Goal: Transaction & Acquisition: Obtain resource

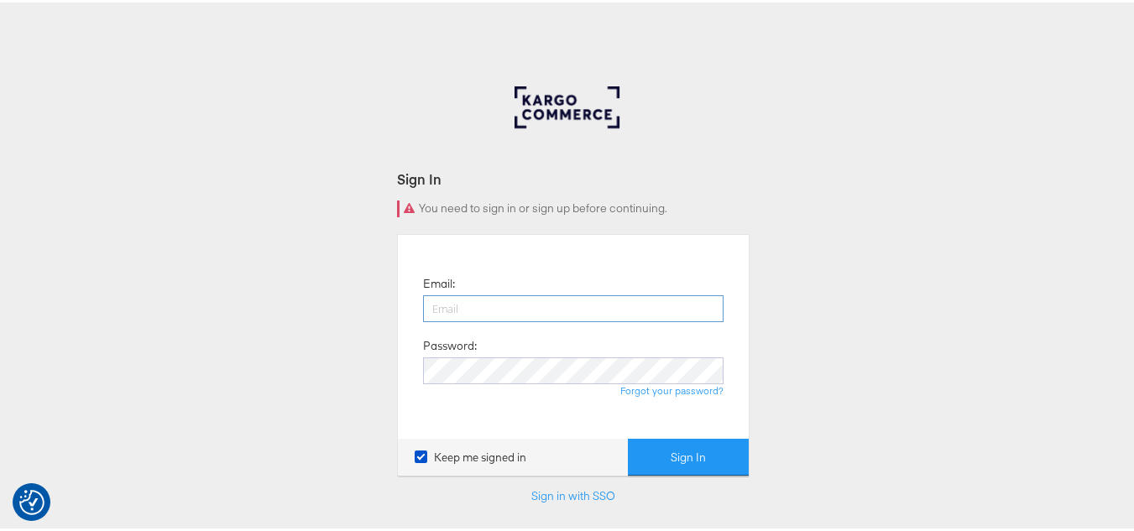
click at [603, 305] on input "email" at bounding box center [573, 306] width 301 height 27
type input "[PERSON_NAME][EMAIL_ADDRESS][DOMAIN_NAME]"
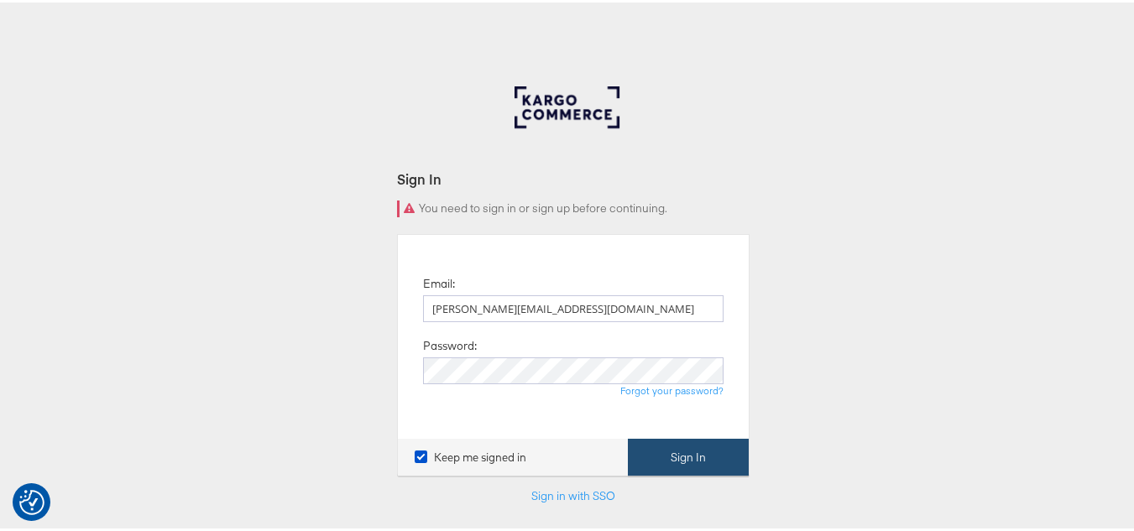
click at [684, 452] on button "Sign In" at bounding box center [688, 456] width 121 height 38
click at [676, 390] on link "Forgot your password?" at bounding box center [671, 388] width 103 height 13
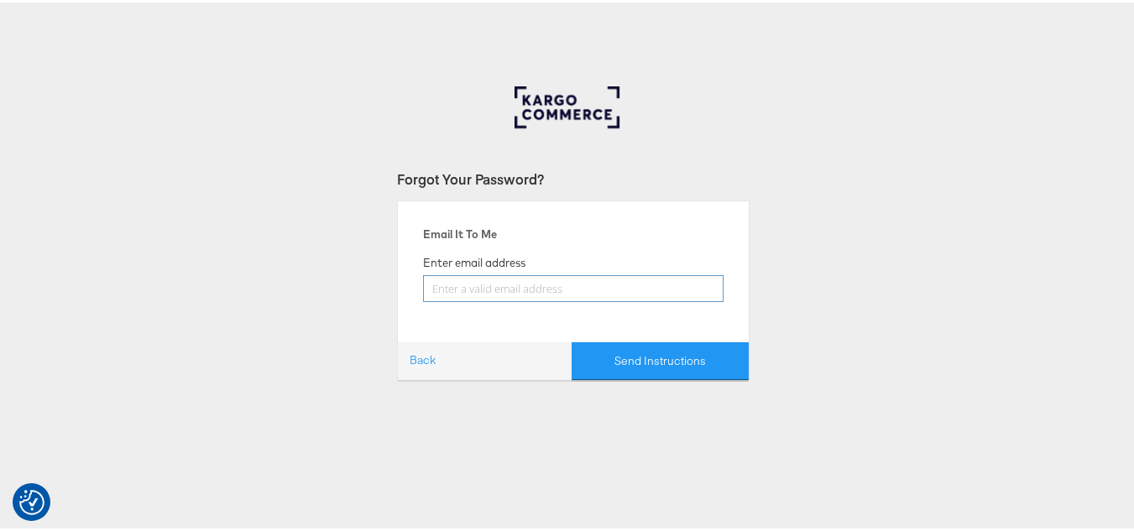
click at [517, 292] on input "email" at bounding box center [573, 286] width 301 height 27
type input "[PERSON_NAME][EMAIL_ADDRESS][DOMAIN_NAME]"
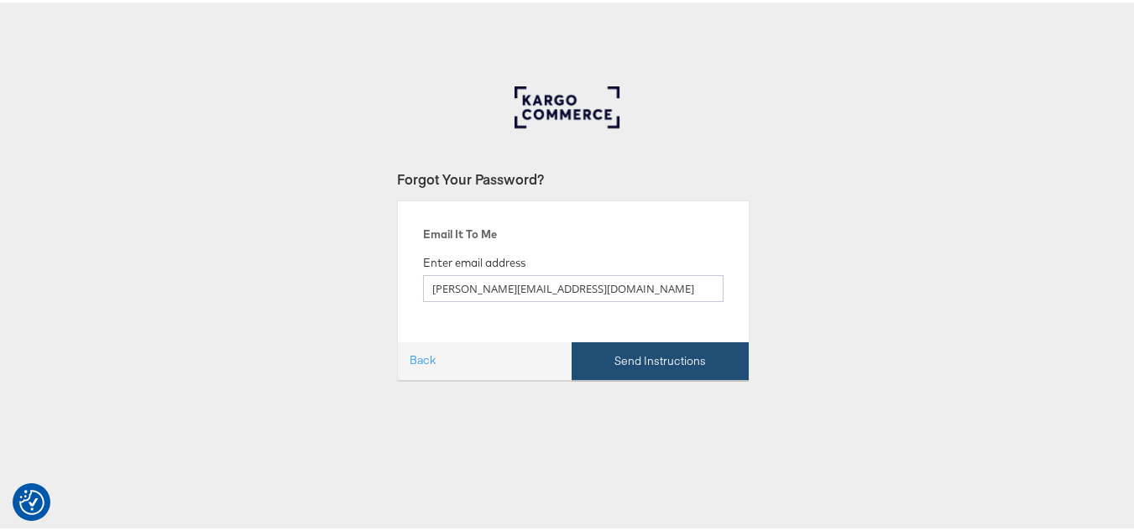
click at [668, 359] on button "Send Instructions" at bounding box center [660, 359] width 177 height 38
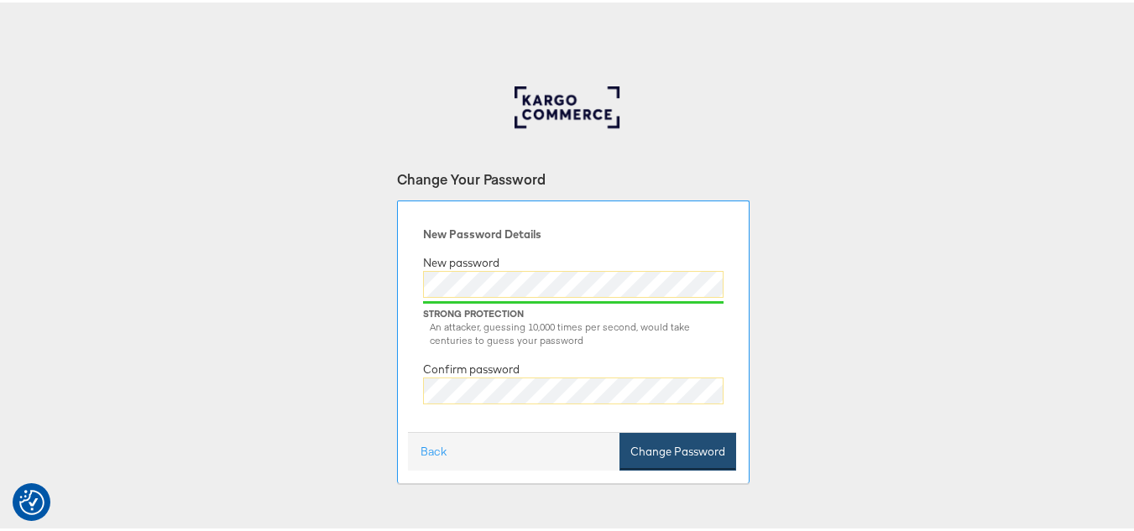
click at [668, 443] on button "Change Password" at bounding box center [678, 450] width 117 height 38
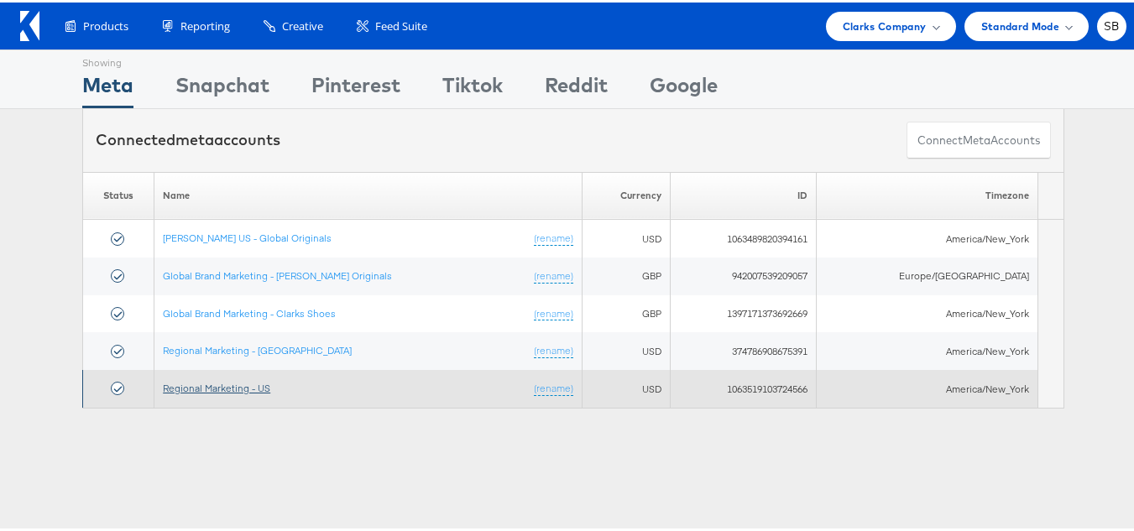
click at [233, 388] on link "Regional Marketing - US" at bounding box center [216, 386] width 107 height 13
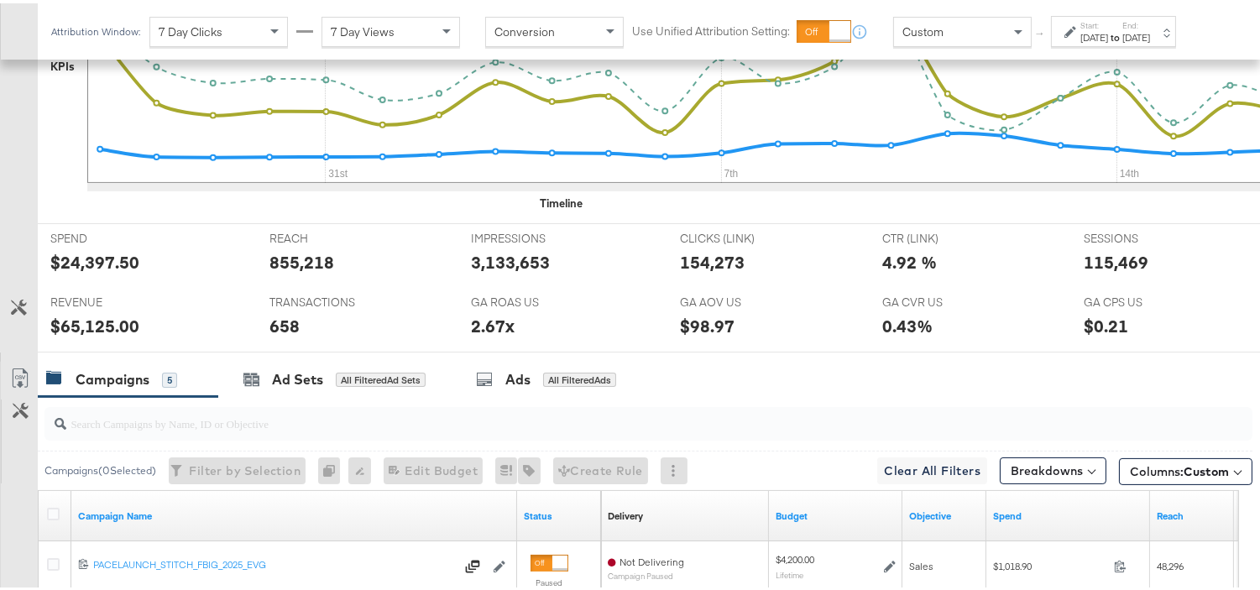
scroll to position [810, 0]
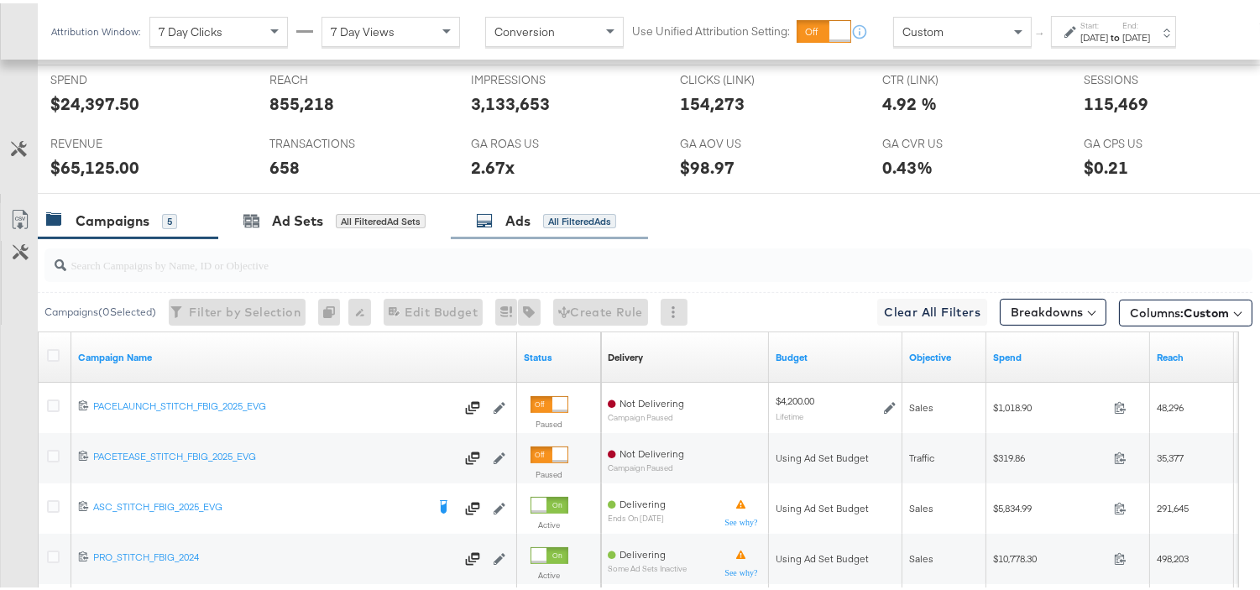
click at [516, 217] on div "Ads" at bounding box center [517, 217] width 25 height 19
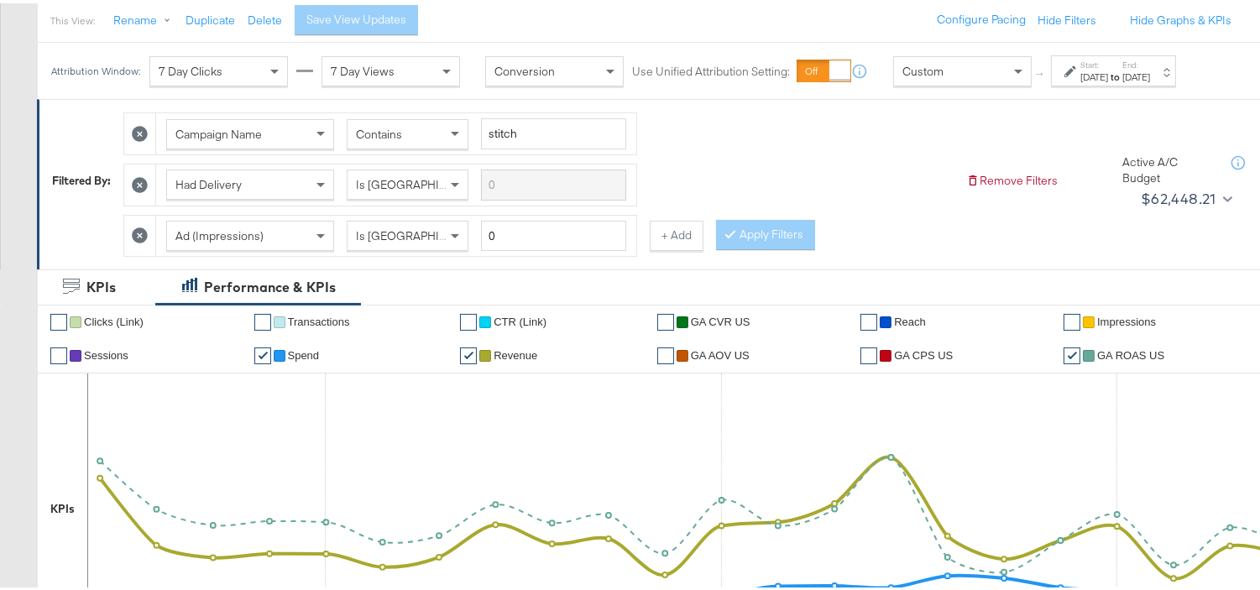
scroll to position [71, 0]
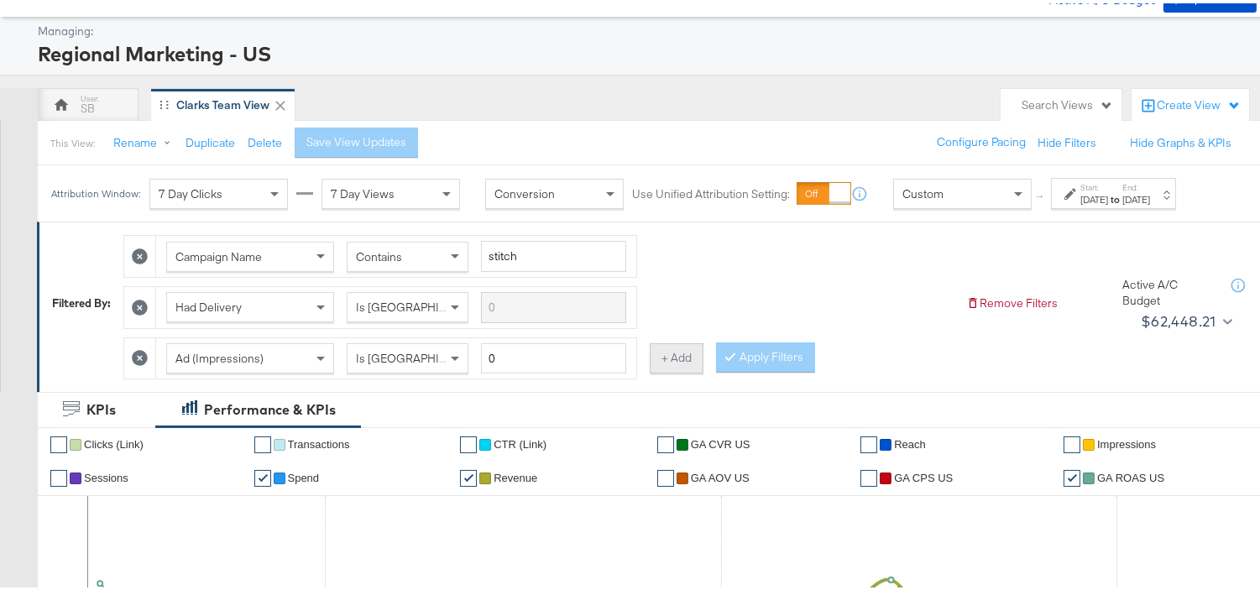
click at [672, 363] on button "+ Add" at bounding box center [677, 355] width 54 height 30
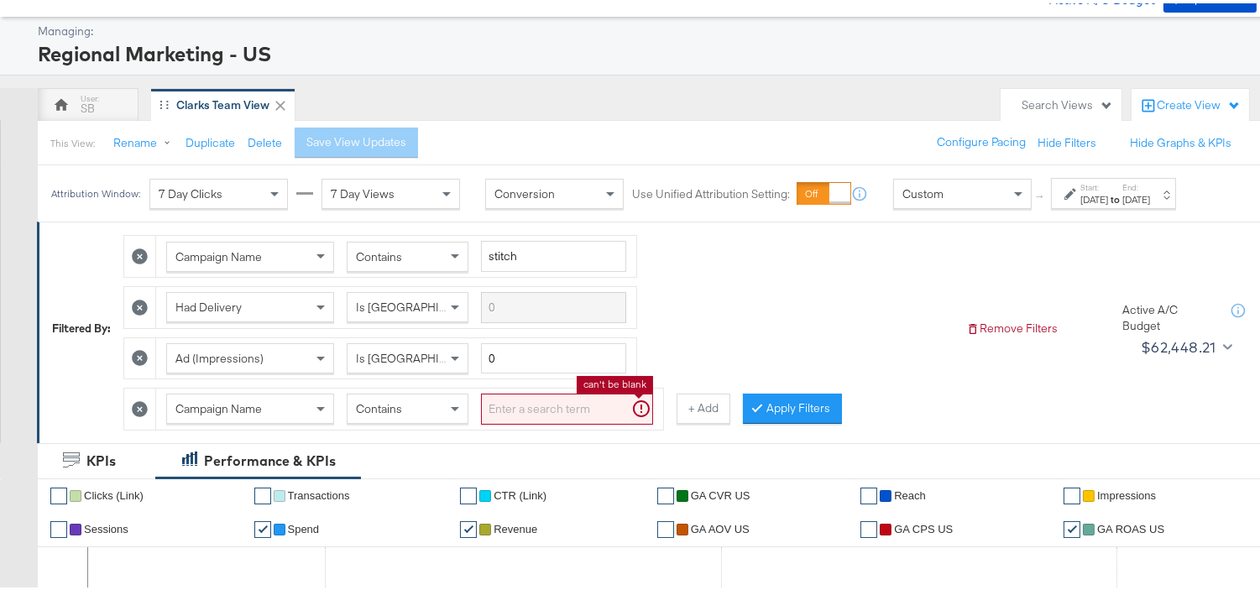
click at [506, 421] on input "search" at bounding box center [567, 405] width 172 height 31
paste input "promo+logo"
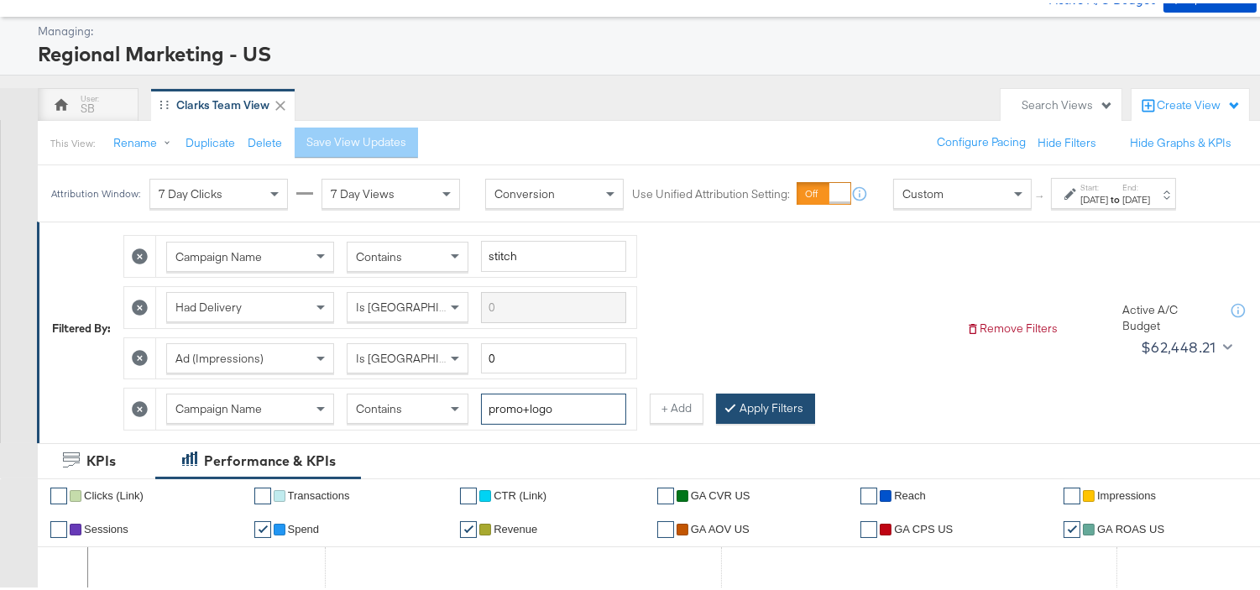
type input "promo+logo"
click at [756, 421] on button "Apply Filters" at bounding box center [765, 405] width 99 height 30
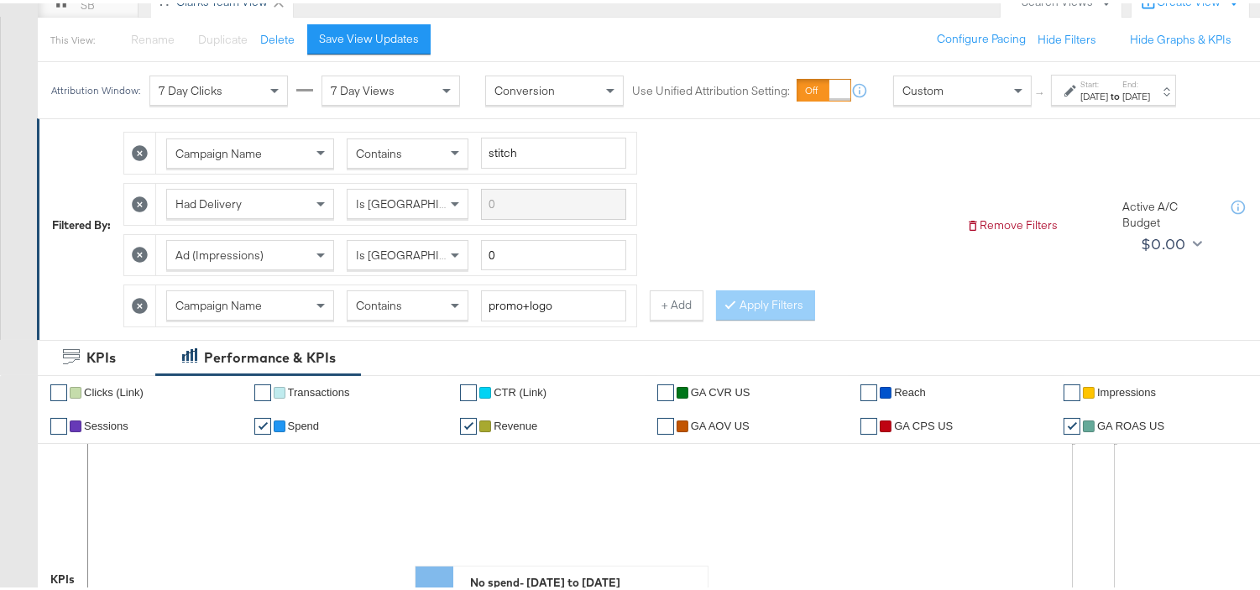
scroll to position [161, 0]
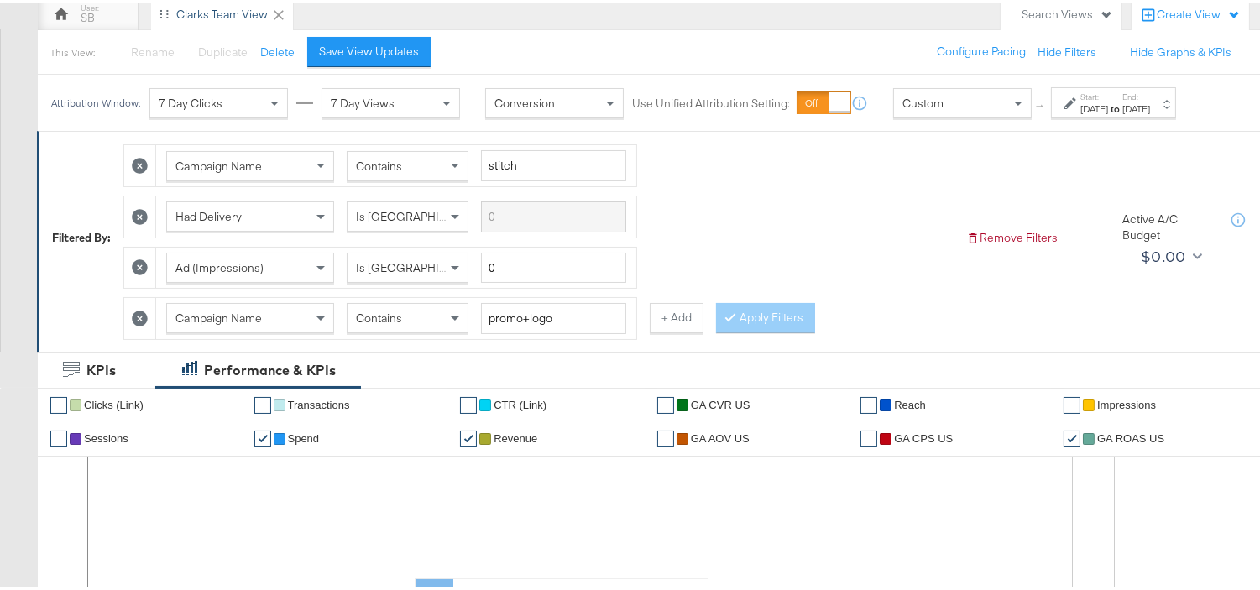
click at [138, 323] on icon at bounding box center [140, 315] width 16 height 16
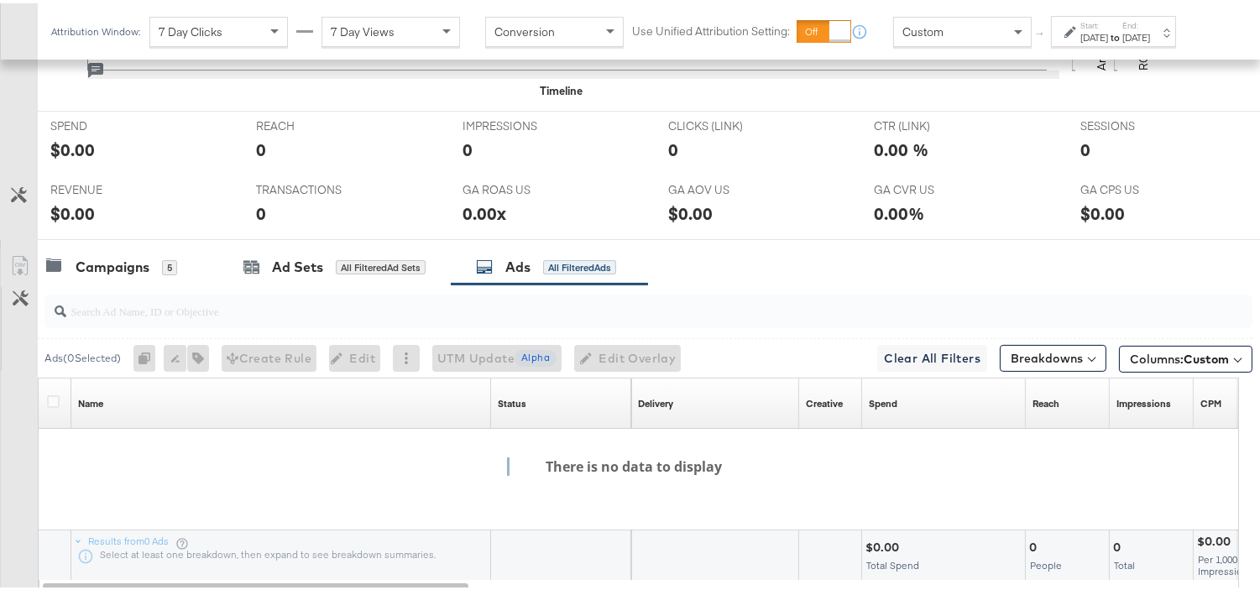
scroll to position [876, 0]
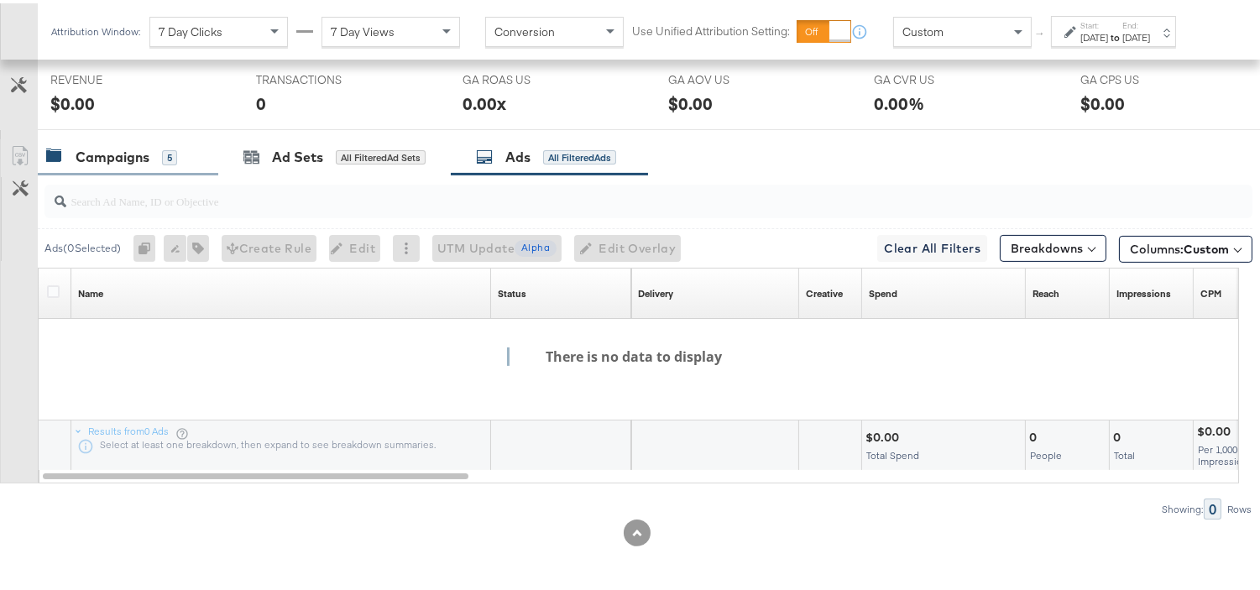
click at [153, 162] on div "Campaigns 5" at bounding box center [111, 153] width 131 height 19
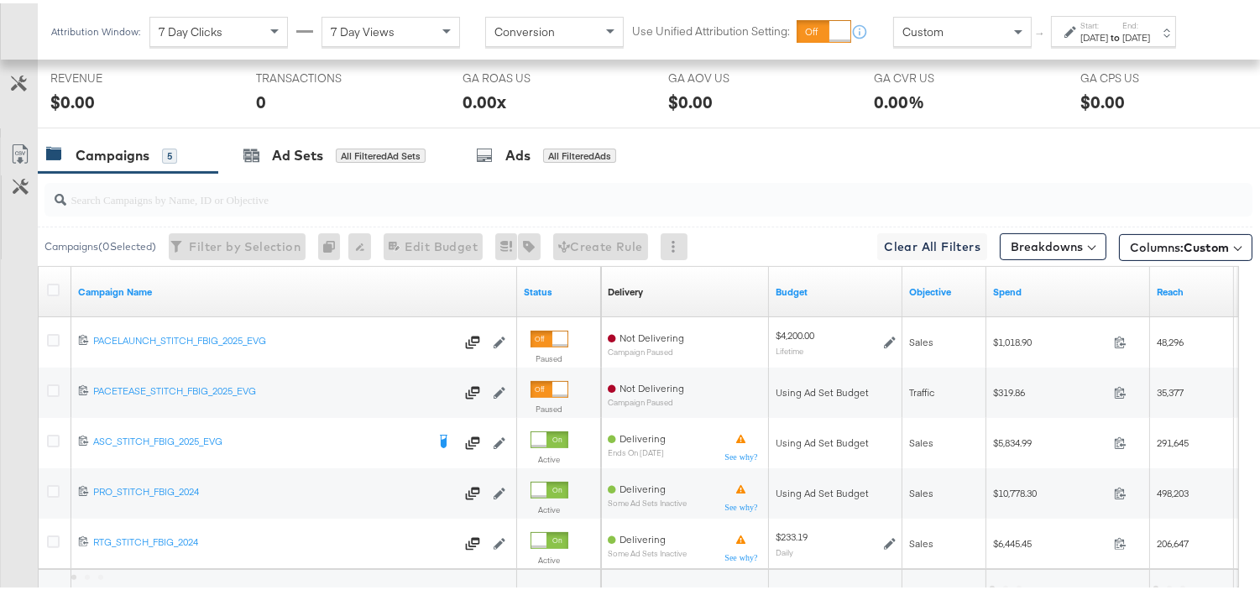
click at [517, 172] on div at bounding box center [645, 197] width 1215 height 54
click at [1146, 41] on div "[DATE]" at bounding box center [1137, 34] width 28 height 13
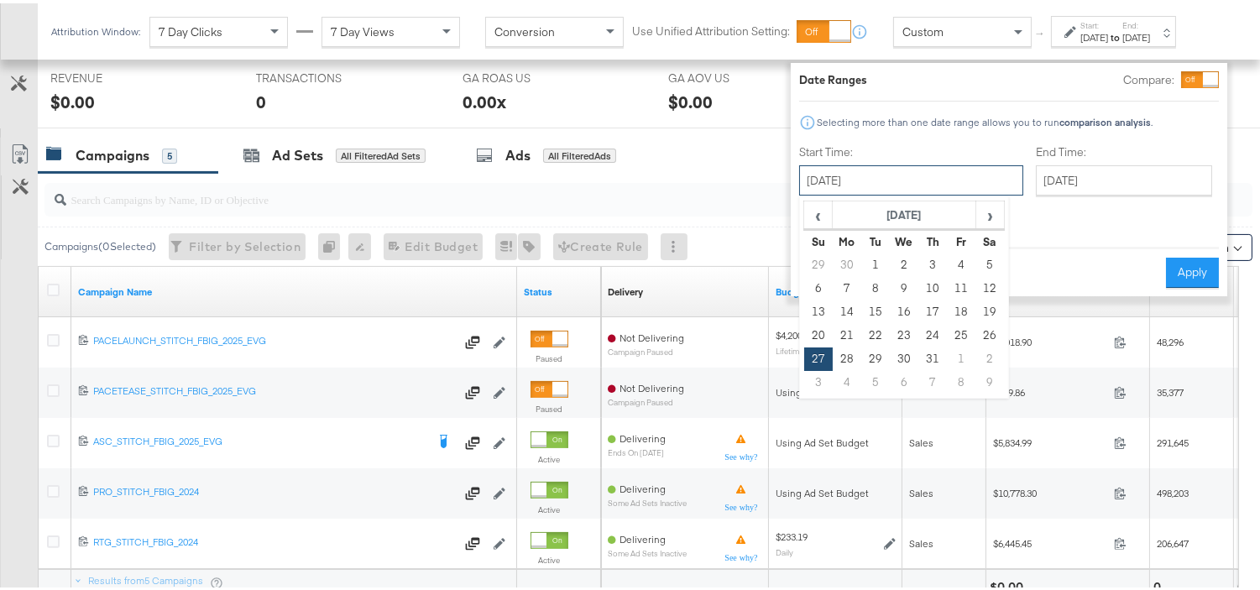
click at [850, 182] on input "[DATE]" at bounding box center [911, 177] width 224 height 30
click at [989, 218] on span "›" at bounding box center [990, 211] width 26 height 25
click at [808, 313] on td "10" at bounding box center [818, 309] width 29 height 24
type input "[DATE]"
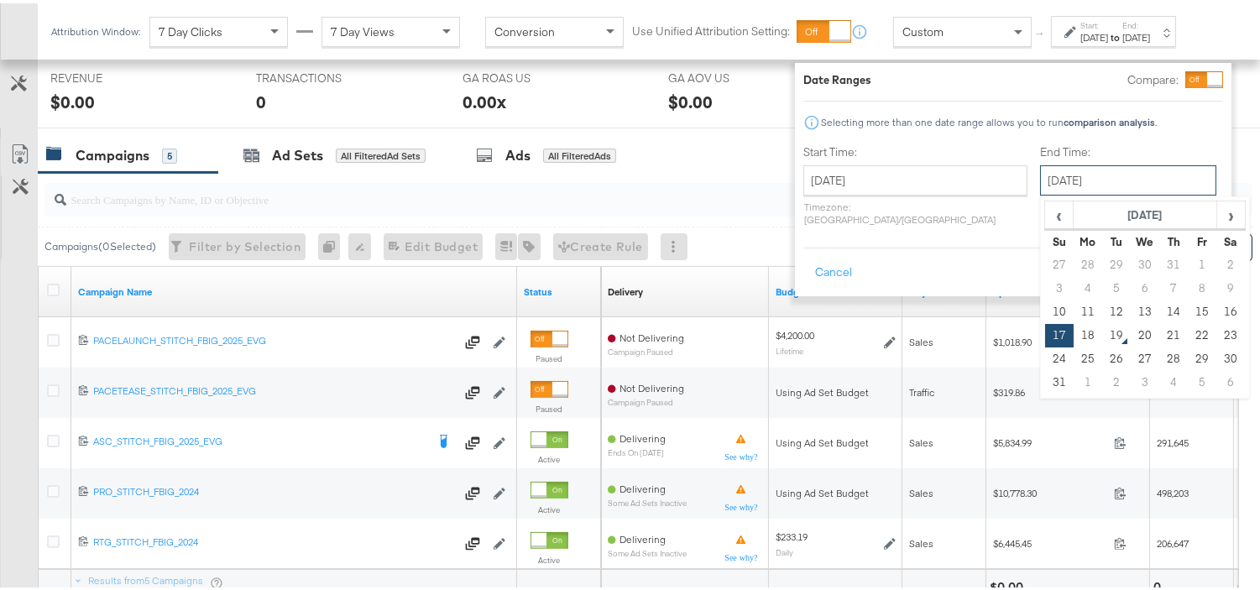
click at [1084, 170] on input "[DATE]" at bounding box center [1128, 177] width 176 height 30
click at [1146, 311] on td "16" at bounding box center [1231, 309] width 29 height 24
type input "[DATE]"
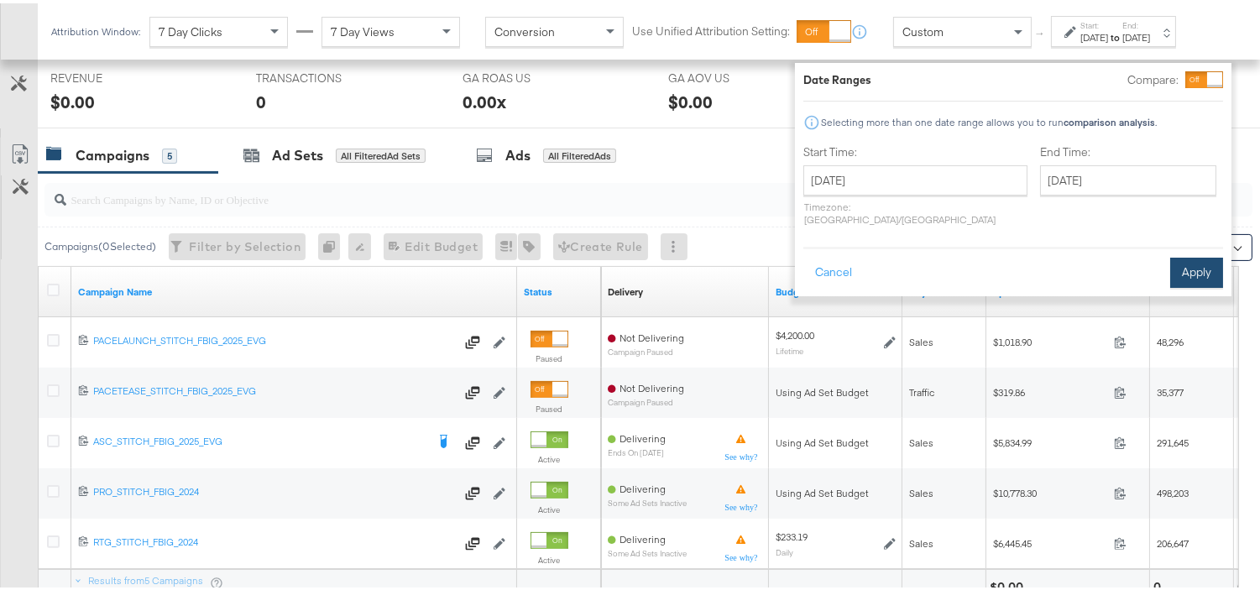
click at [1146, 254] on button "Apply" at bounding box center [1196, 269] width 53 height 30
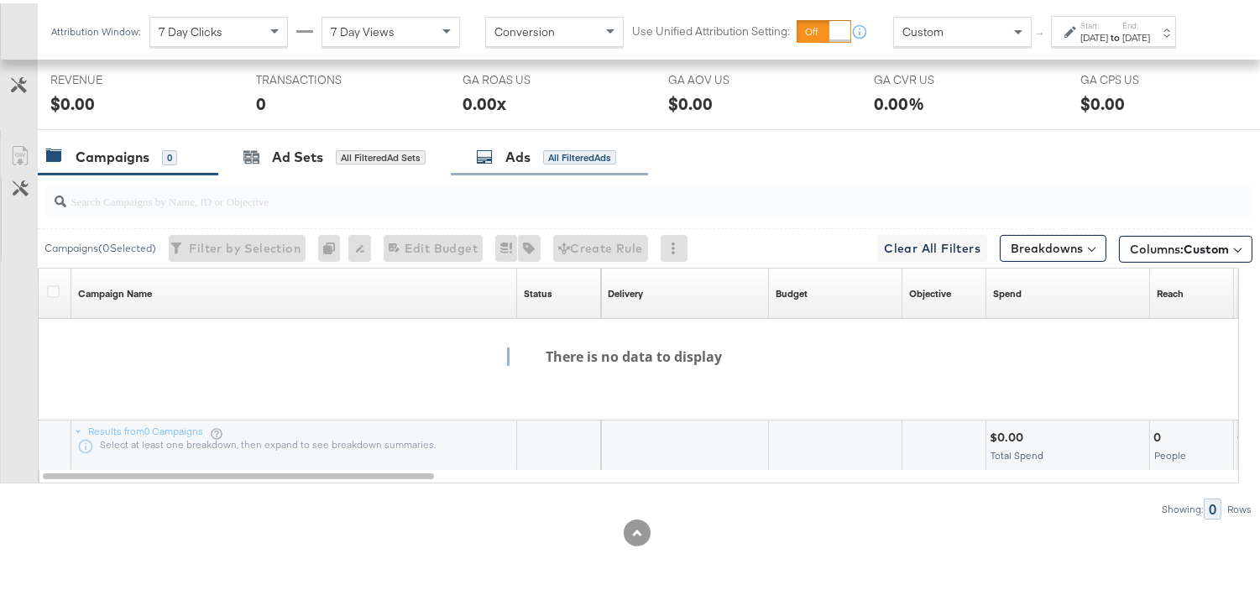
click at [522, 157] on div "Ads" at bounding box center [517, 153] width 25 height 19
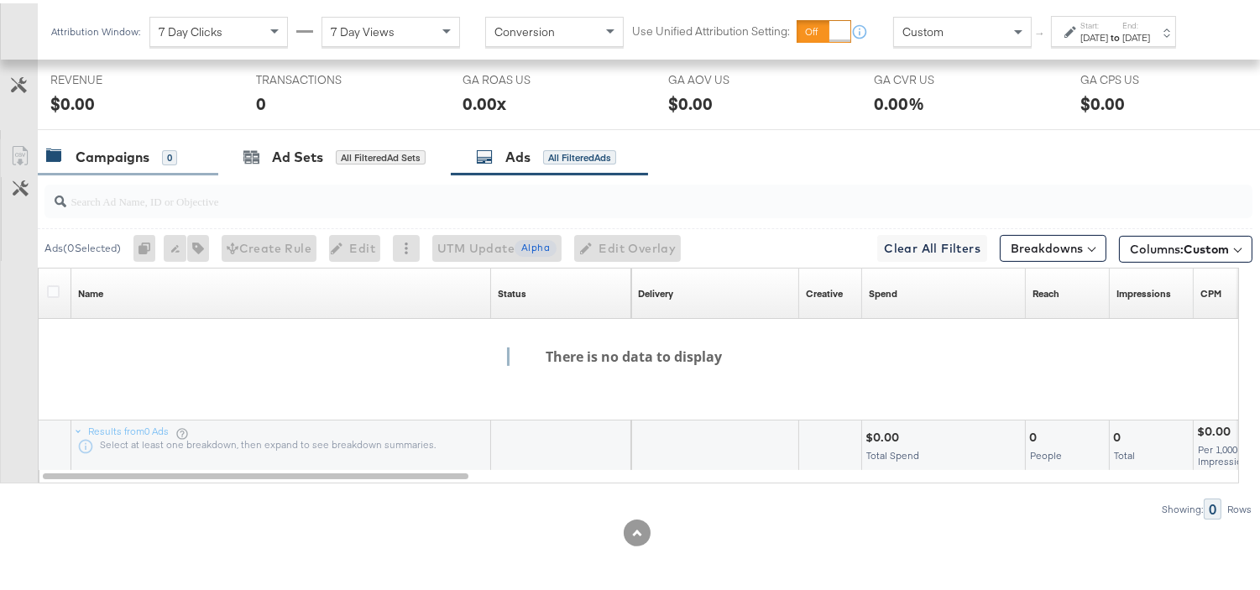
click at [132, 151] on div "Campaigns" at bounding box center [113, 153] width 74 height 19
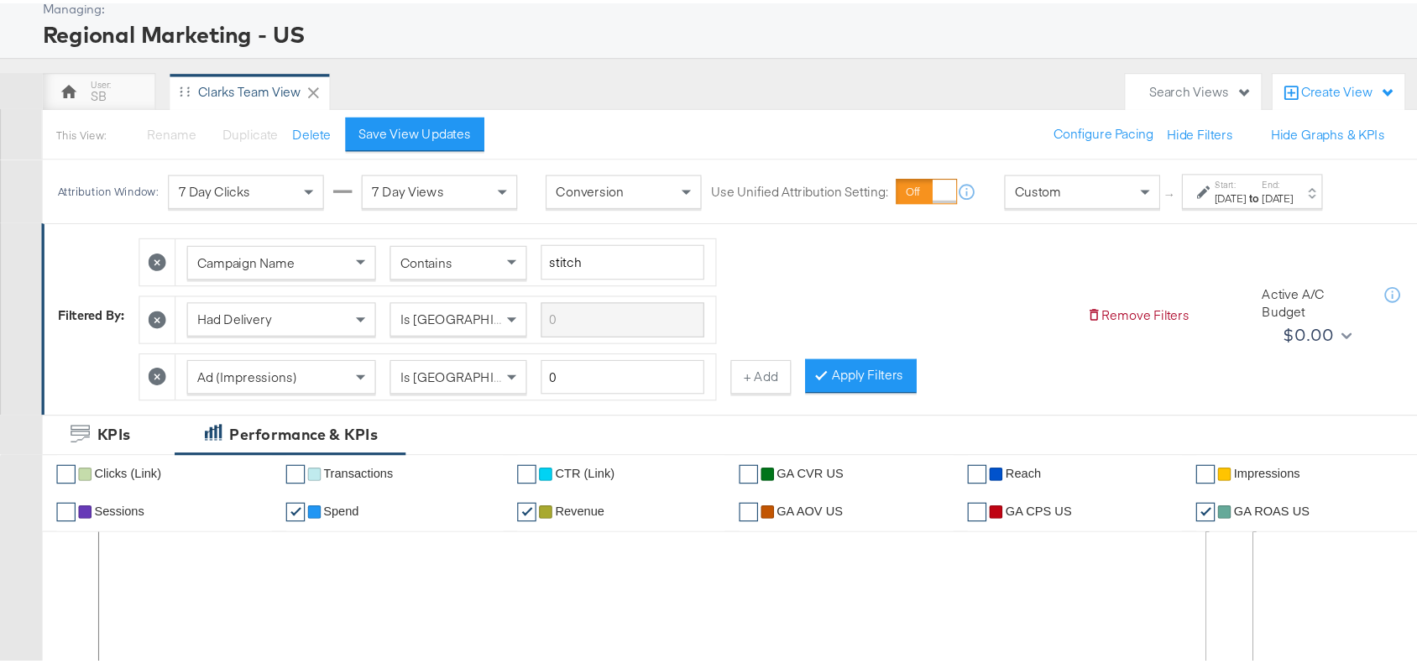
scroll to position [93, 0]
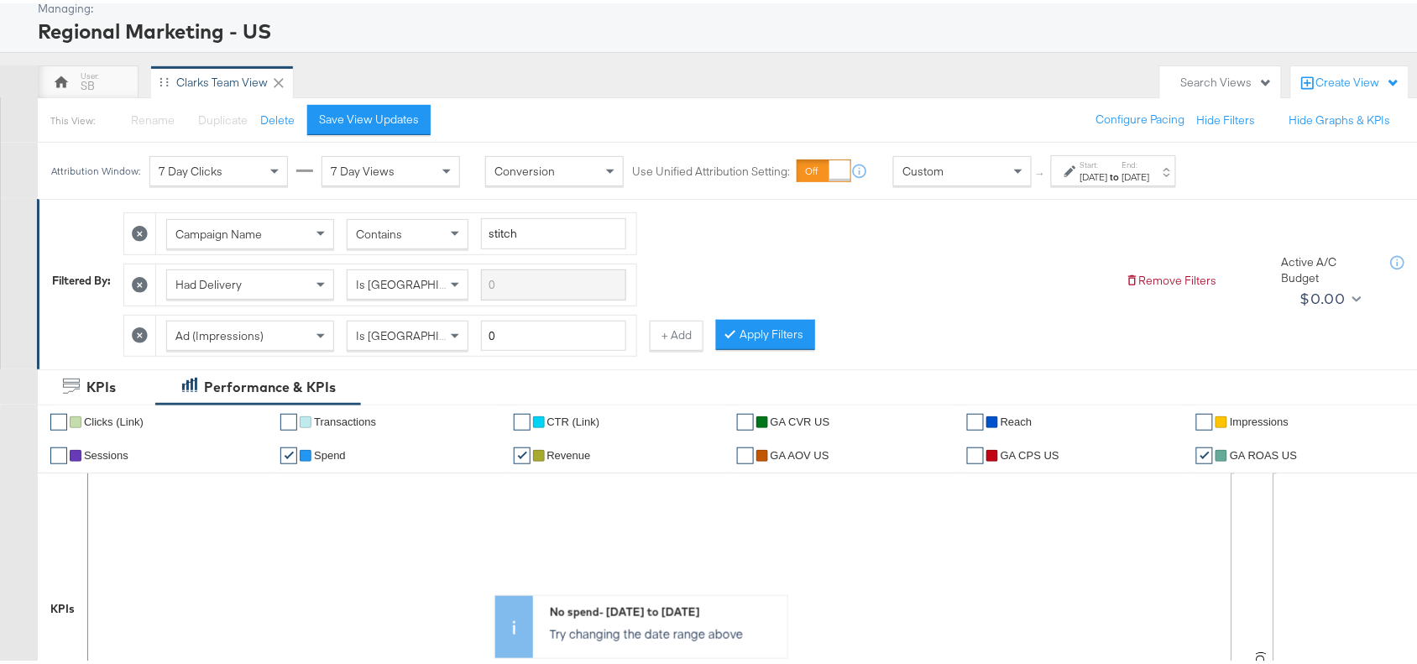
click at [1100, 210] on div "Filtered By: Campaign Name Contains stitch Had Delivery Is Greater Than Ad (Imp…" at bounding box center [736, 277] width 1368 height 153
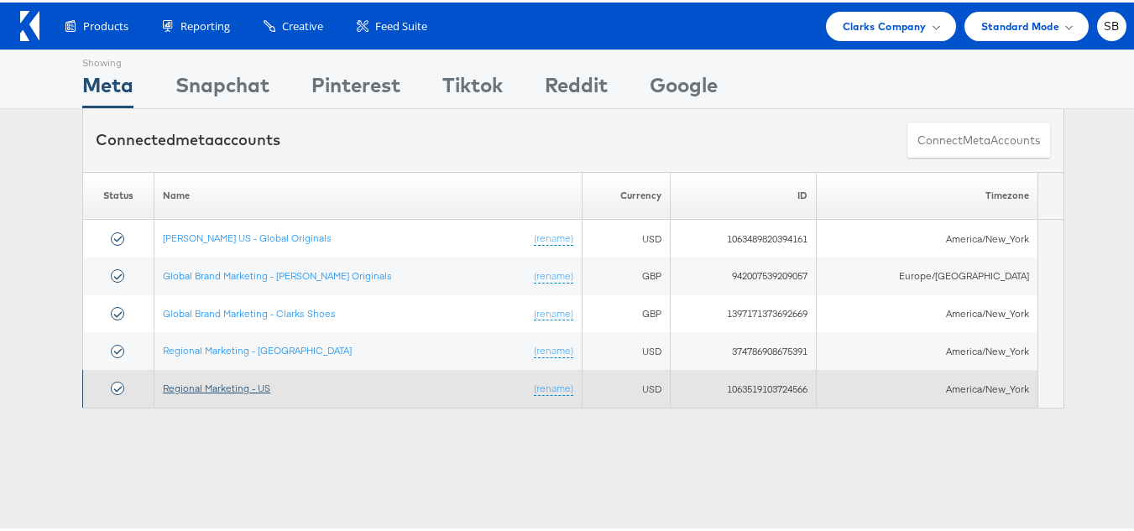
click at [245, 390] on link "Regional Marketing - US" at bounding box center [216, 386] width 107 height 13
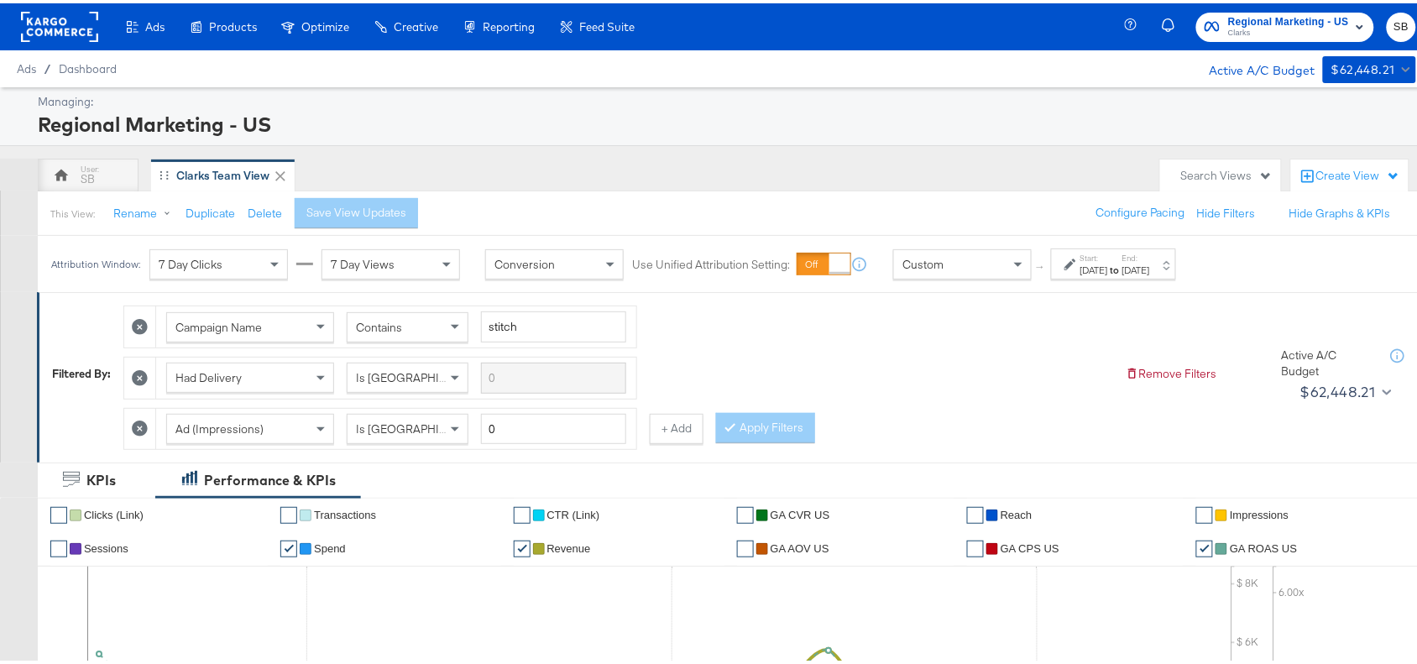
click at [1123, 270] on strong "to" at bounding box center [1115, 266] width 14 height 13
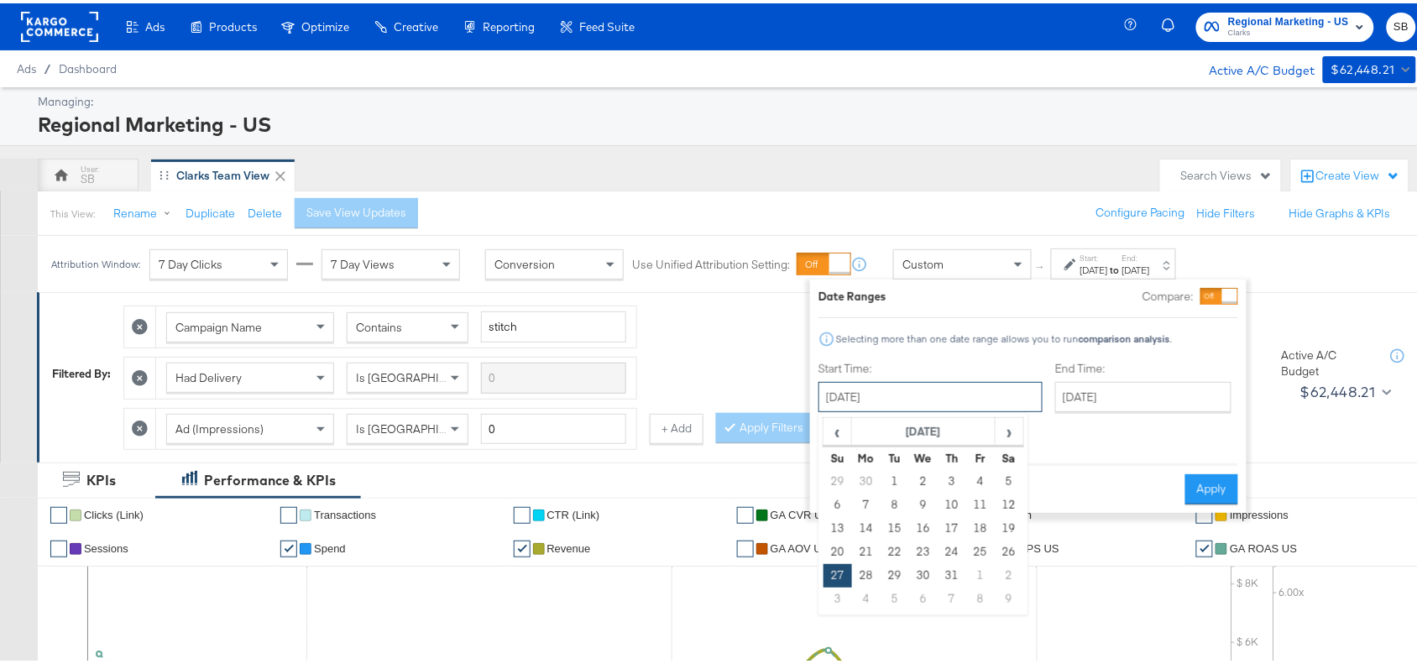
click at [897, 406] on input "[DATE]" at bounding box center [931, 394] width 224 height 30
click at [1000, 429] on span "›" at bounding box center [1010, 428] width 26 height 25
click at [846, 521] on td "10" at bounding box center [838, 526] width 29 height 24
type input "[DATE]"
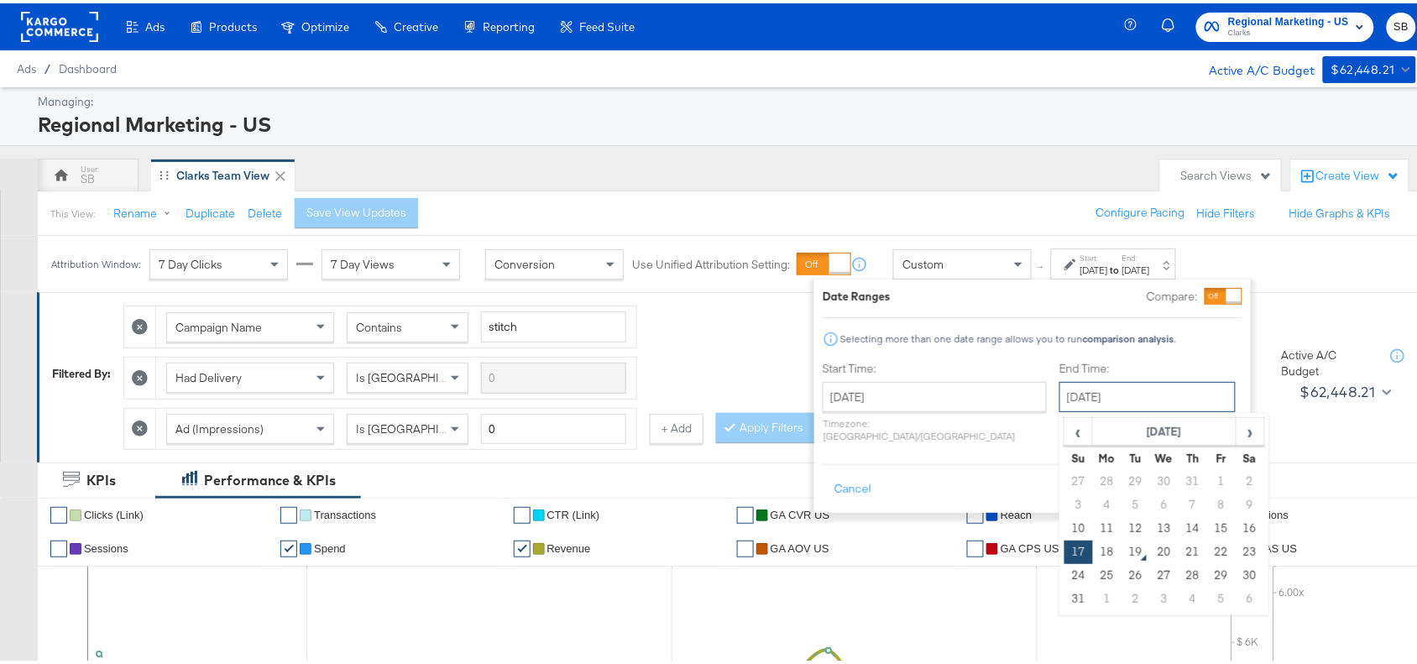
click at [1122, 388] on input "[DATE]" at bounding box center [1148, 394] width 176 height 30
click at [1236, 531] on td "16" at bounding box center [1250, 526] width 29 height 24
type input "[DATE]"
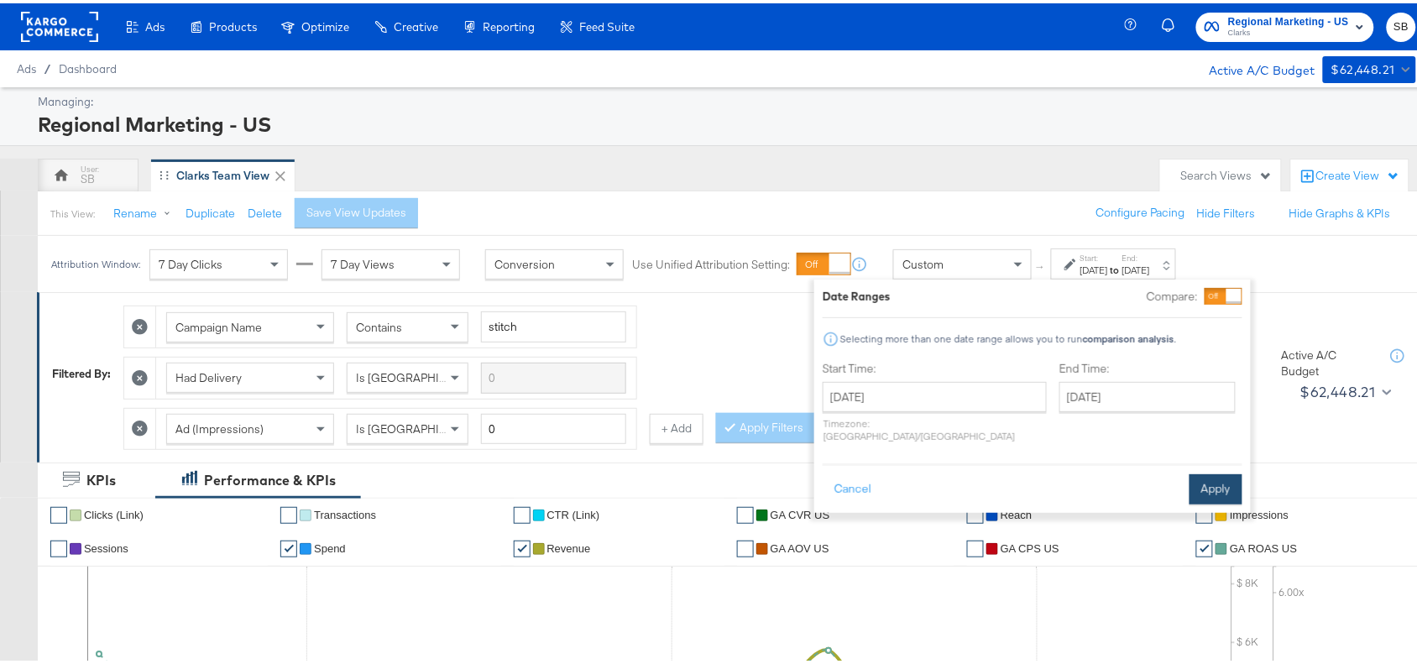
click at [1207, 471] on button "Apply" at bounding box center [1216, 486] width 53 height 30
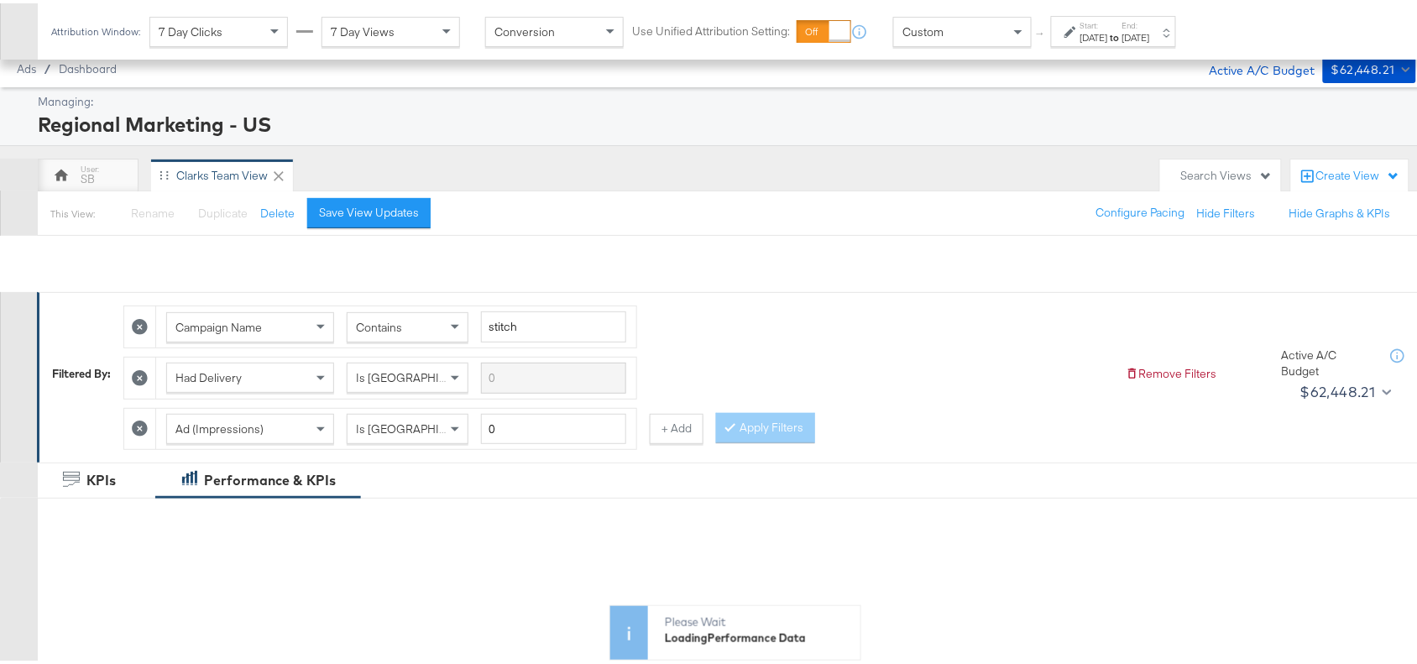
scroll to position [676, 0]
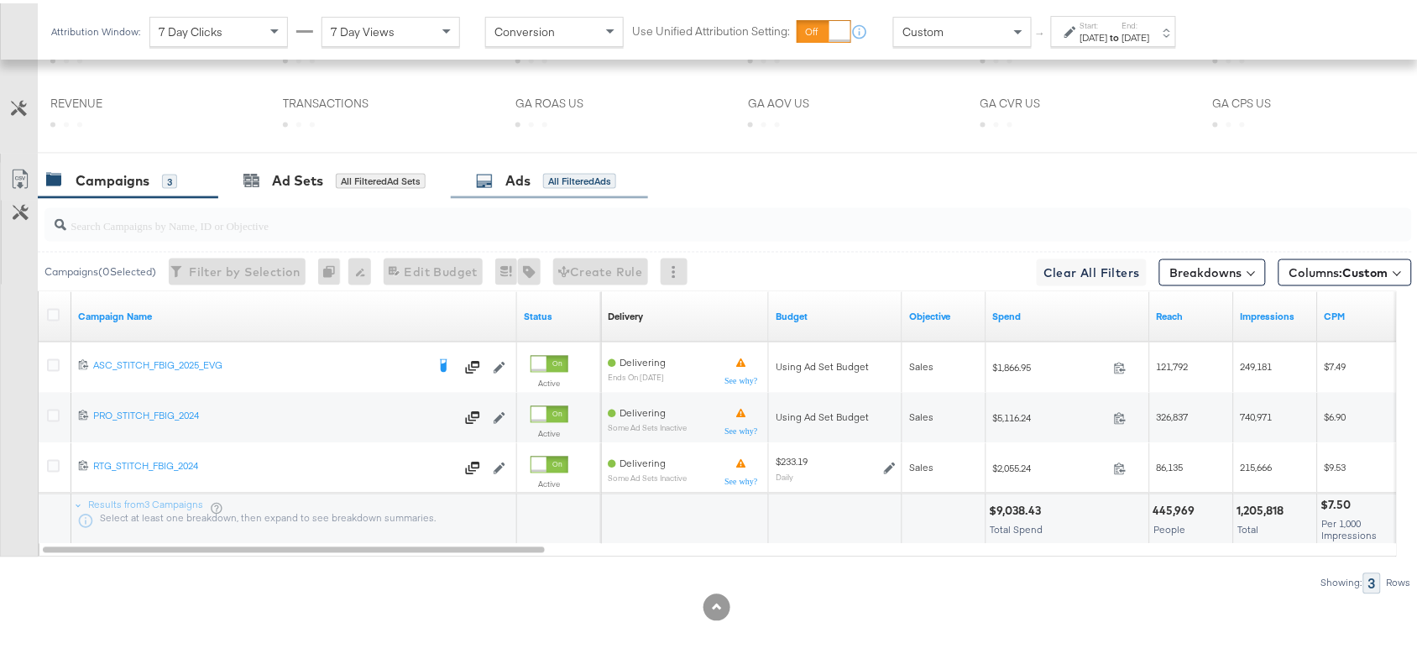
click at [493, 182] on icon at bounding box center [484, 178] width 17 height 17
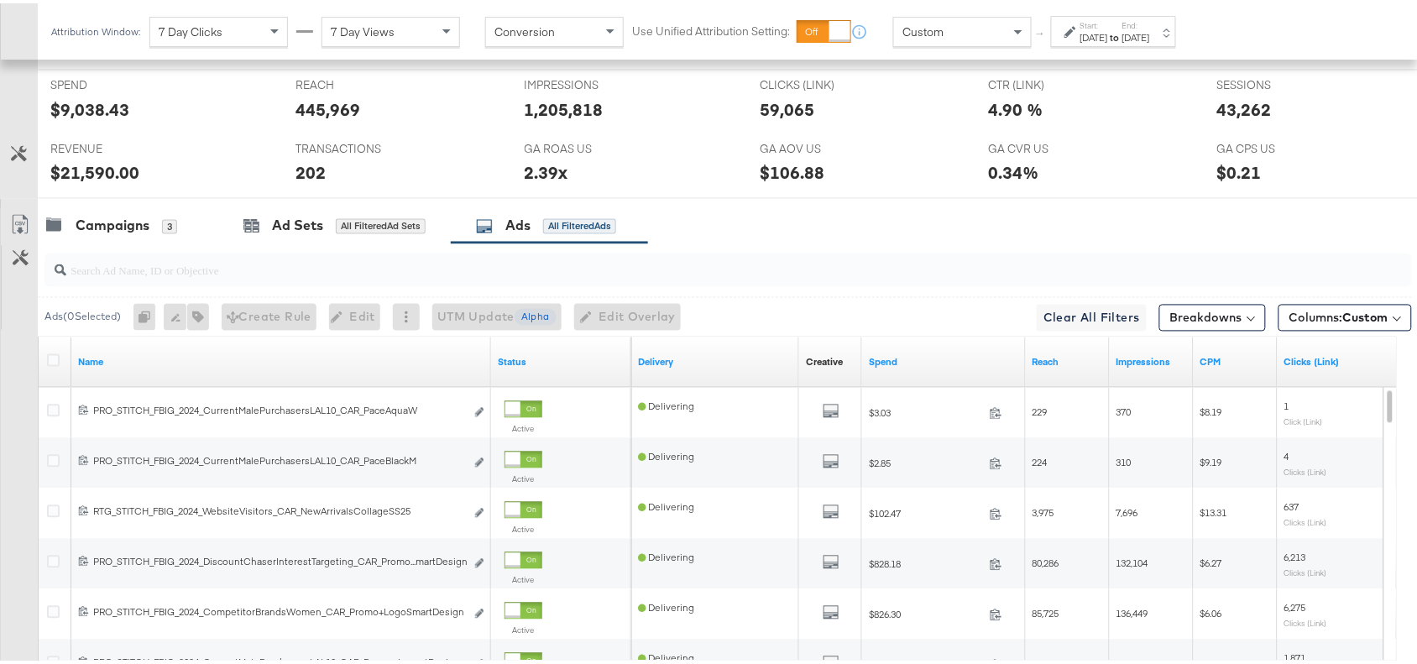
scroll to position [840, 0]
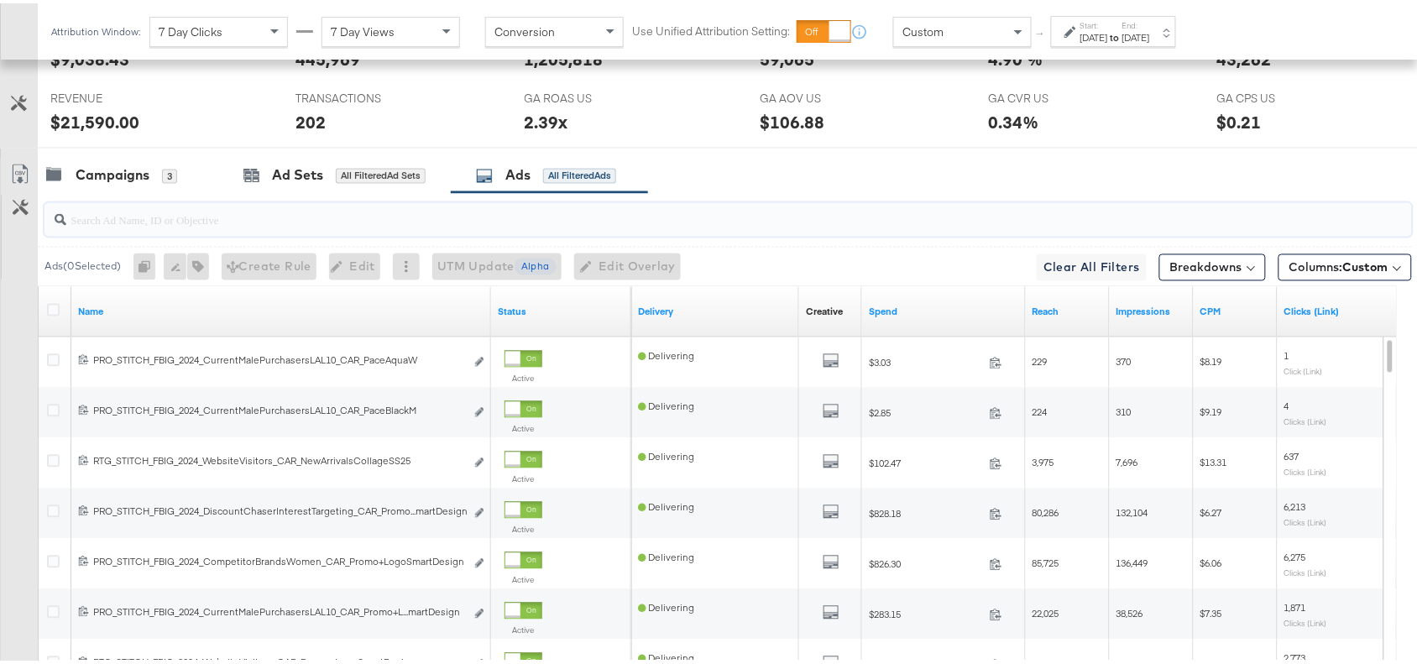
click at [185, 208] on input "search" at bounding box center [677, 210] width 1222 height 33
paste input "promo+logo"
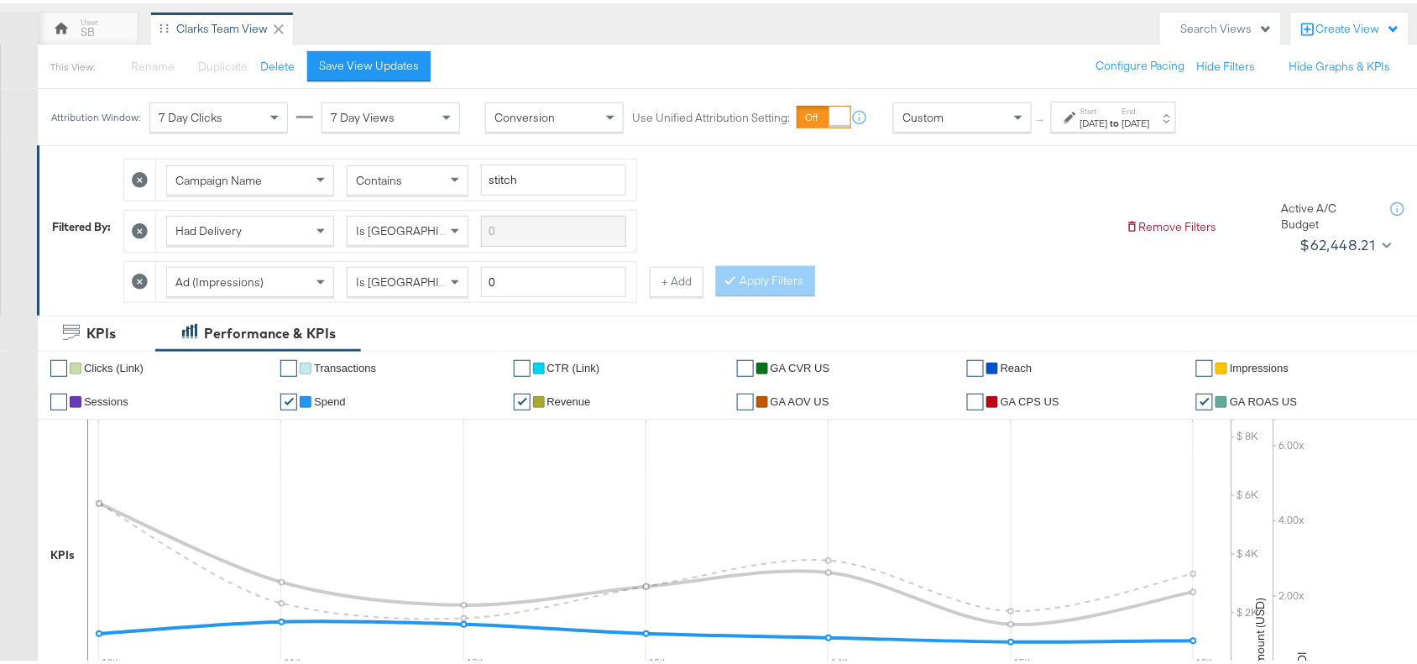
scroll to position [144, 0]
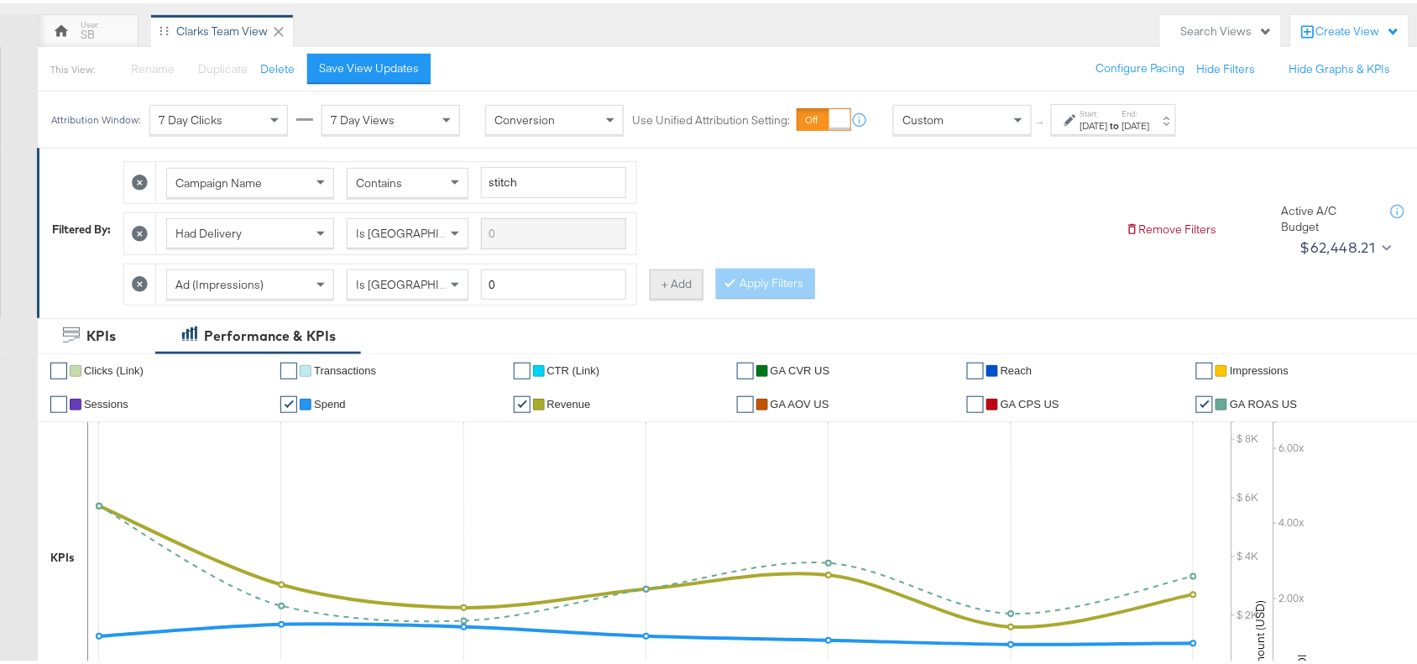
type input "promo+logo"
click at [673, 283] on button "+ Add" at bounding box center [677, 281] width 54 height 30
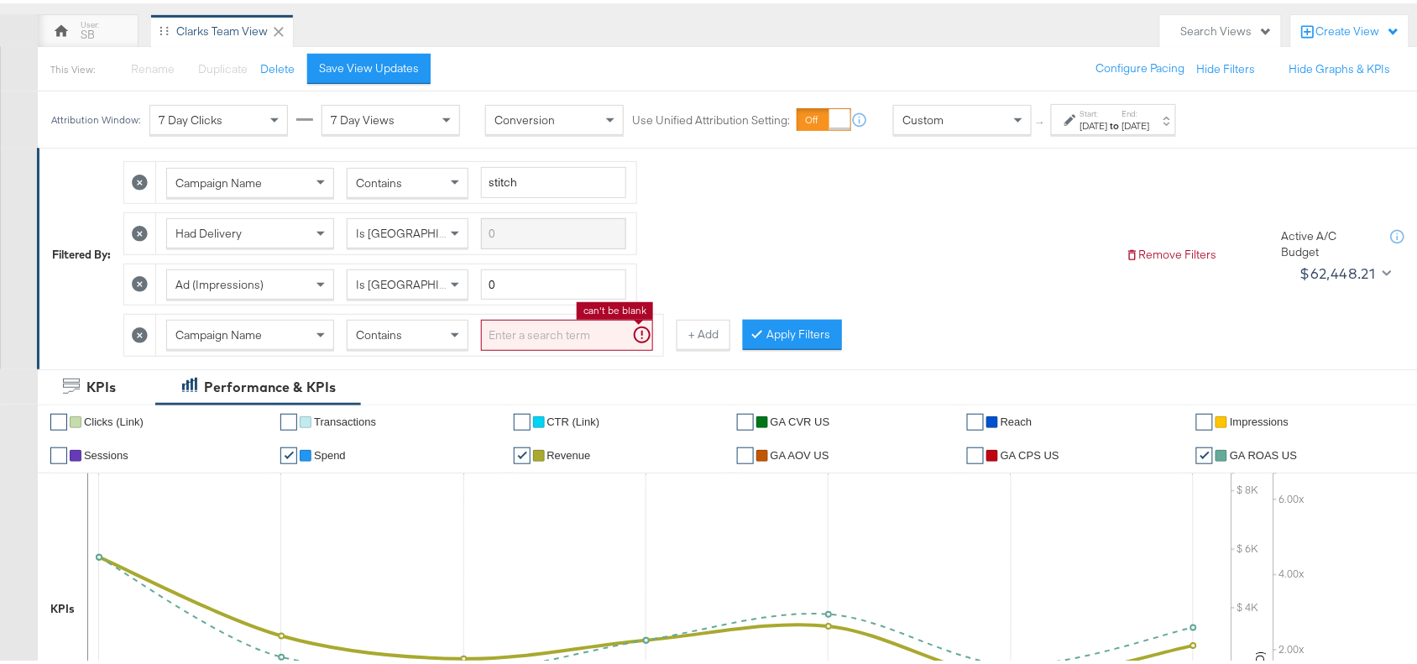
click at [555, 332] on input "search" at bounding box center [567, 332] width 172 height 31
paste input "promo+logo"
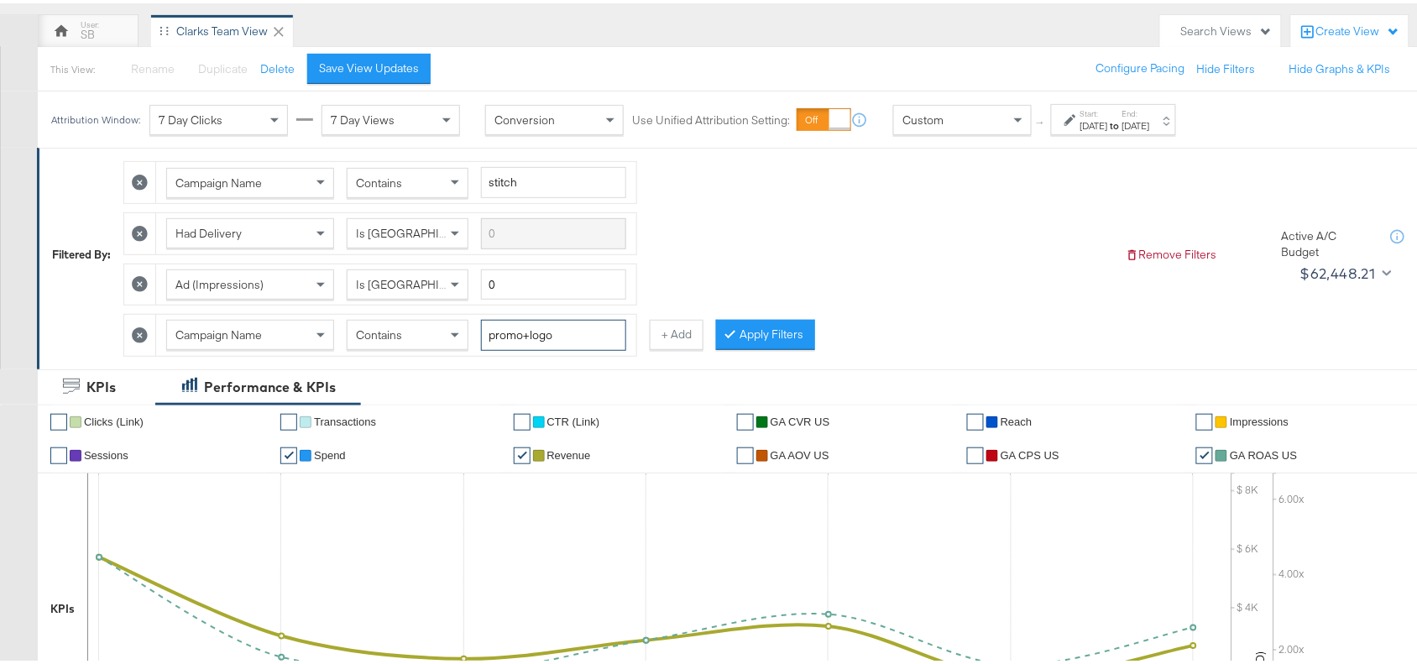
type input "promo+logo"
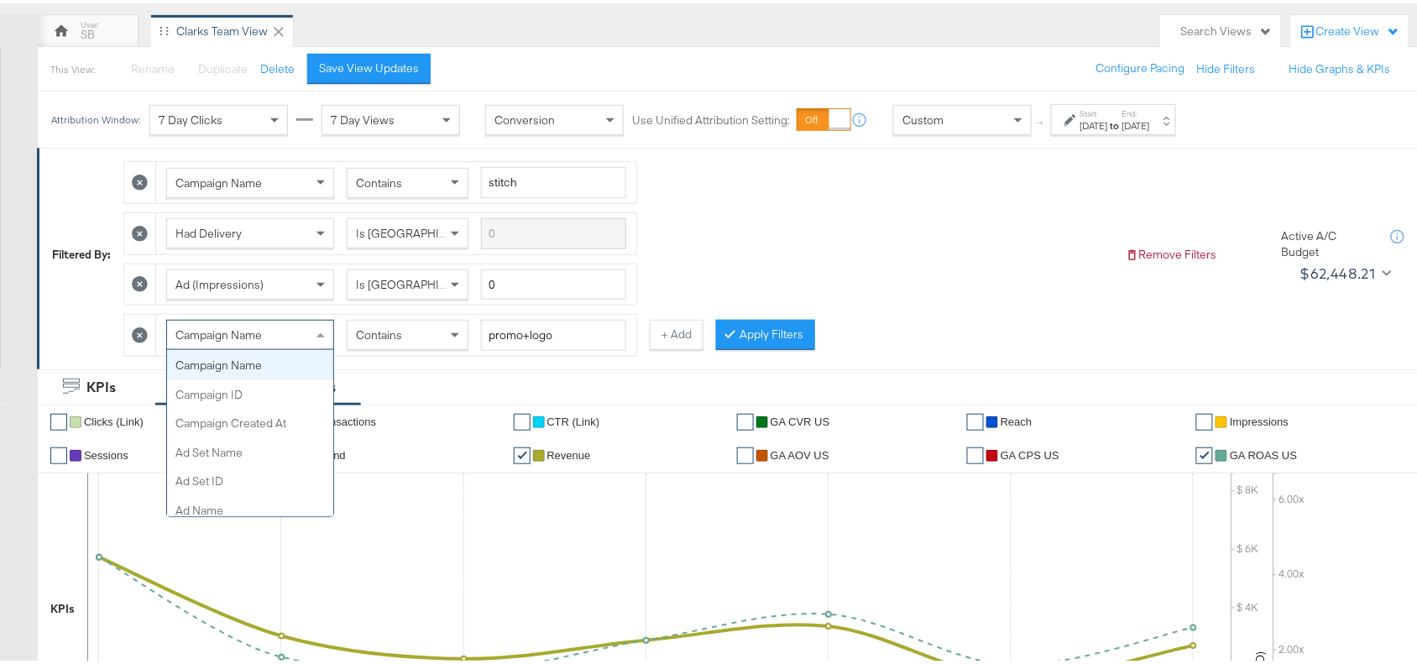
click at [312, 333] on div "Campaign Name" at bounding box center [250, 331] width 166 height 29
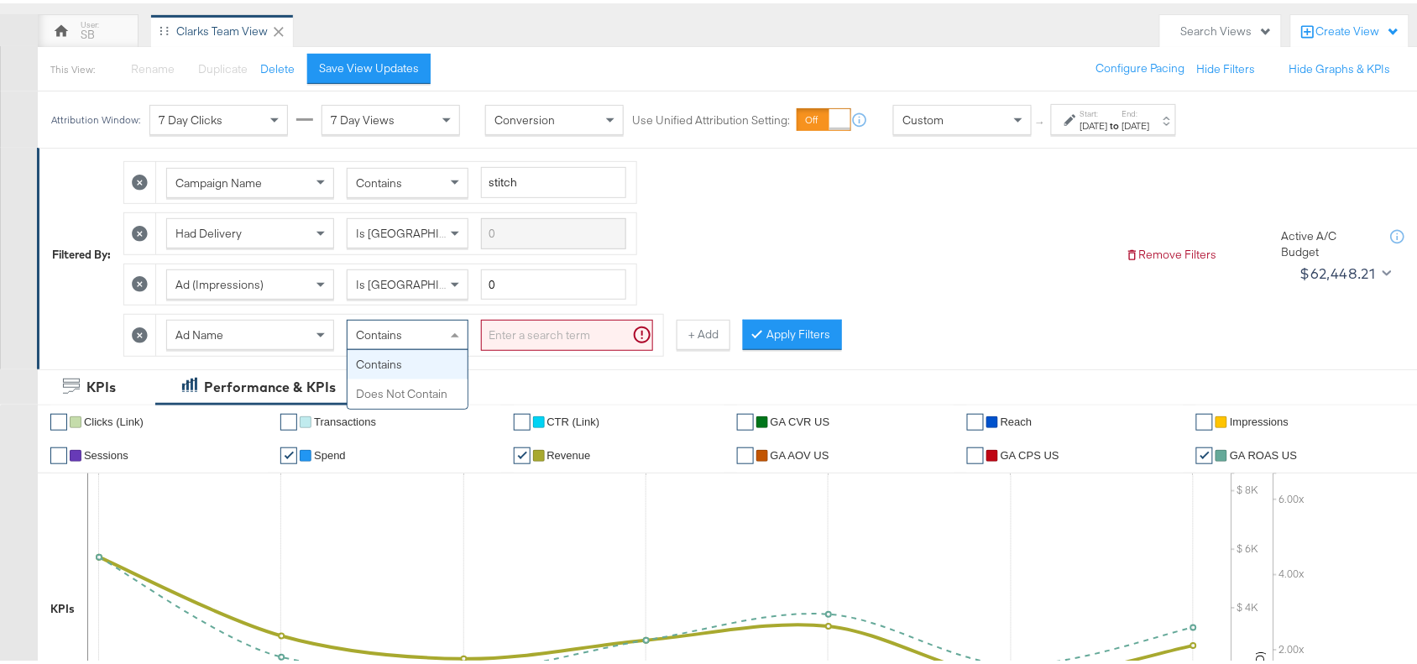
click at [450, 340] on span at bounding box center [457, 331] width 21 height 29
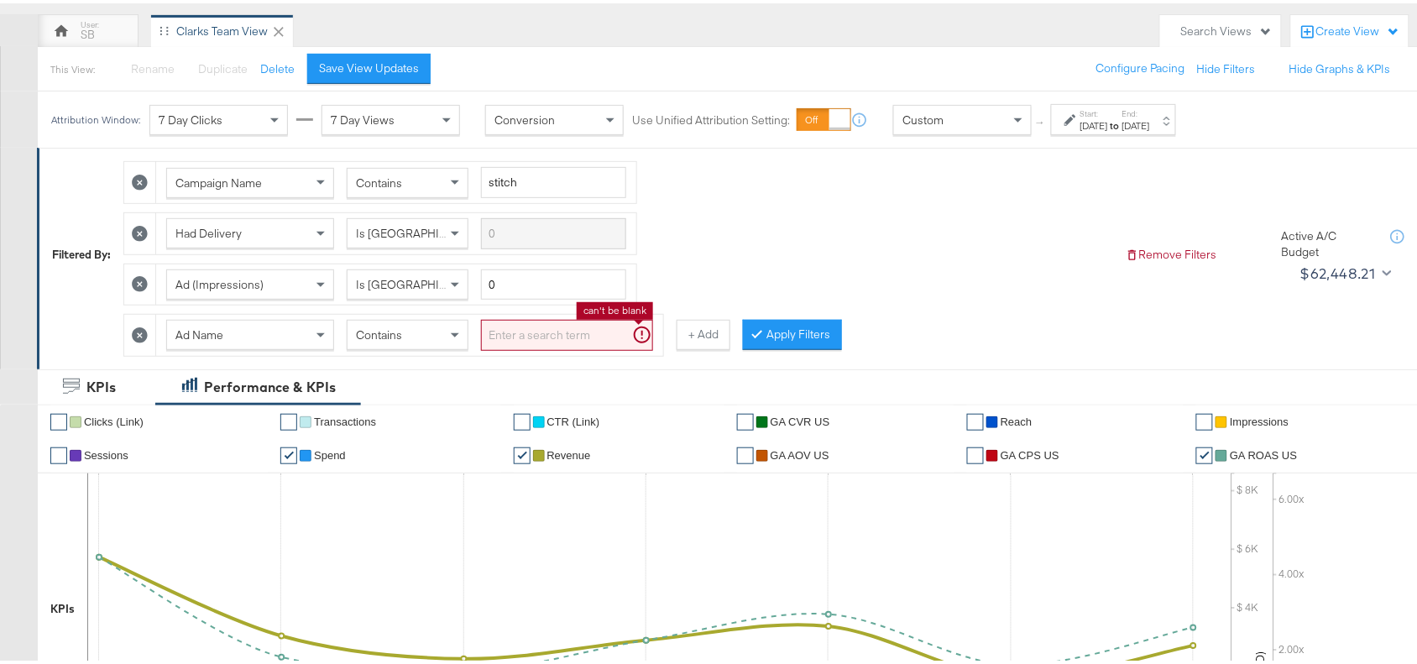
click at [552, 332] on input "search" at bounding box center [567, 332] width 172 height 31
paste input "promo+logo"
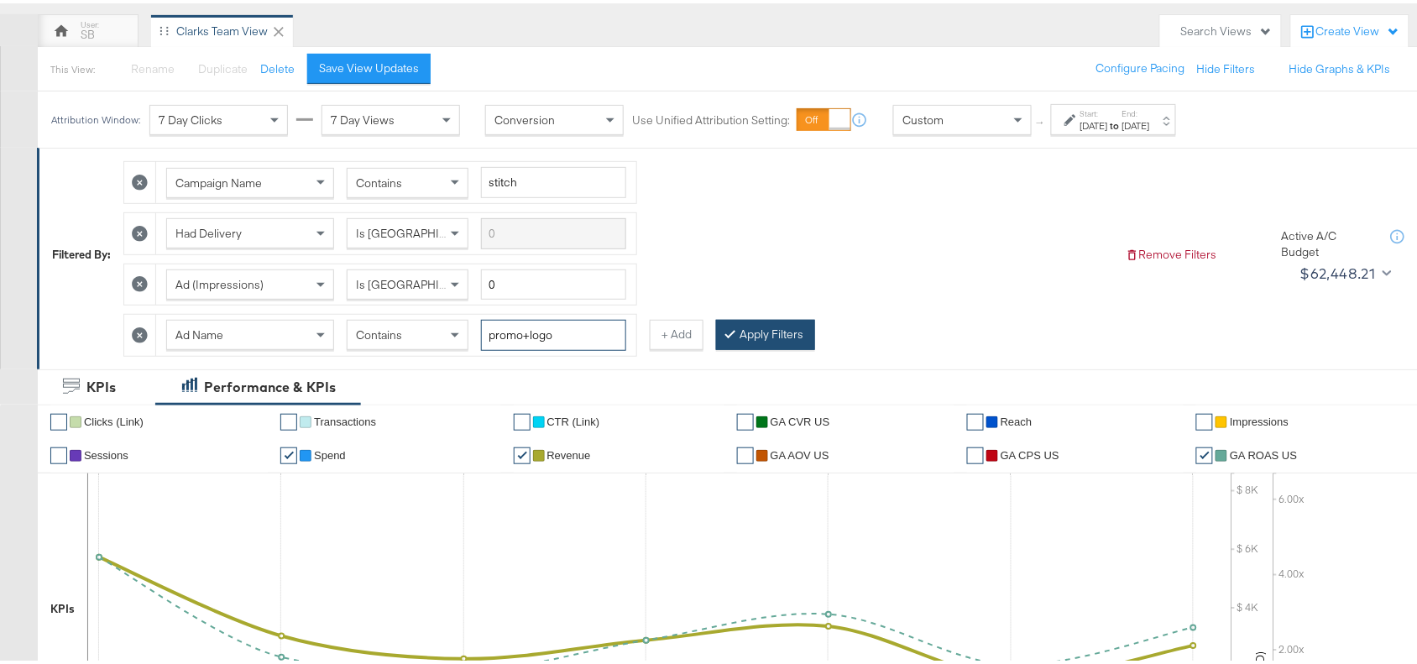
type input "promo+logo"
click at [773, 338] on button "Apply Filters" at bounding box center [765, 332] width 99 height 30
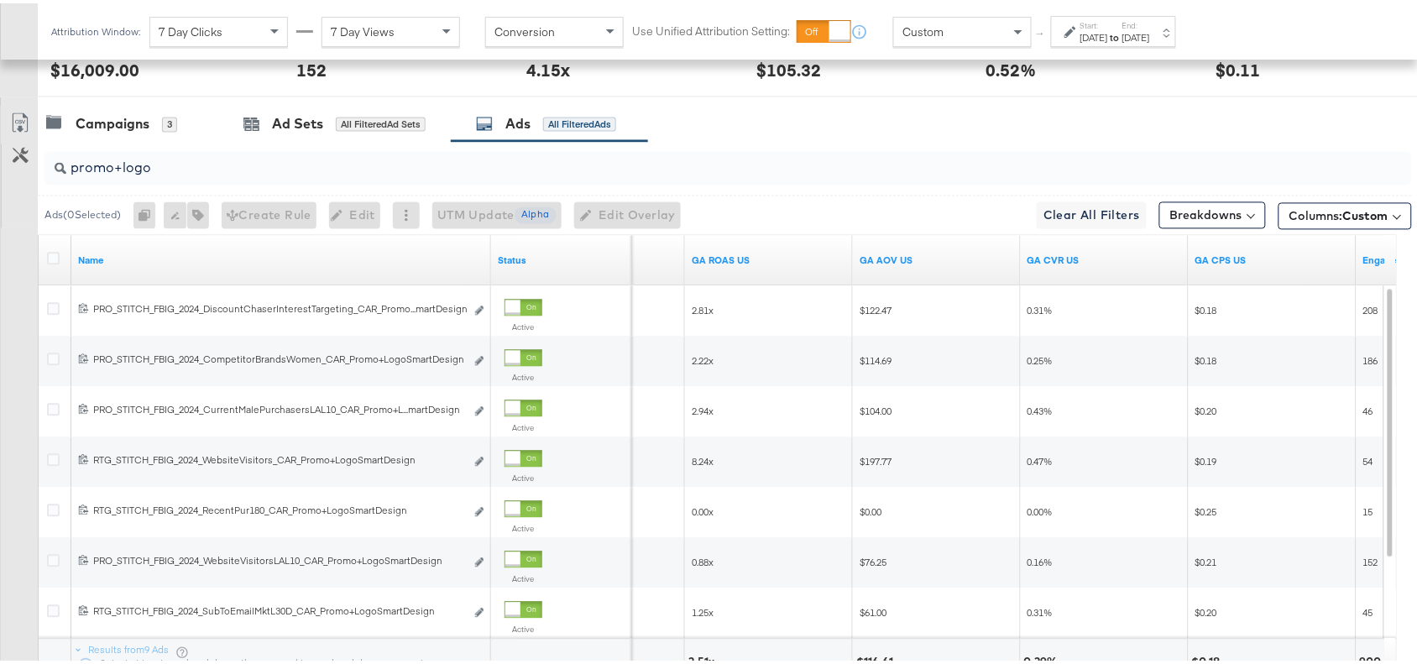
scroll to position [1092, 0]
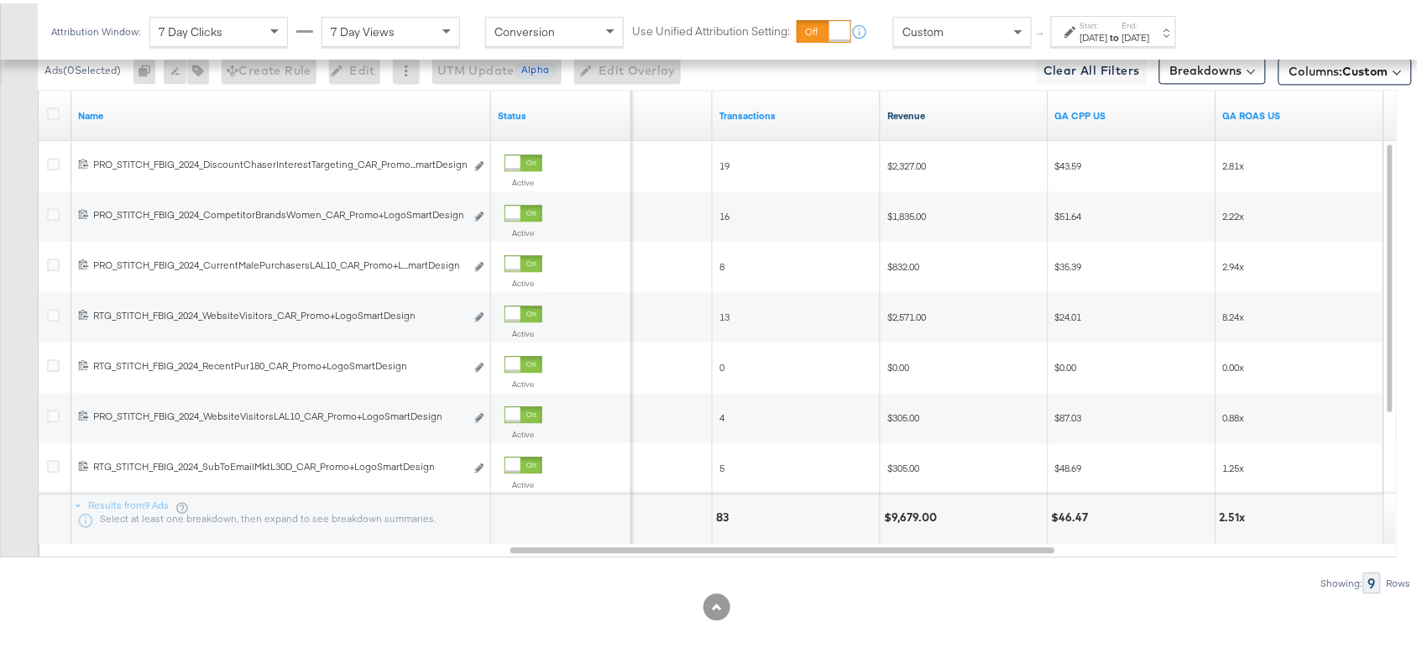
click at [937, 107] on link "Revenue" at bounding box center [964, 112] width 154 height 13
click at [937, 107] on link "Revenue ↓" at bounding box center [964, 112] width 154 height 13
click at [932, 113] on link "Revenue ↑" at bounding box center [964, 112] width 154 height 13
click at [932, 113] on link "Revenue ↓" at bounding box center [964, 112] width 154 height 13
click at [932, 113] on link "Revenue ↑" at bounding box center [964, 112] width 154 height 13
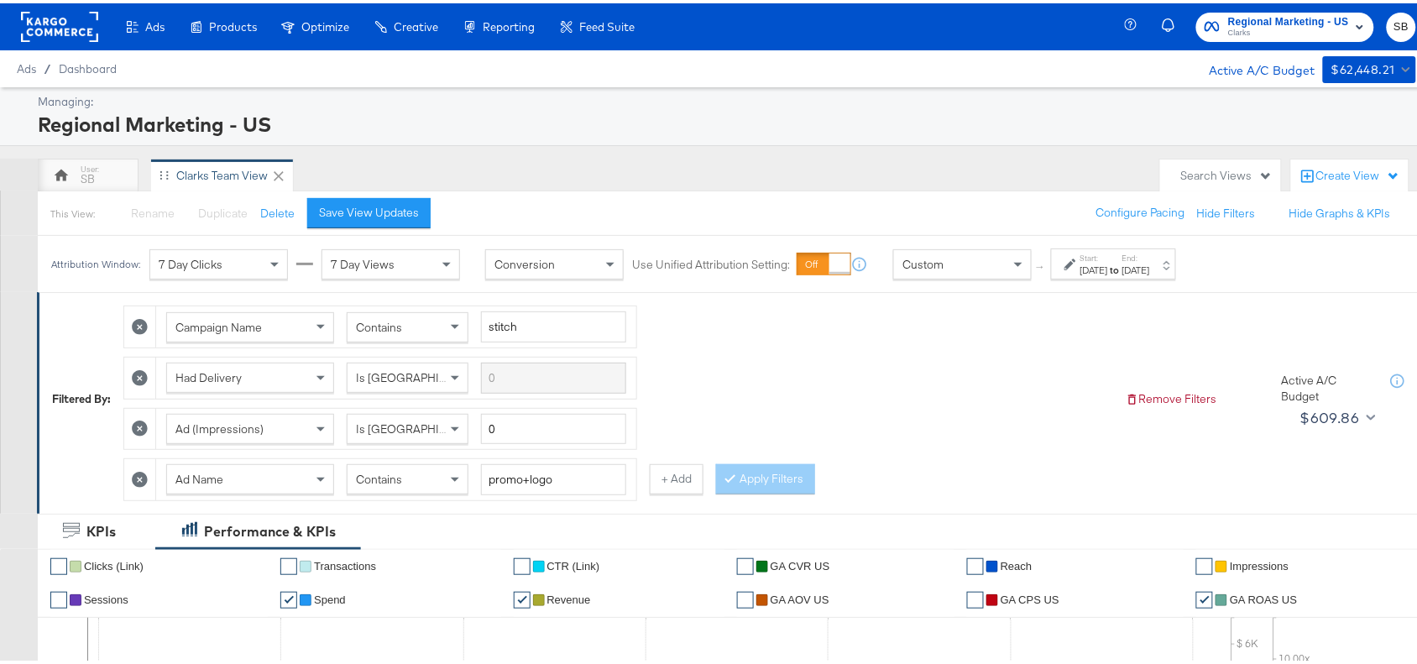
scroll to position [139, 0]
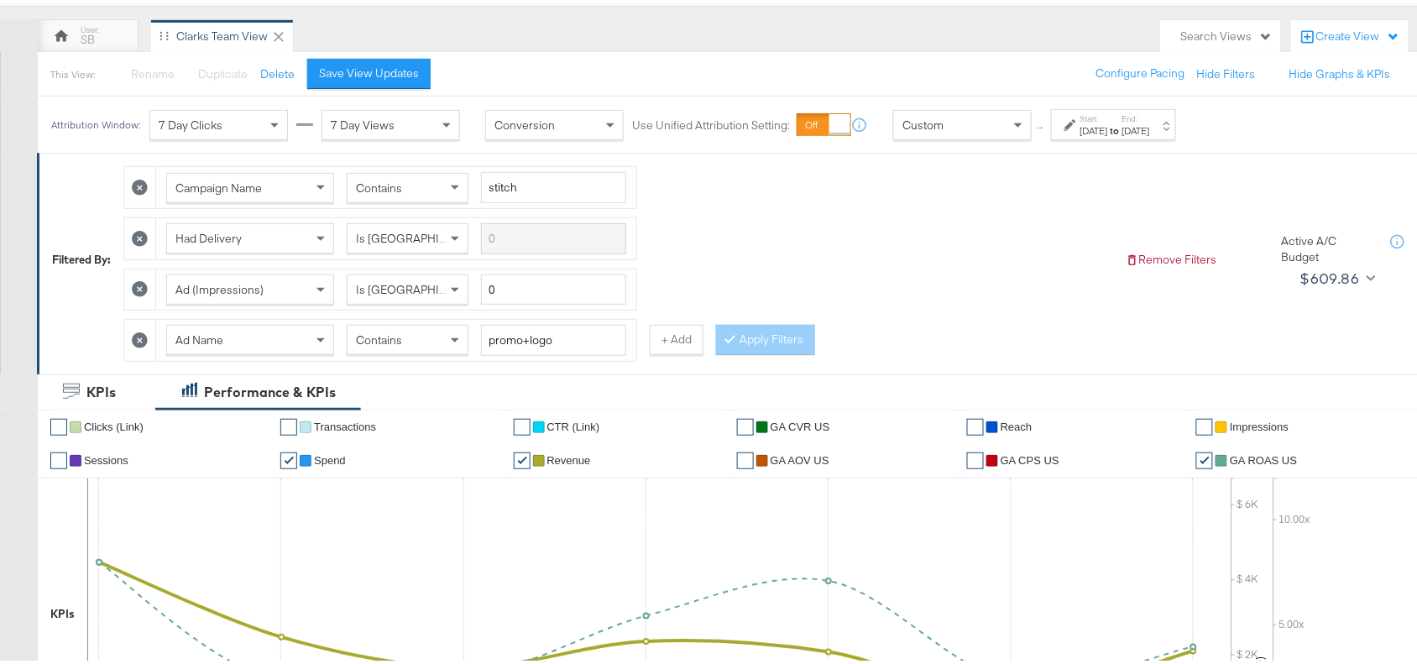
click at [143, 340] on icon at bounding box center [140, 337] width 16 height 16
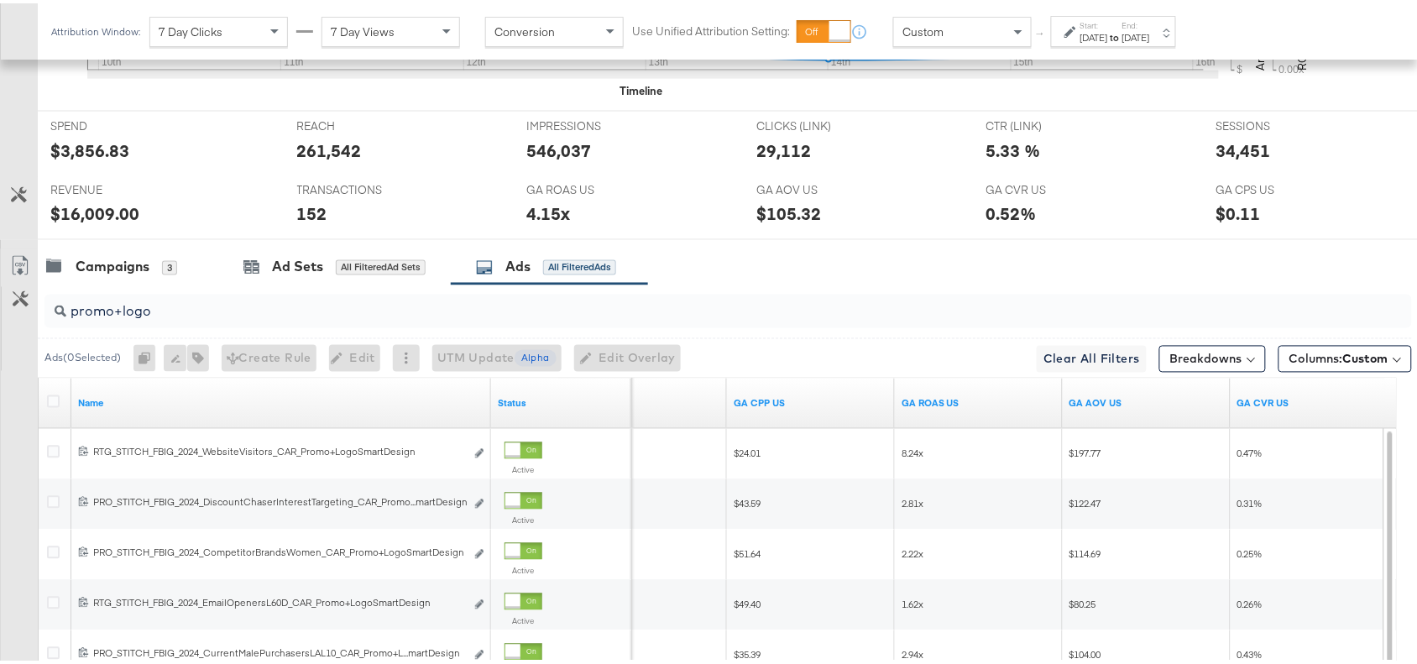
scroll to position [750, 0]
click at [72, 278] on div "Campaigns 3" at bounding box center [128, 262] width 181 height 36
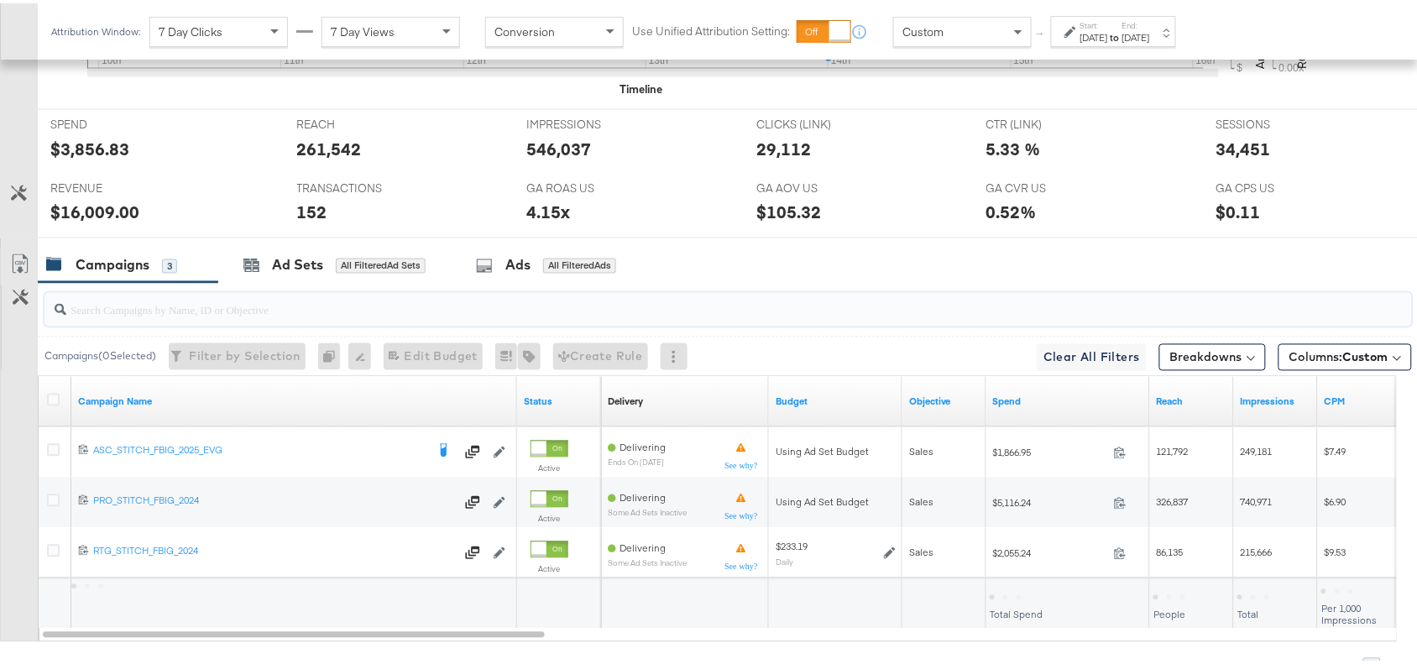
click at [181, 312] on input "search" at bounding box center [677, 300] width 1222 height 33
click at [526, 261] on div "Ads" at bounding box center [517, 262] width 25 height 19
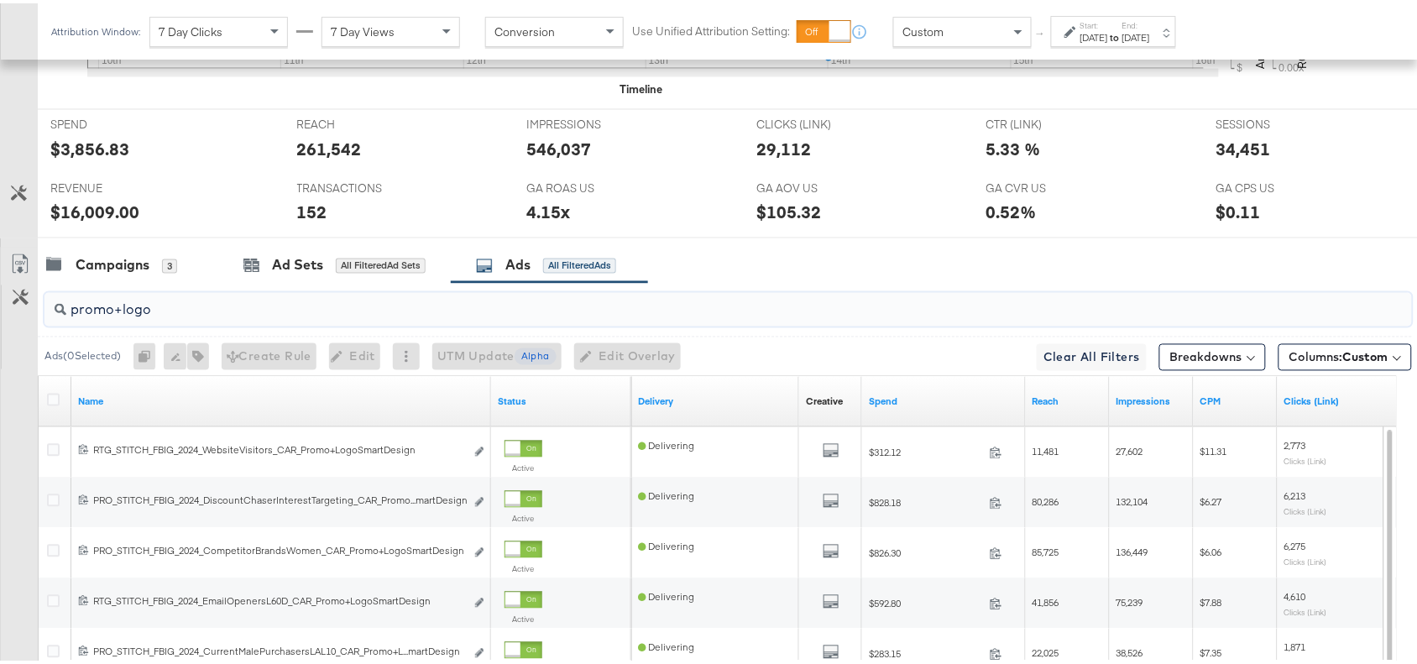
click at [172, 317] on input "promo+logo" at bounding box center [677, 300] width 1222 height 33
click at [128, 259] on div "Campaigns" at bounding box center [113, 262] width 74 height 19
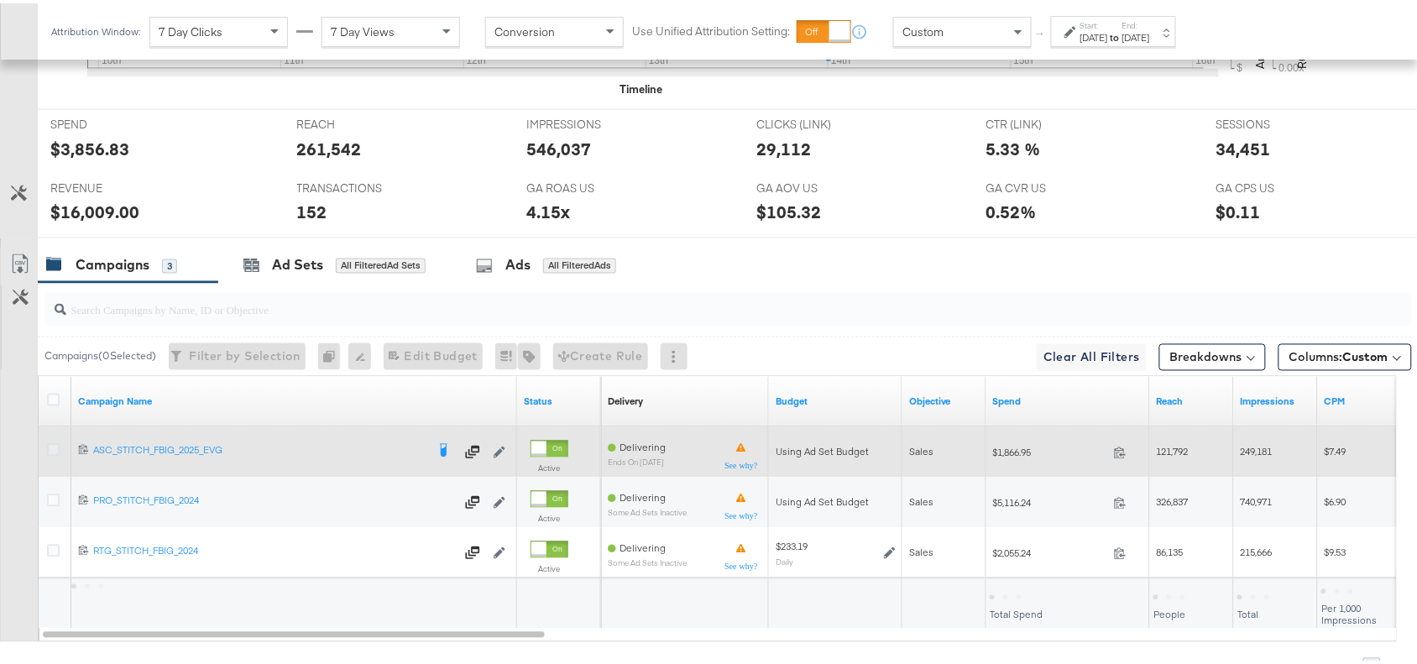
click at [55, 447] on icon at bounding box center [53, 447] width 13 height 13
click at [0, 0] on input "checkbox" at bounding box center [0, 0] width 0 height 0
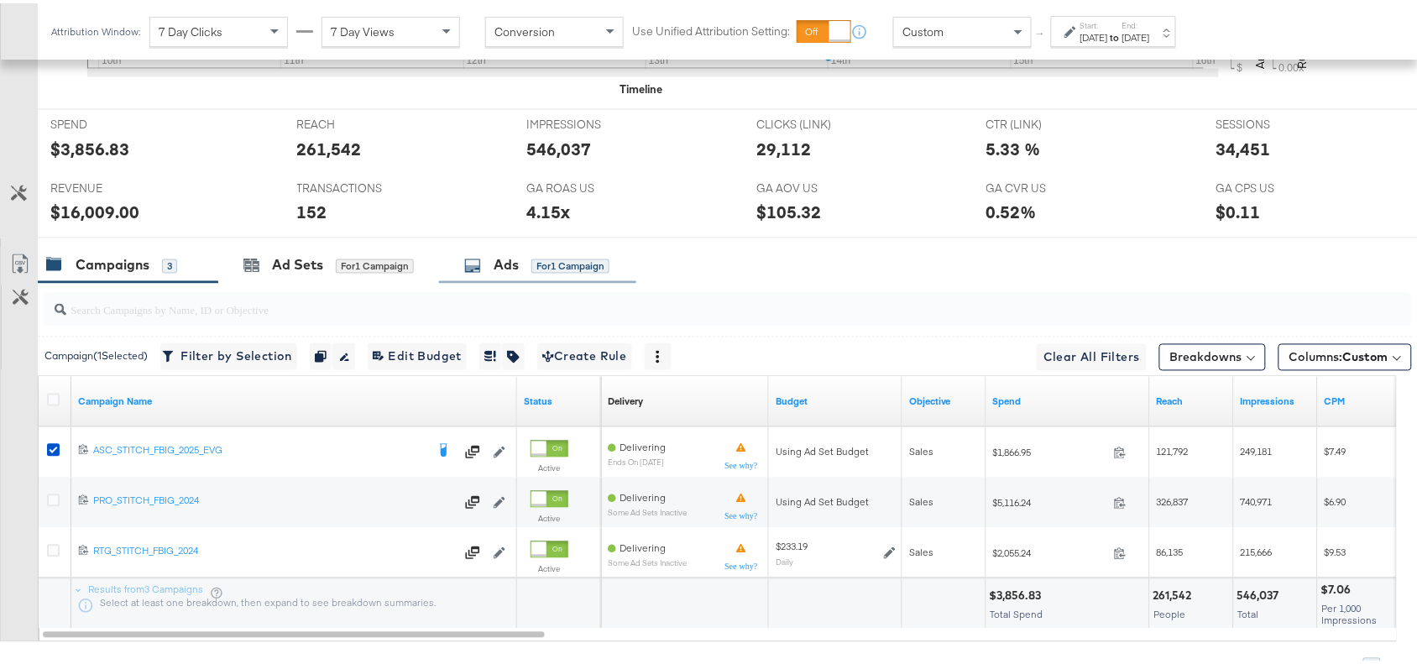
click at [497, 260] on div "Ads" at bounding box center [506, 262] width 25 height 19
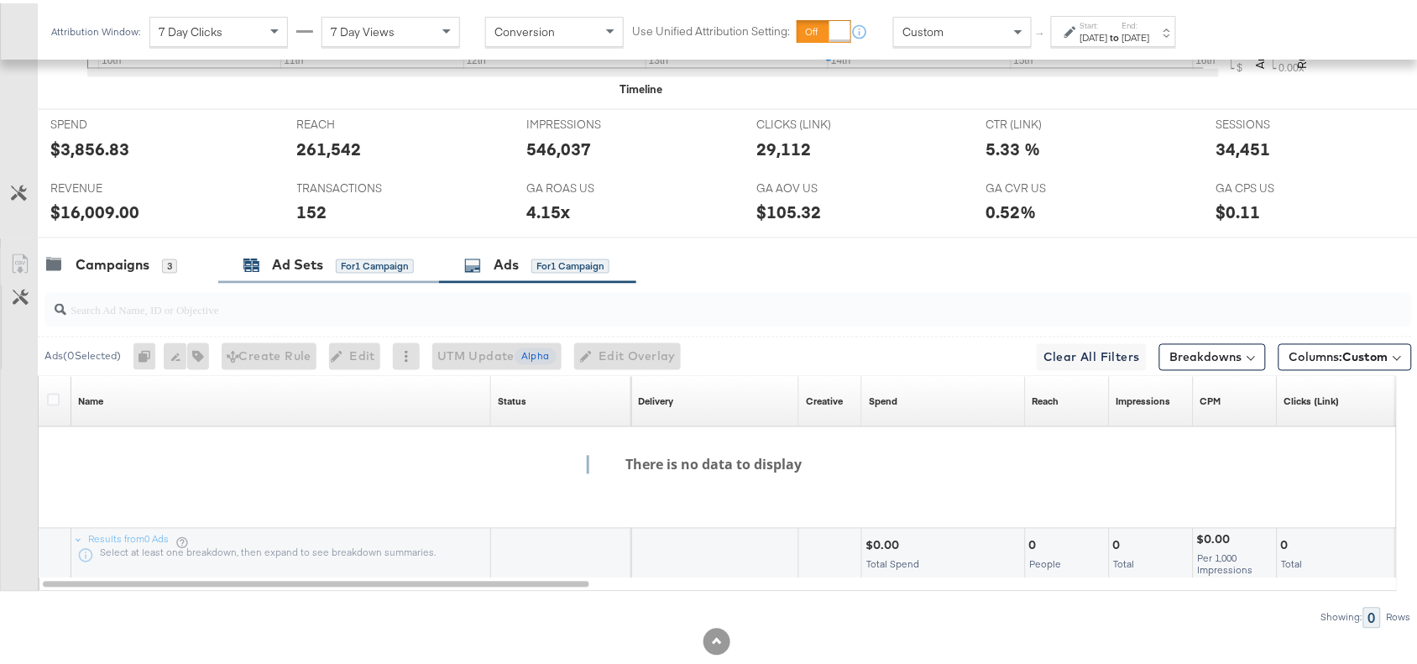
click at [306, 267] on div "Ad Sets" at bounding box center [297, 262] width 51 height 19
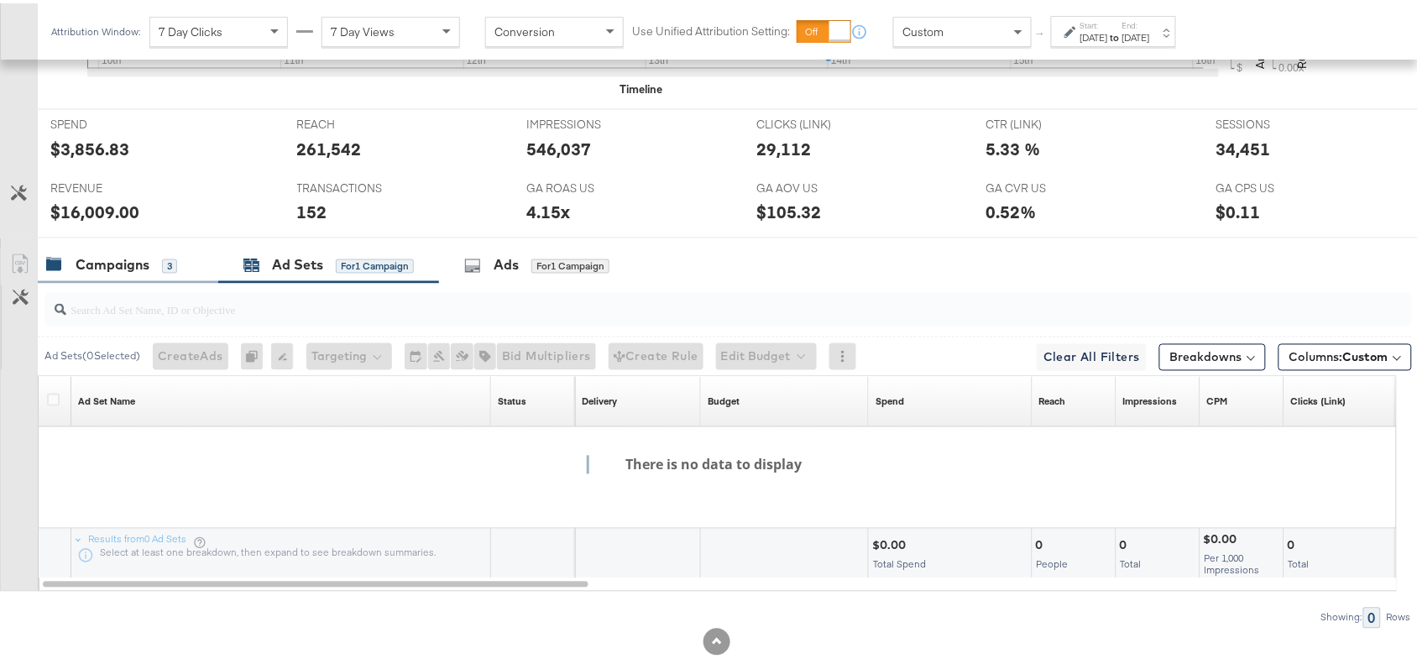
click at [140, 270] on div "Campaigns" at bounding box center [113, 262] width 74 height 19
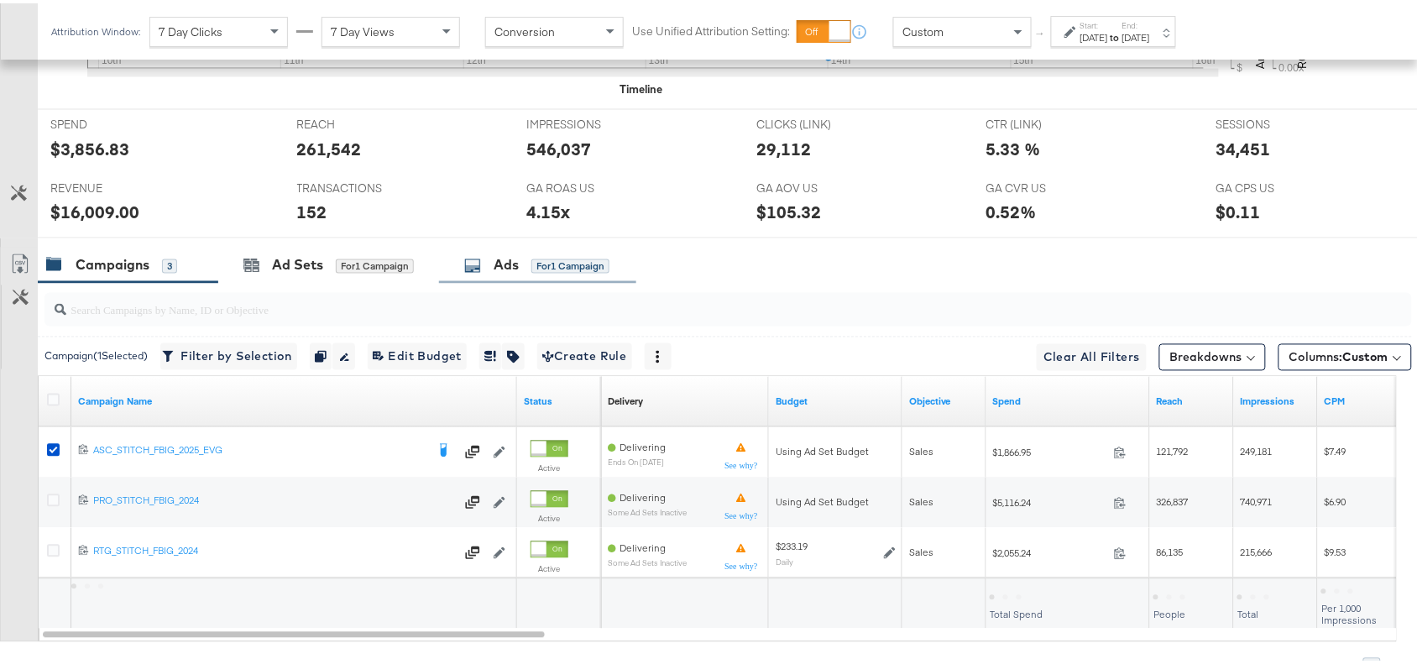
click at [494, 272] on div "Ads for 1 Campaign" at bounding box center [536, 262] width 145 height 19
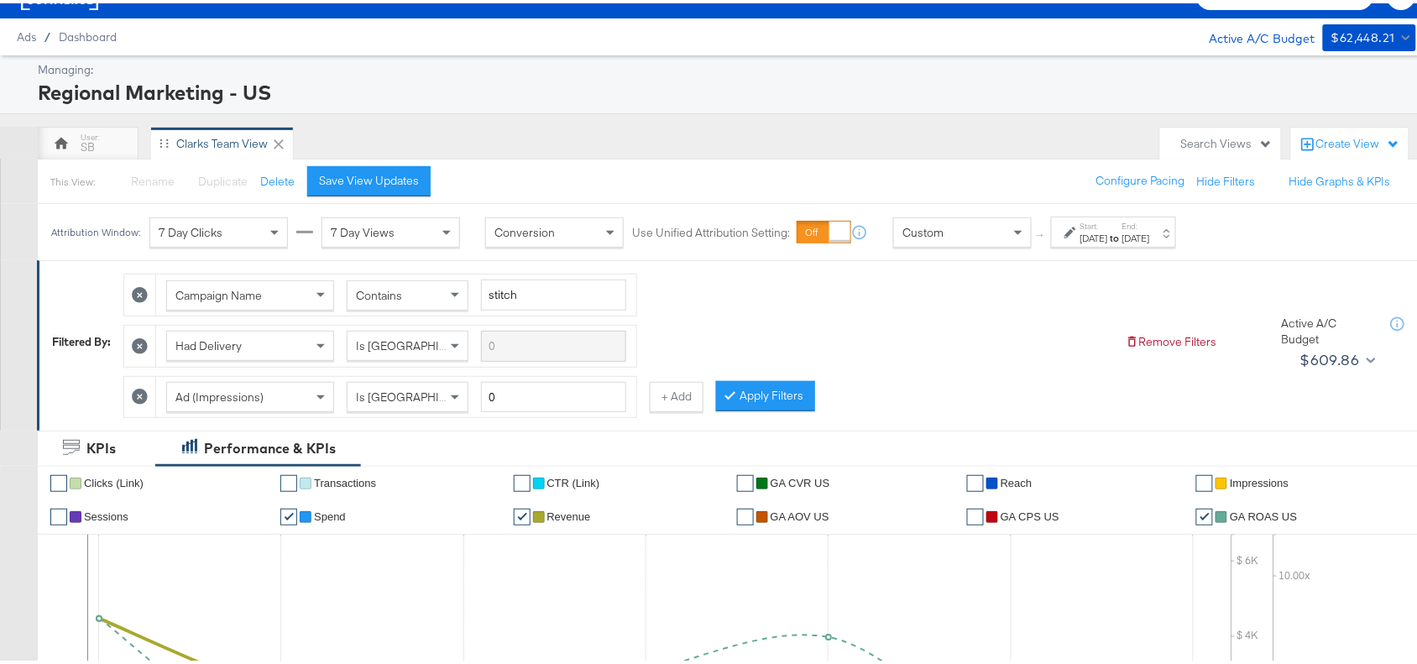
scroll to position [0, 0]
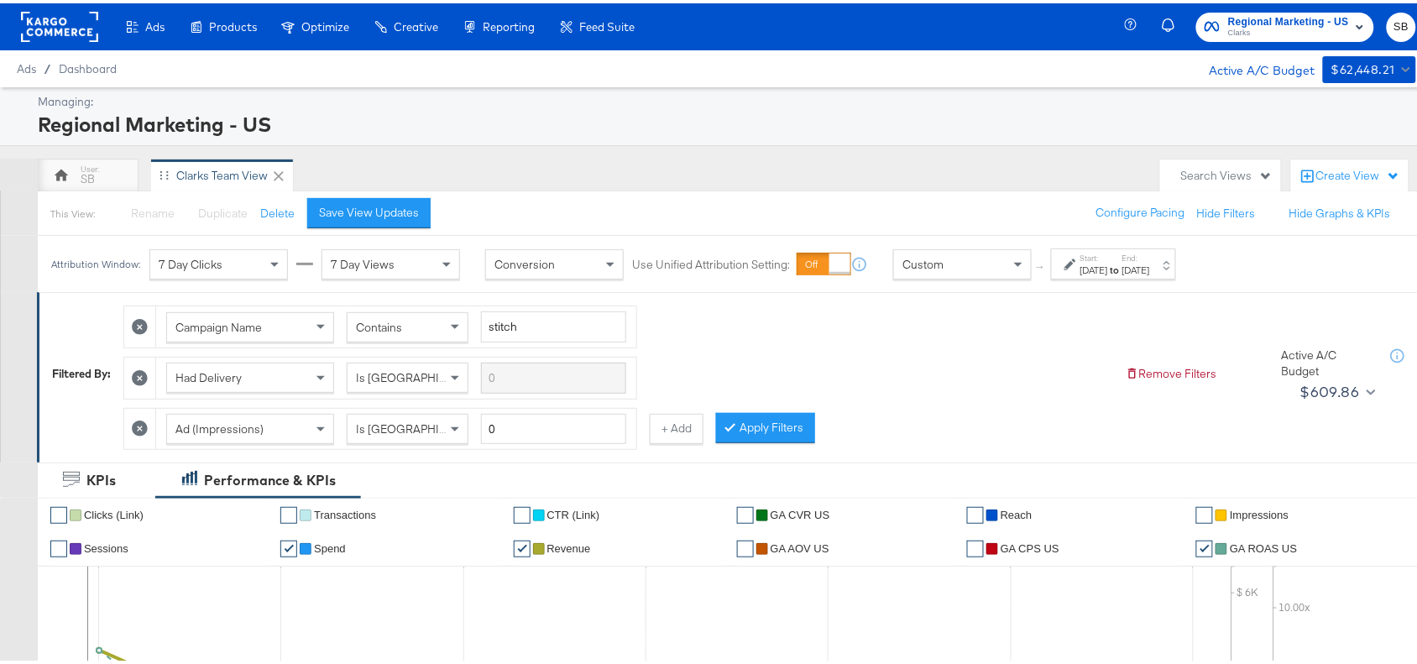
click at [147, 374] on icon at bounding box center [140, 375] width 16 height 16
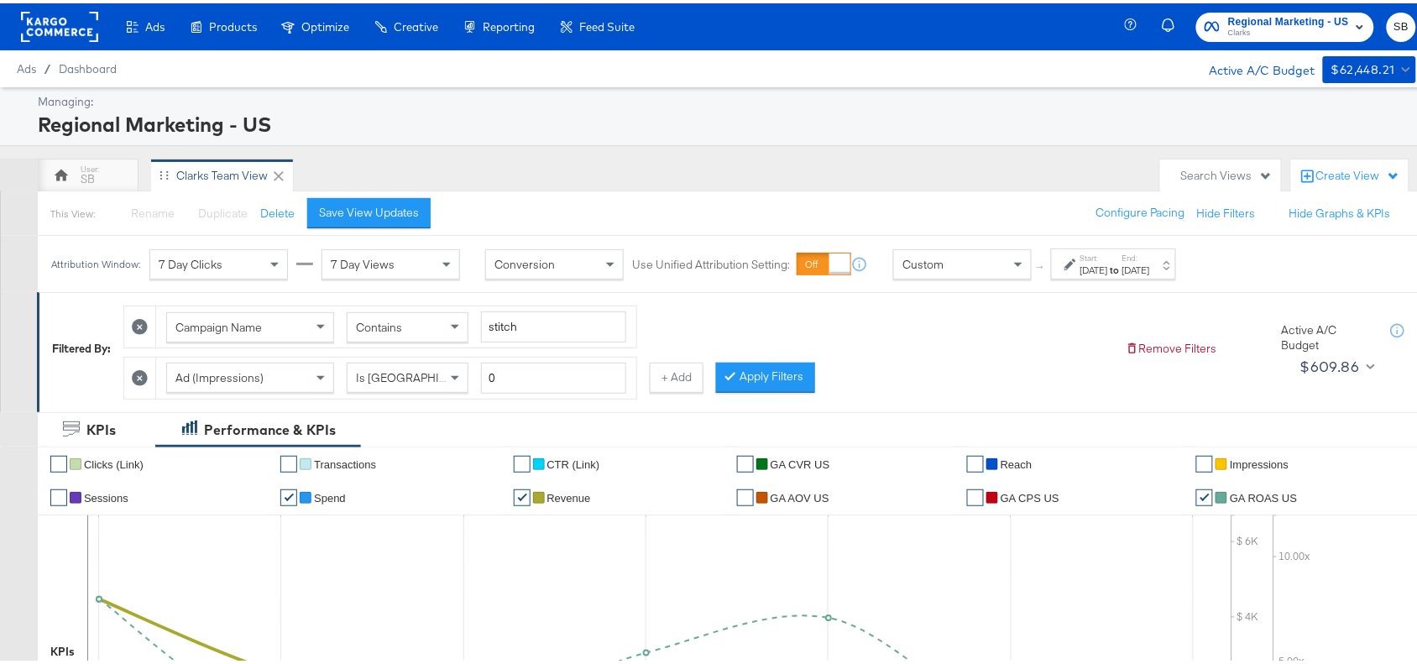
click at [147, 374] on icon at bounding box center [140, 375] width 16 height 16
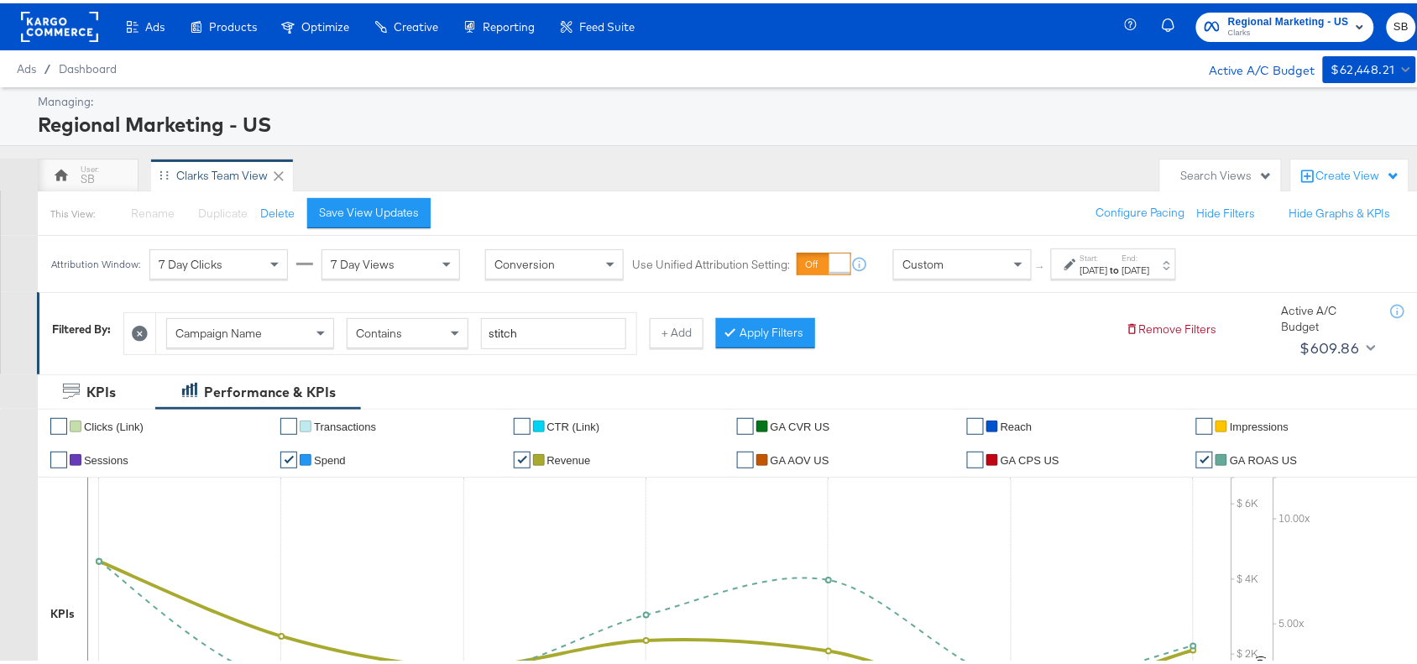
click at [147, 374] on div "KPIs" at bounding box center [97, 389] width 118 height 36
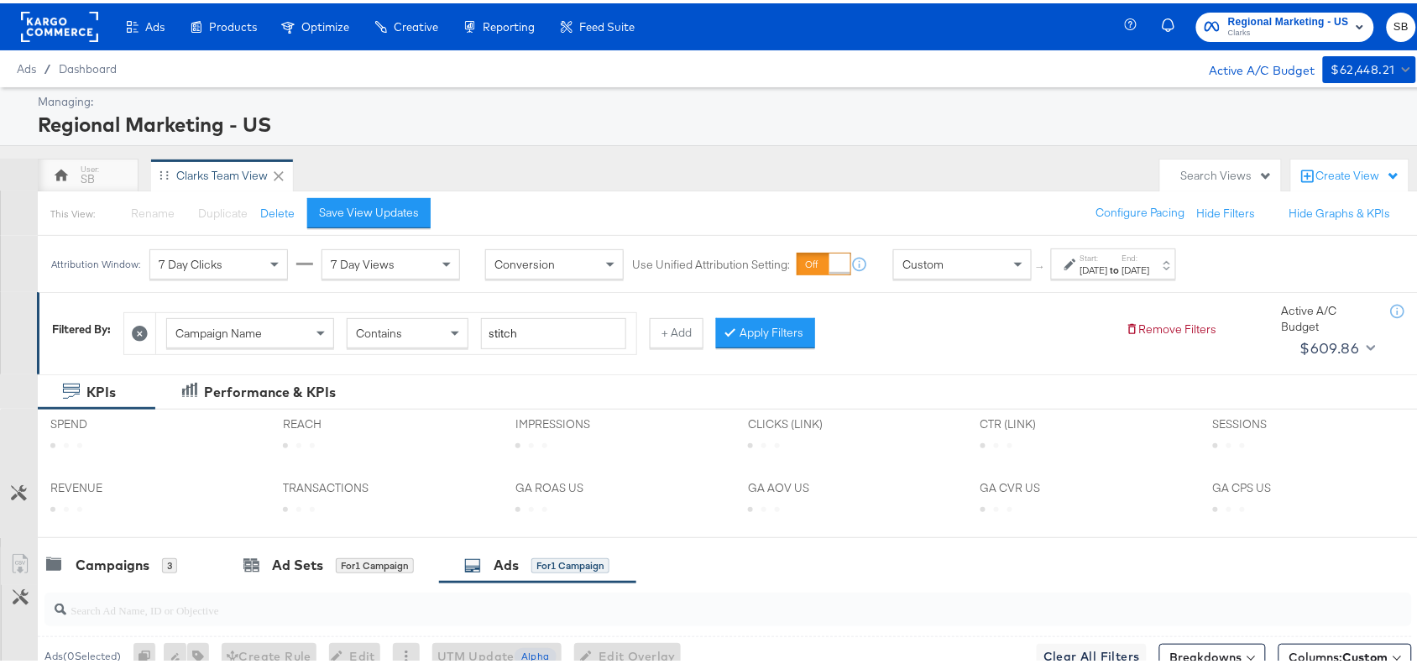
click at [141, 330] on icon at bounding box center [140, 330] width 16 height 16
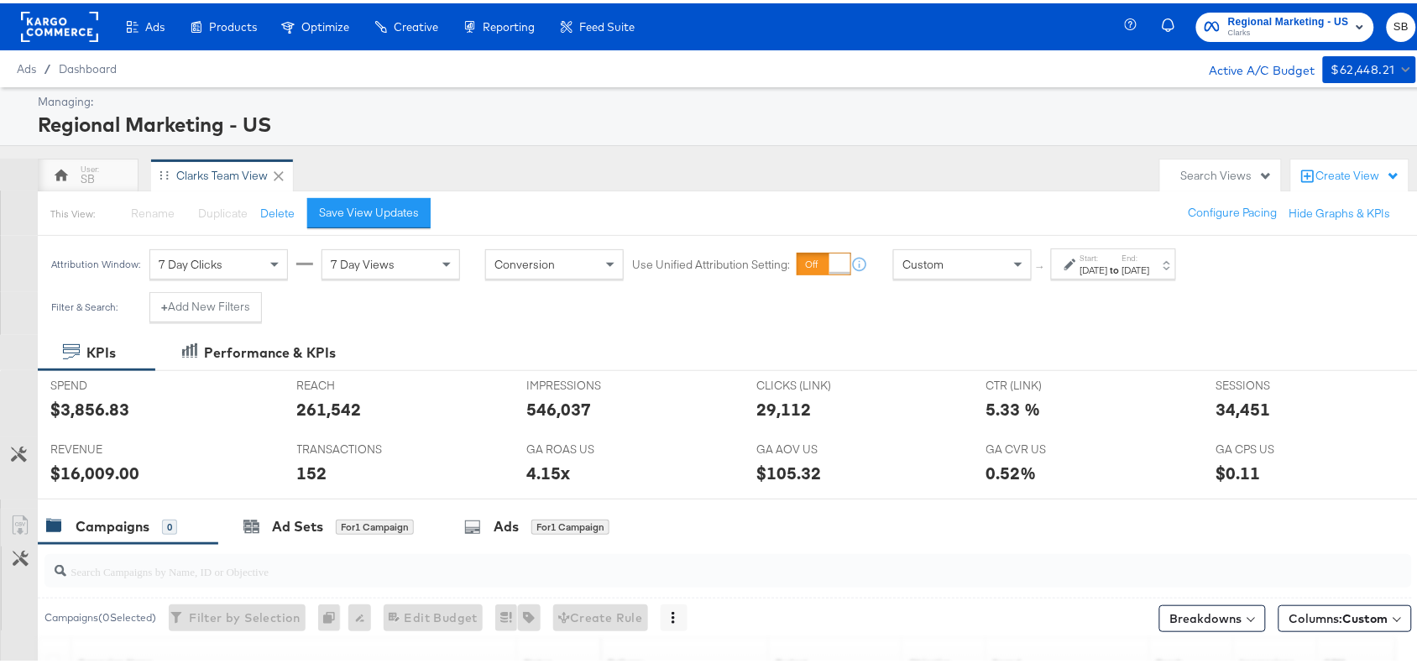
scroll to position [296, 0]
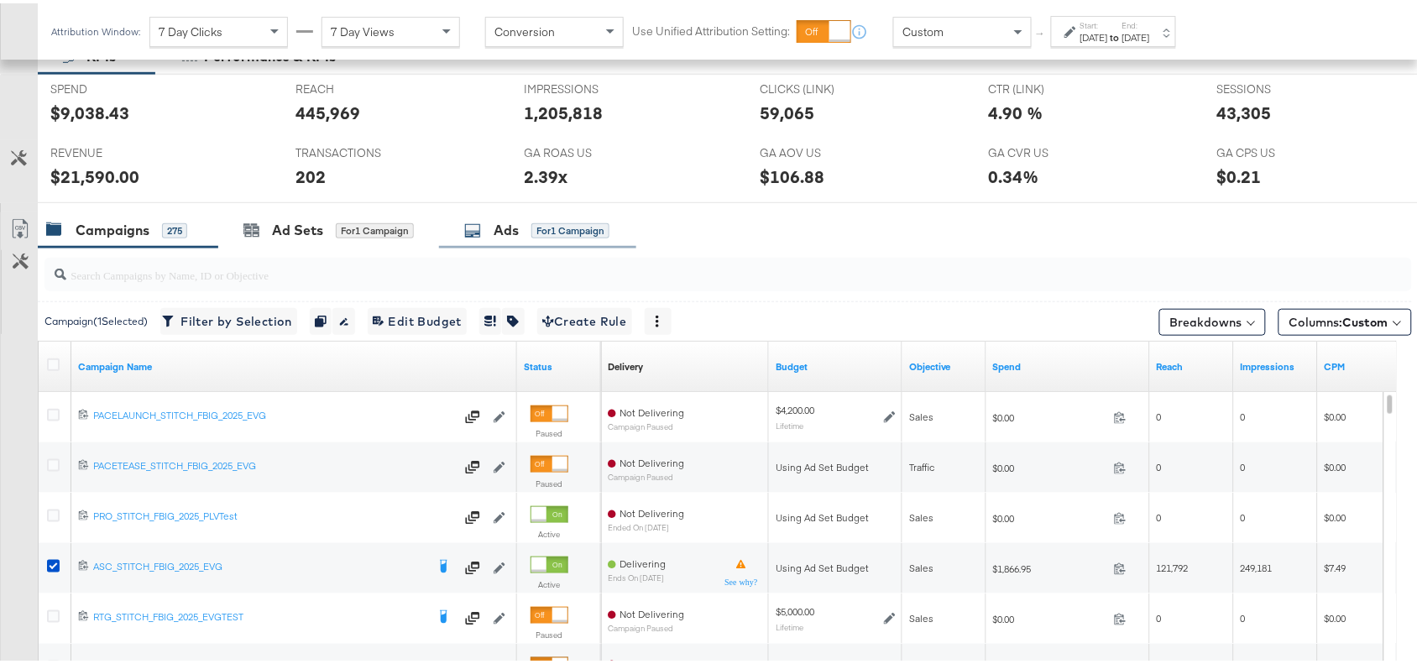
click at [495, 235] on div "Ads for 1 Campaign" at bounding box center [536, 226] width 145 height 19
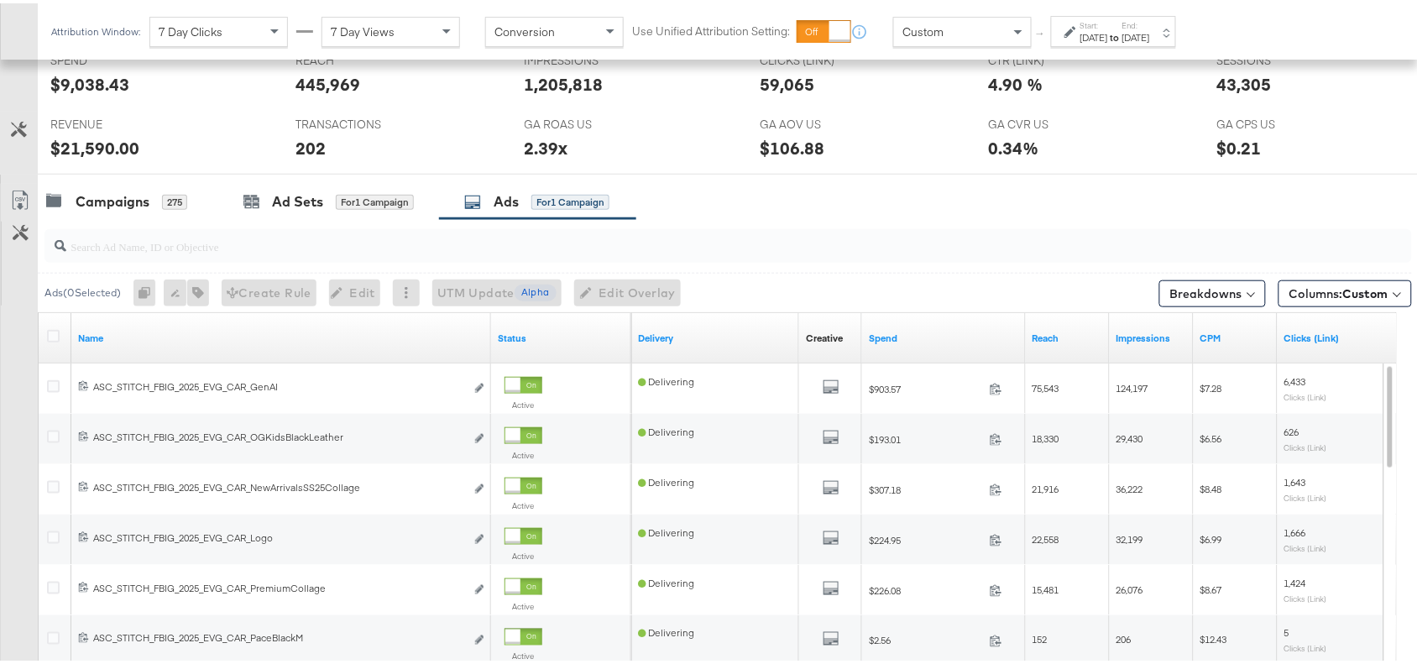
scroll to position [313, 0]
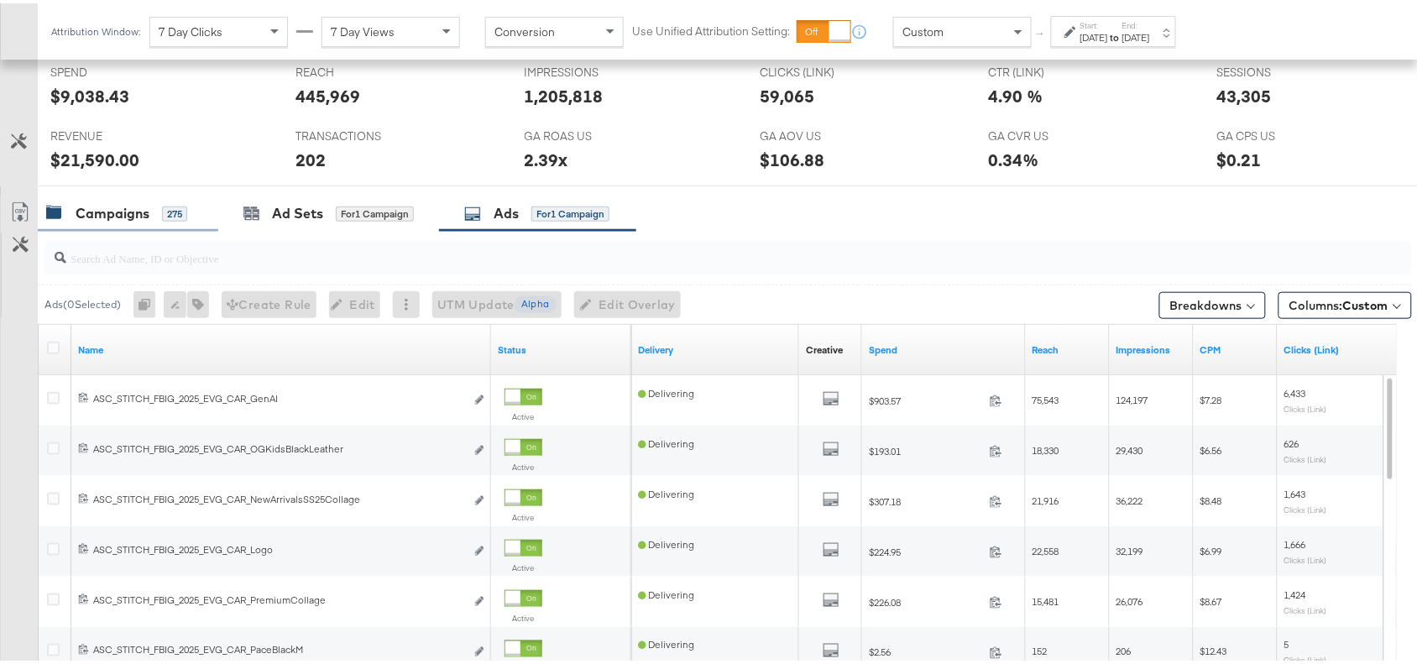
click at [84, 212] on div "Campaigns" at bounding box center [113, 210] width 74 height 19
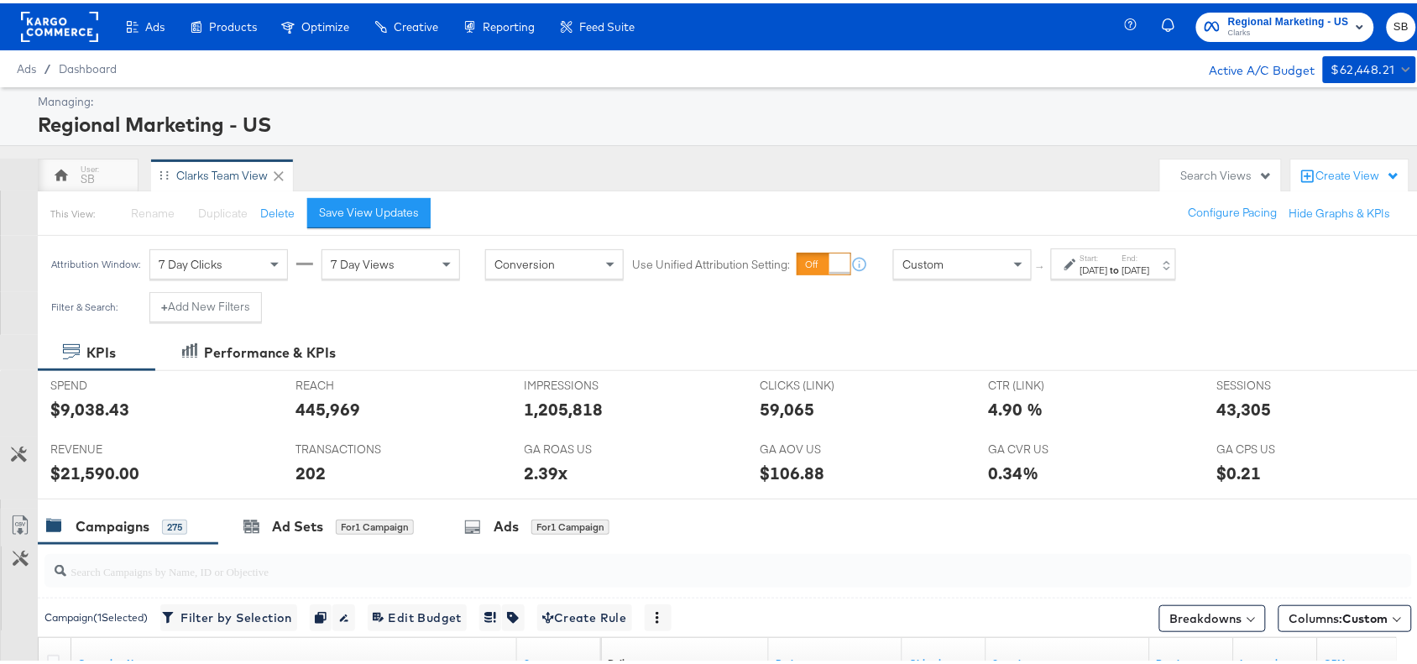
scroll to position [548, 0]
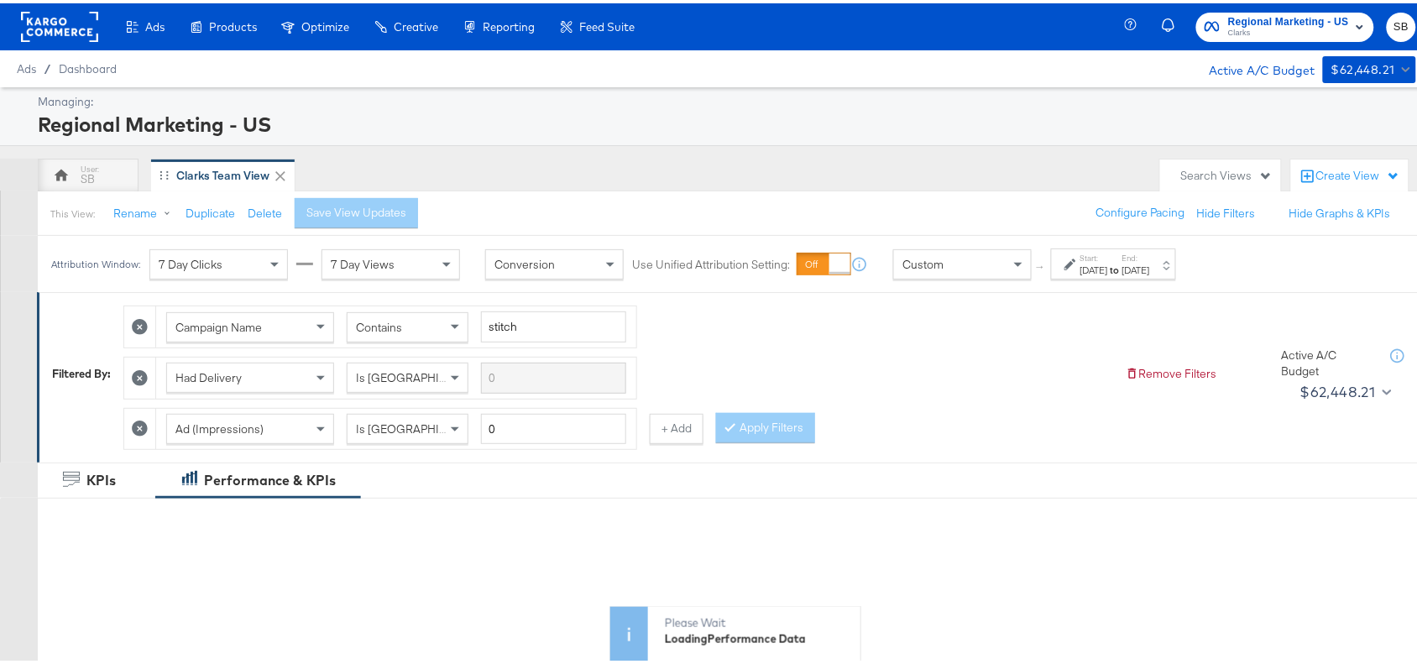
click at [887, 345] on div "Campaign Name Contains stitch Had Delivery Is Greater Than Ad (Impressions) Is …" at bounding box center [617, 370] width 989 height 153
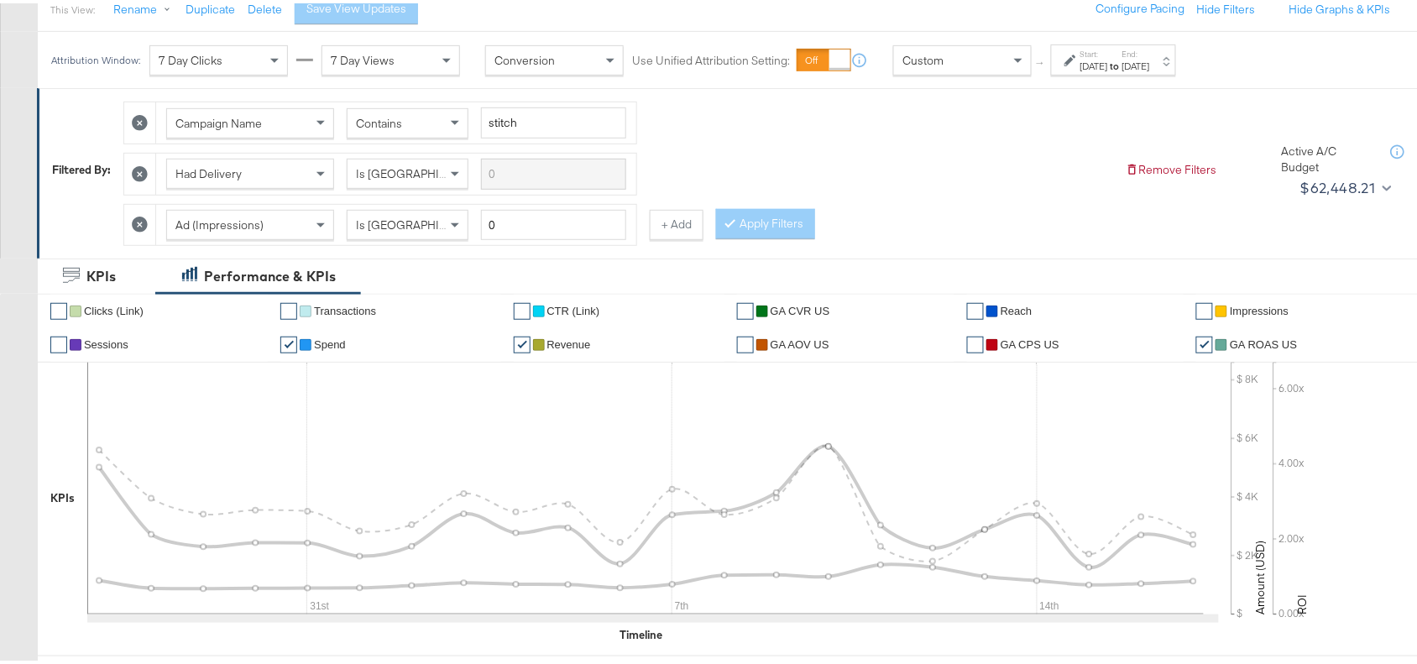
scroll to position [206, 0]
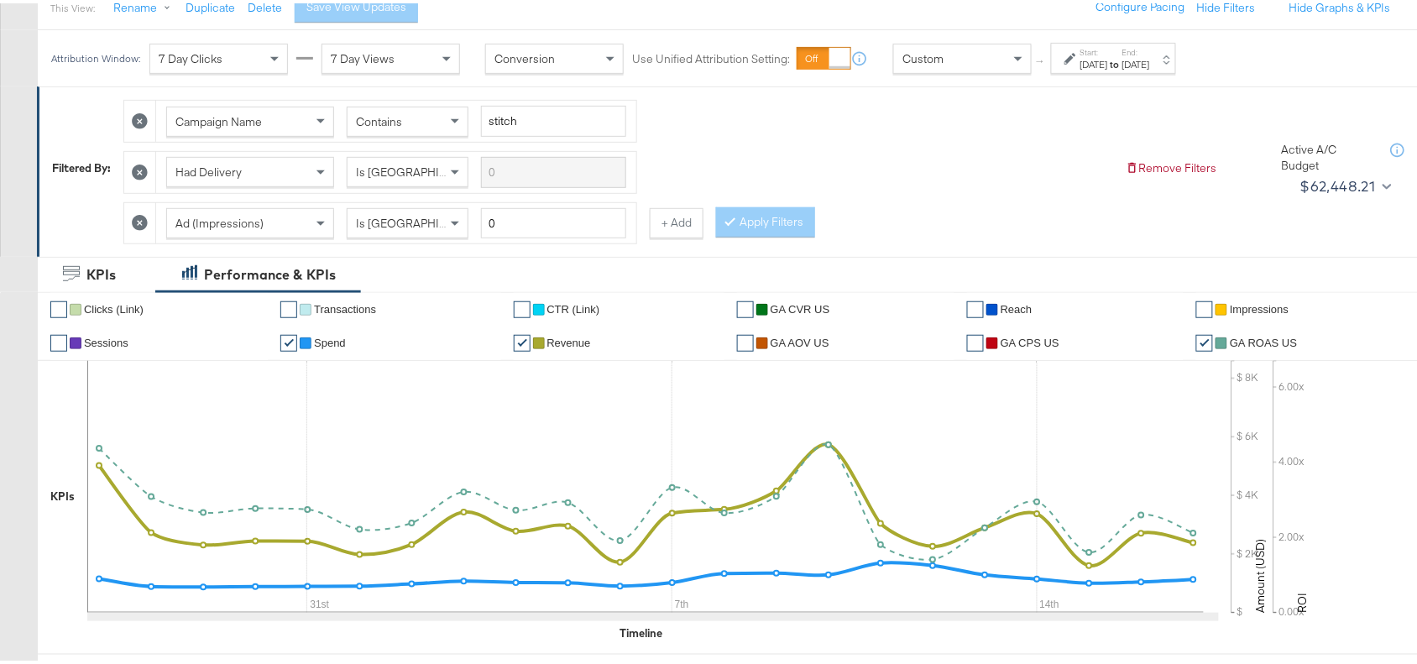
click at [1108, 63] on div "[DATE]" at bounding box center [1095, 61] width 28 height 13
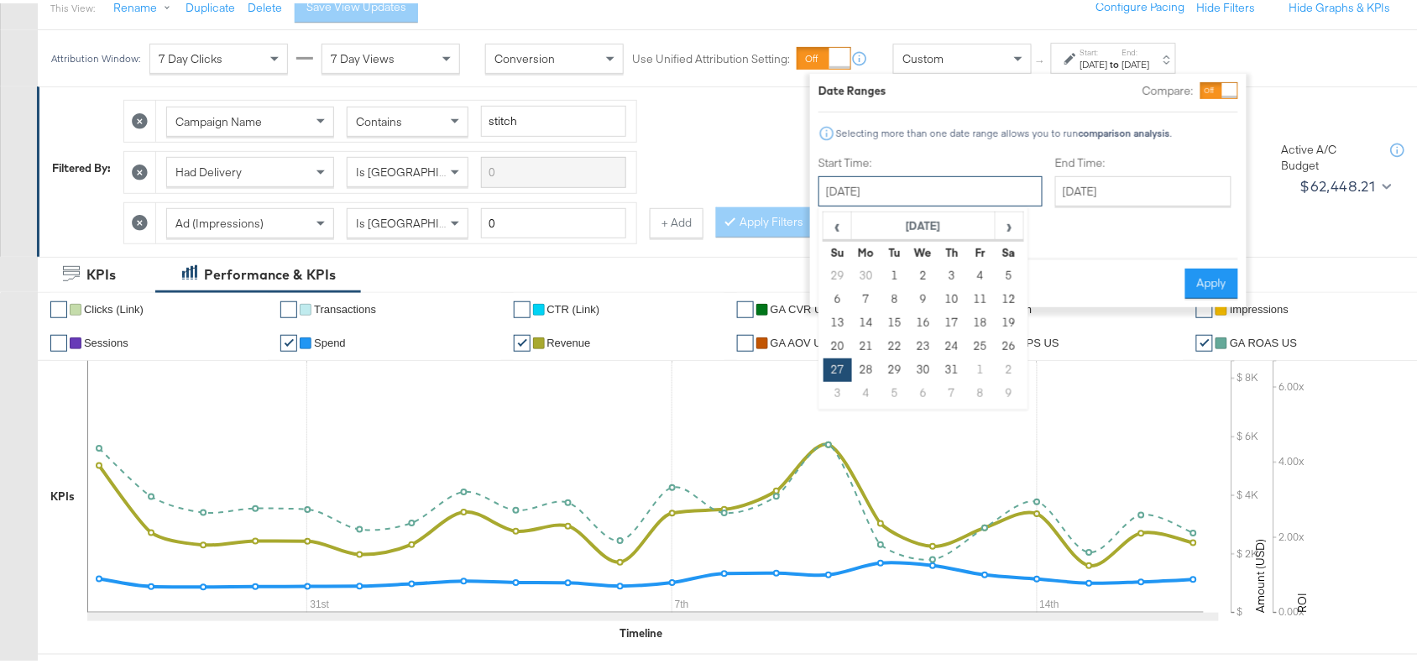
click at [879, 197] on input "[DATE]" at bounding box center [931, 188] width 224 height 30
click at [1001, 225] on span "›" at bounding box center [1010, 222] width 26 height 25
click at [831, 320] on td "10" at bounding box center [838, 320] width 29 height 24
type input "[DATE]"
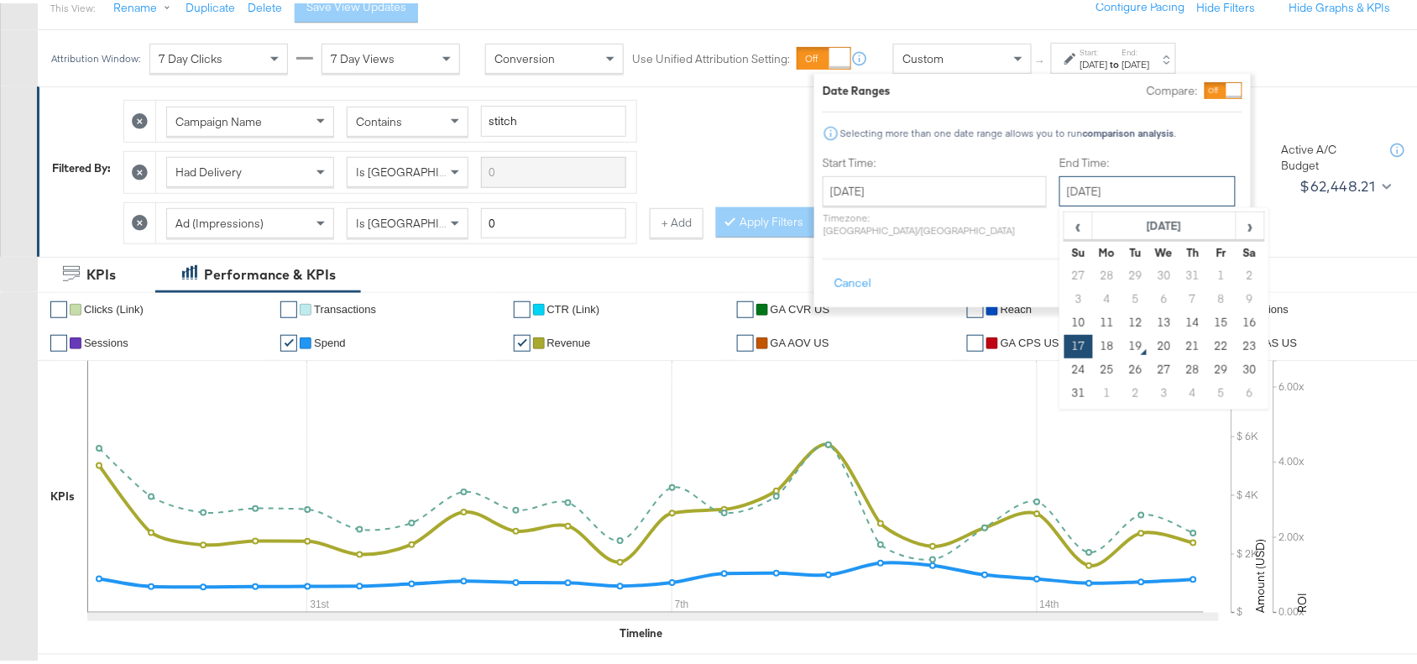
click at [1122, 179] on input "[DATE]" at bounding box center [1148, 188] width 176 height 30
click at [1236, 317] on td "16" at bounding box center [1250, 320] width 29 height 24
type input "[DATE]"
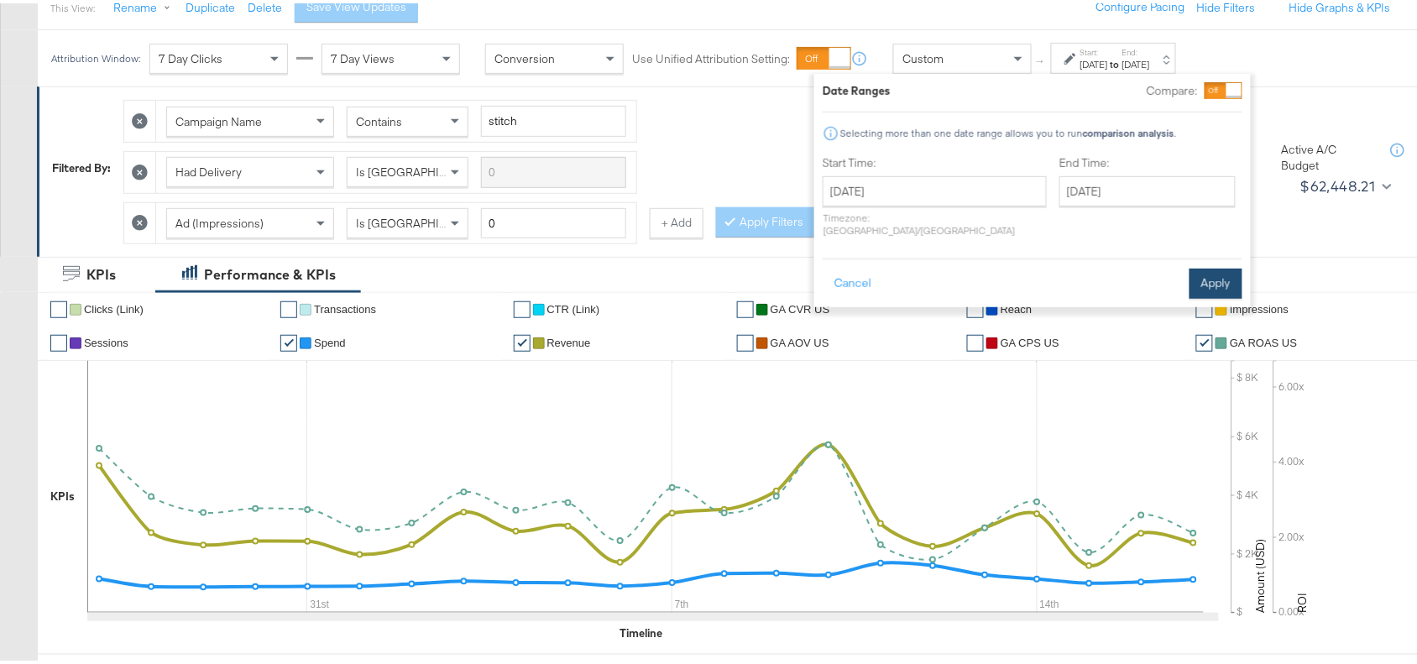
click at [1214, 265] on button "Apply" at bounding box center [1216, 280] width 53 height 30
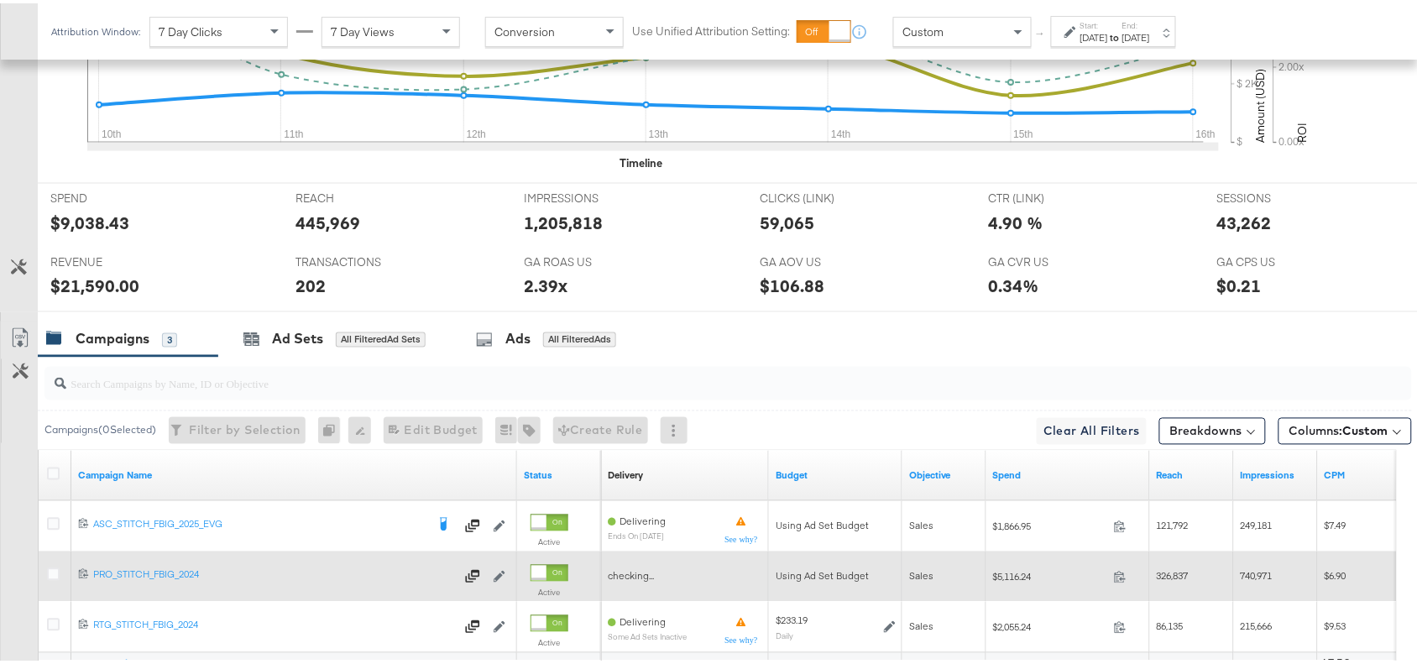
scroll to position [840, 0]
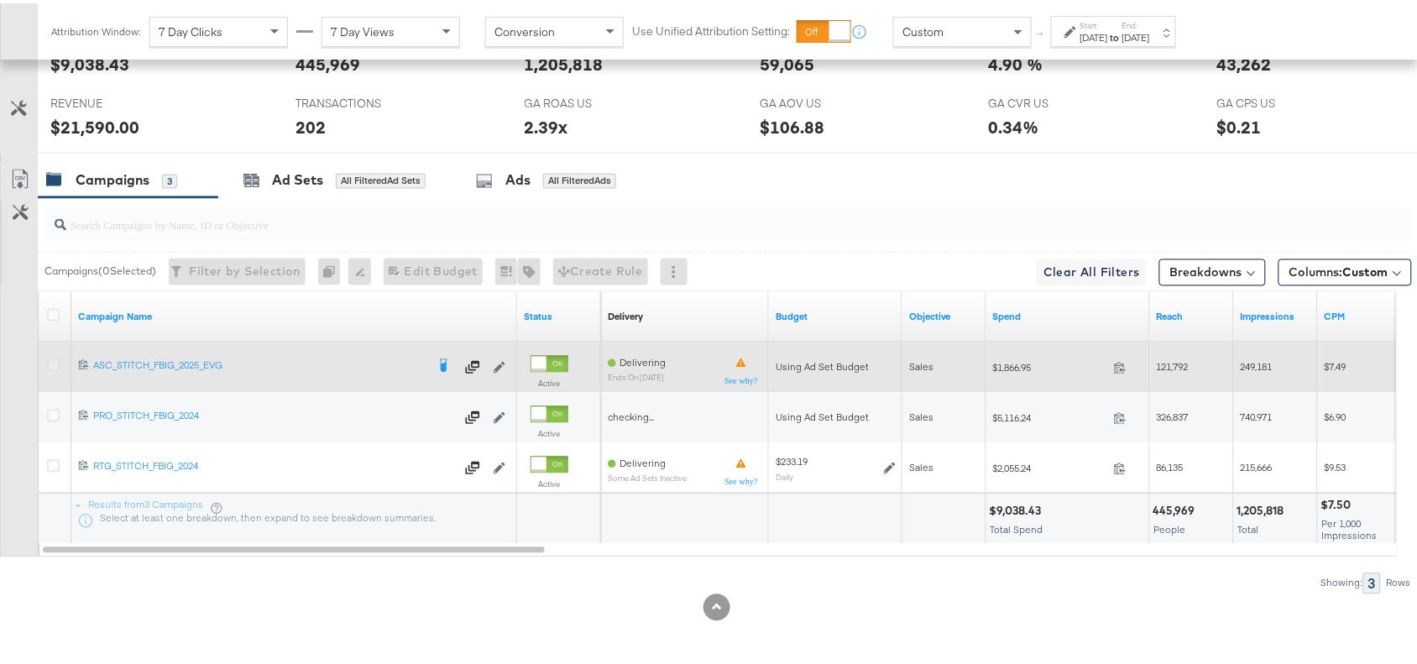
click at [49, 364] on icon at bounding box center [53, 362] width 13 height 13
click at [0, 0] on input "checkbox" at bounding box center [0, 0] width 0 height 0
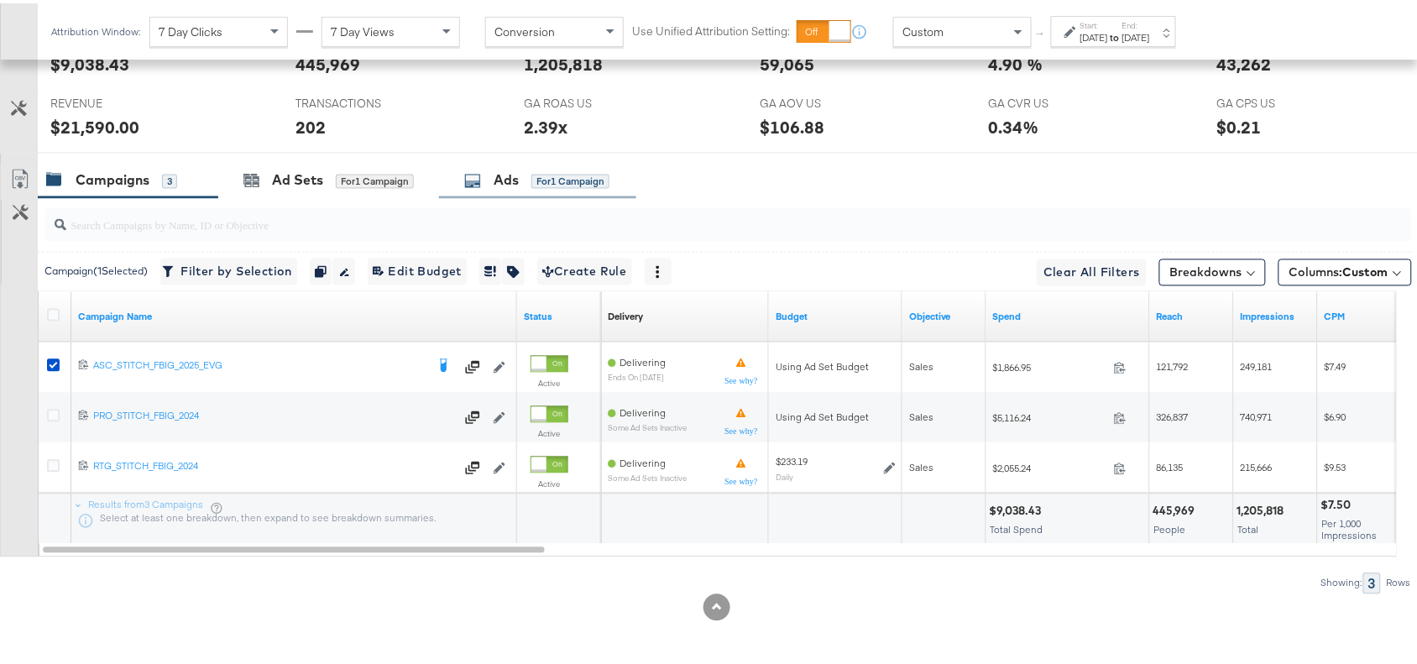
click at [505, 181] on div "Ads" at bounding box center [506, 177] width 25 height 19
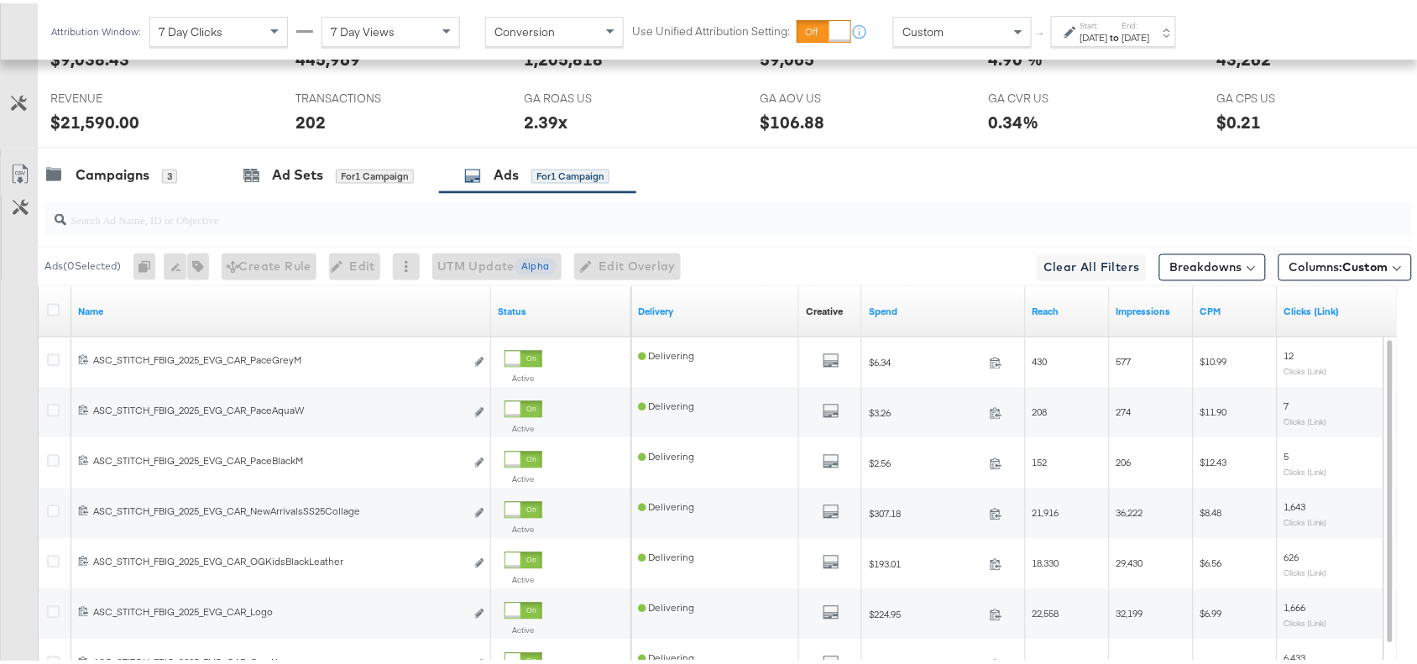
click at [767, 190] on div "Campaigns 3 Ad Sets for 1 Campaign Ads for 1 Campaign" at bounding box center [735, 172] width 1395 height 36
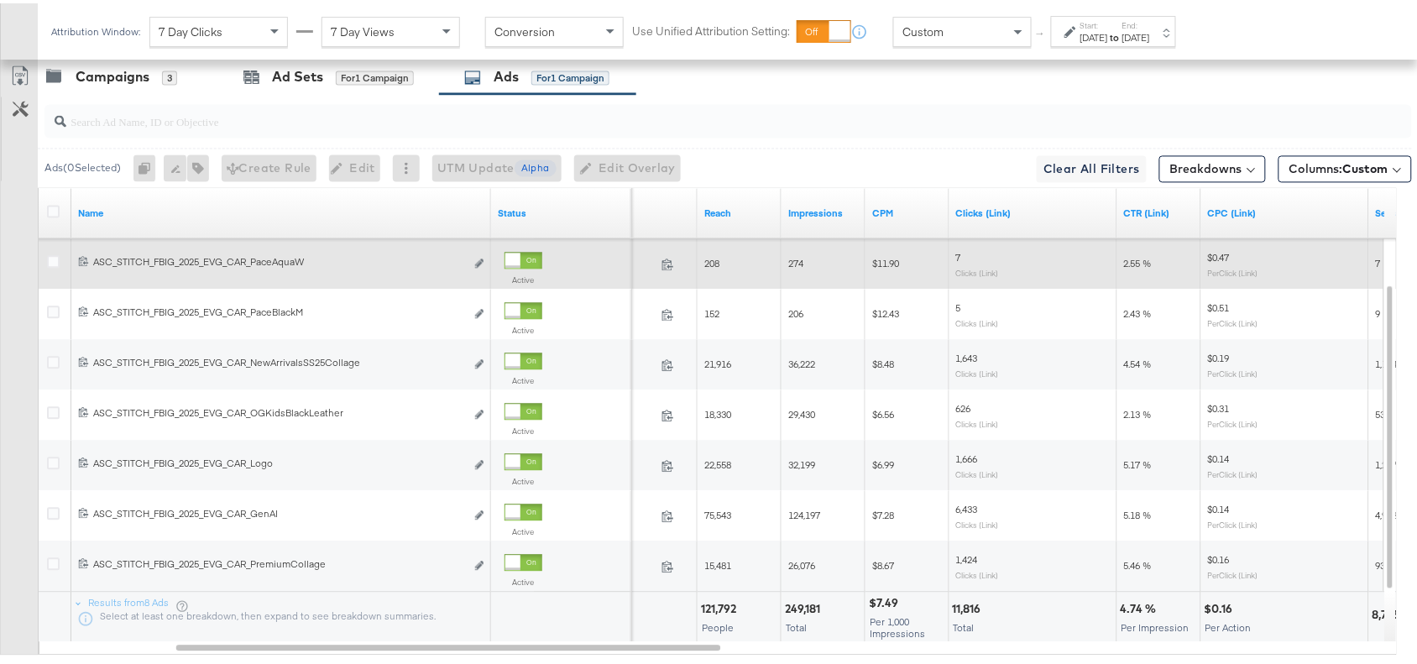
scroll to position [960, 0]
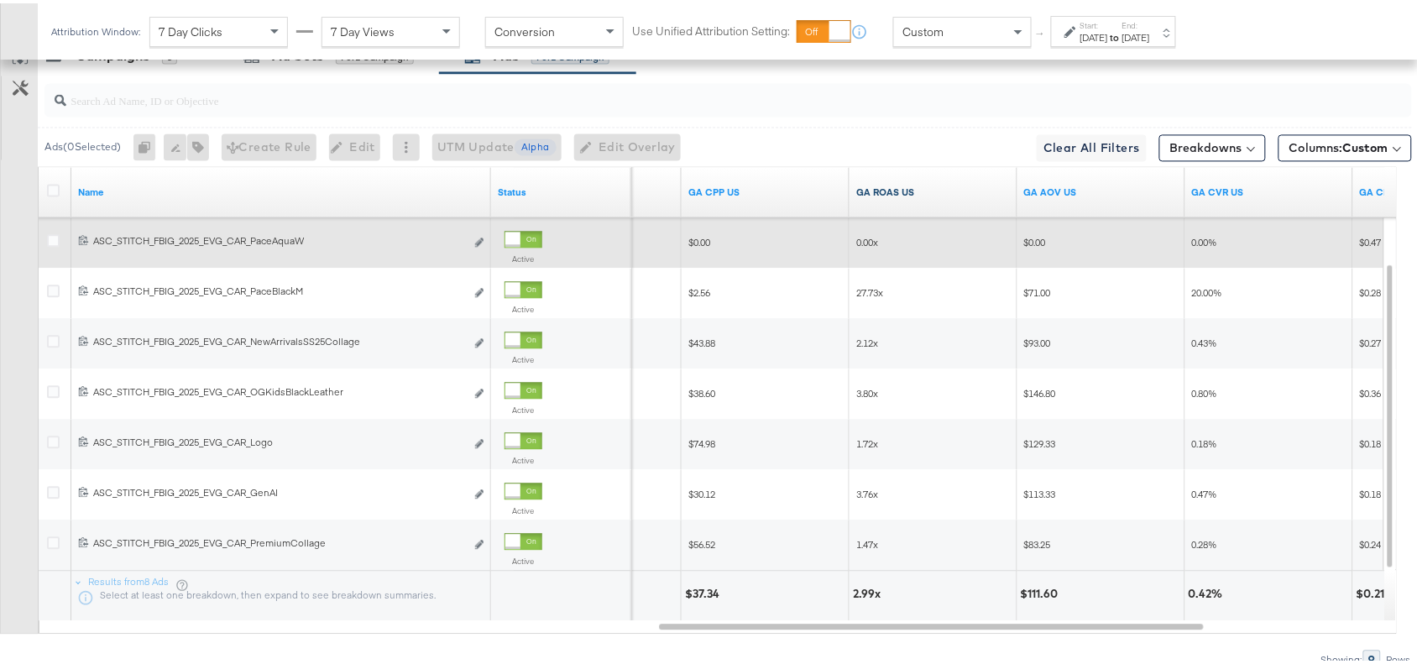
click at [930, 196] on link "GA ROAS US" at bounding box center [933, 188] width 154 height 13
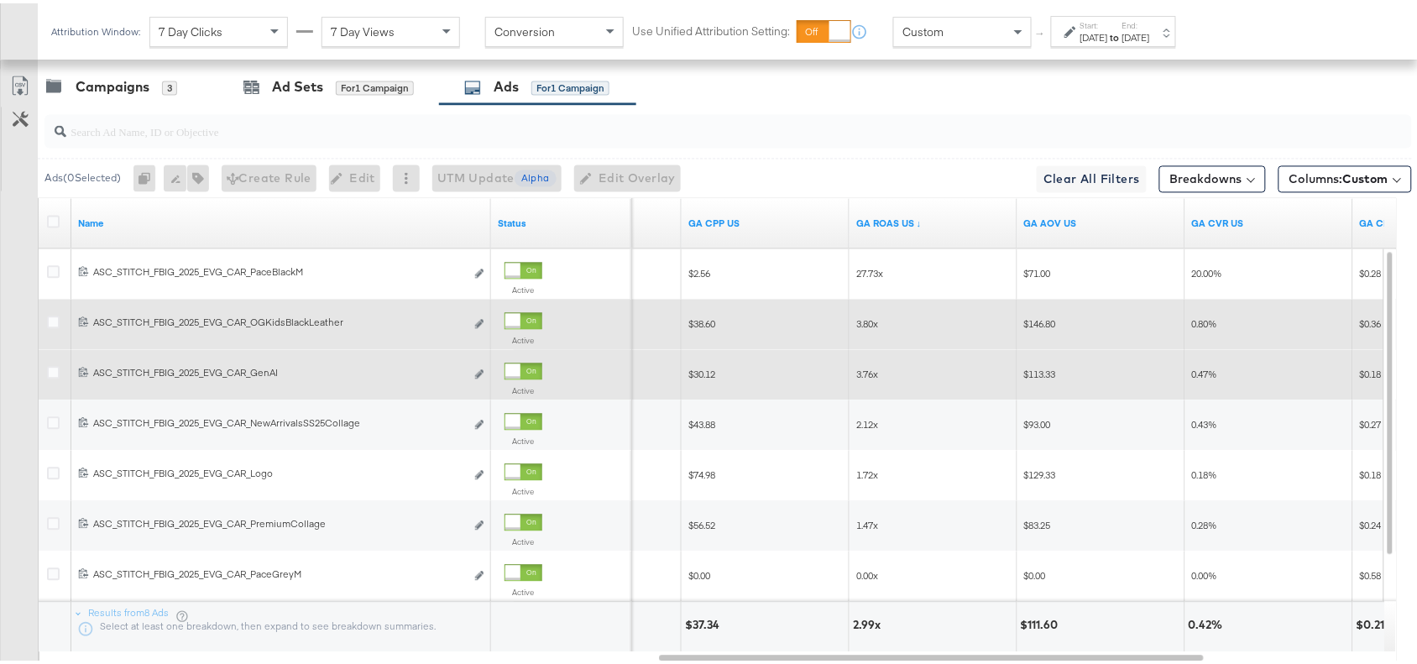
scroll to position [926, 0]
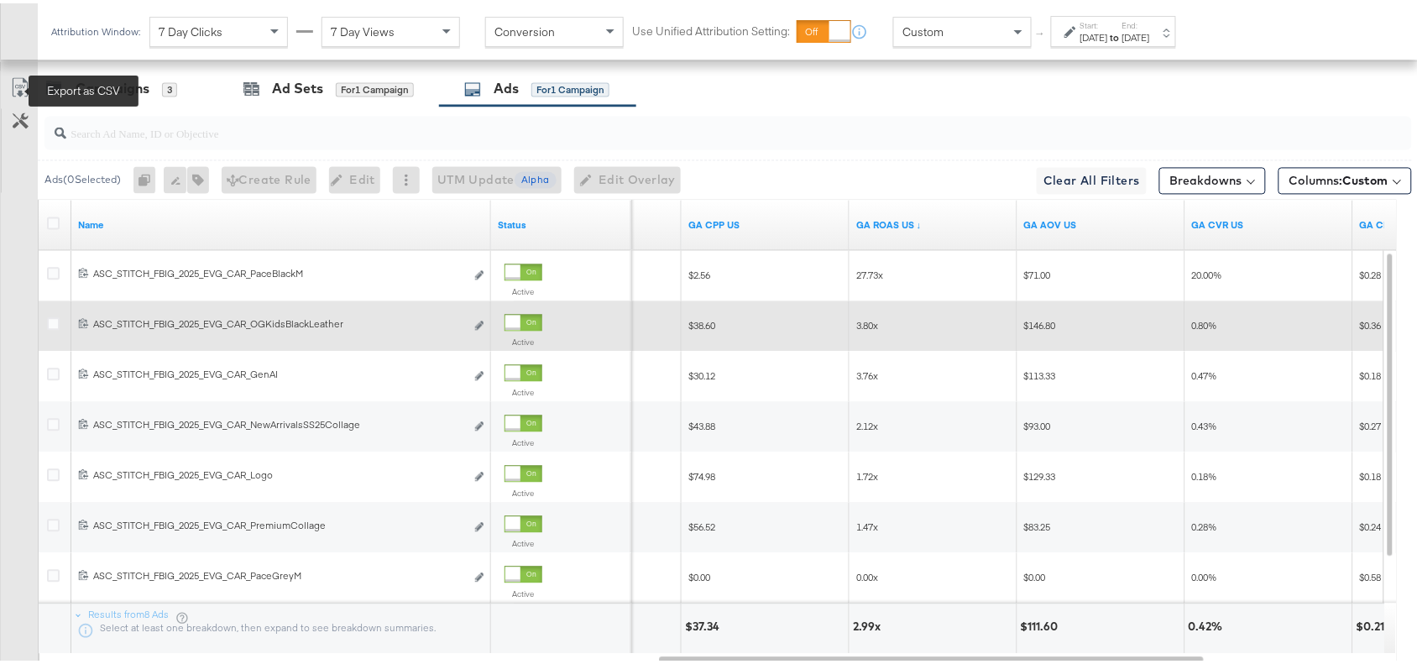
click at [21, 80] on icon at bounding box center [19, 84] width 15 height 19
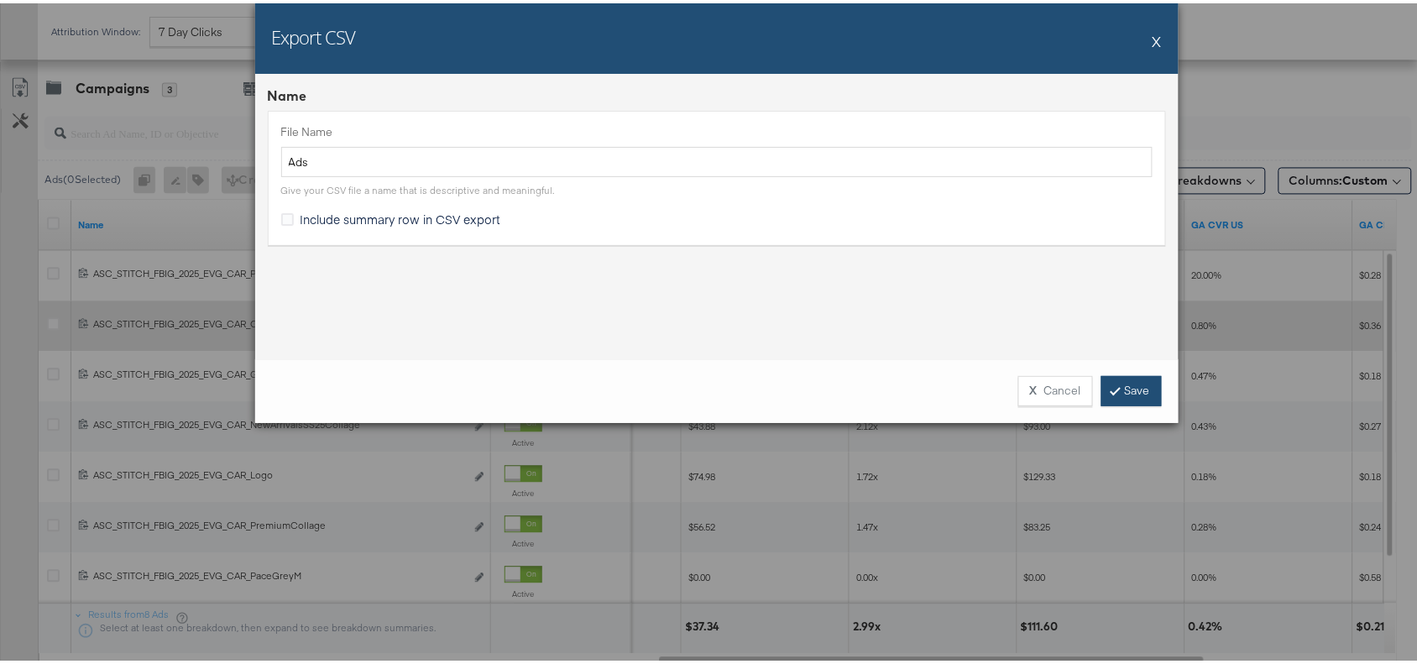
click at [1118, 391] on link "Save" at bounding box center [1132, 388] width 60 height 30
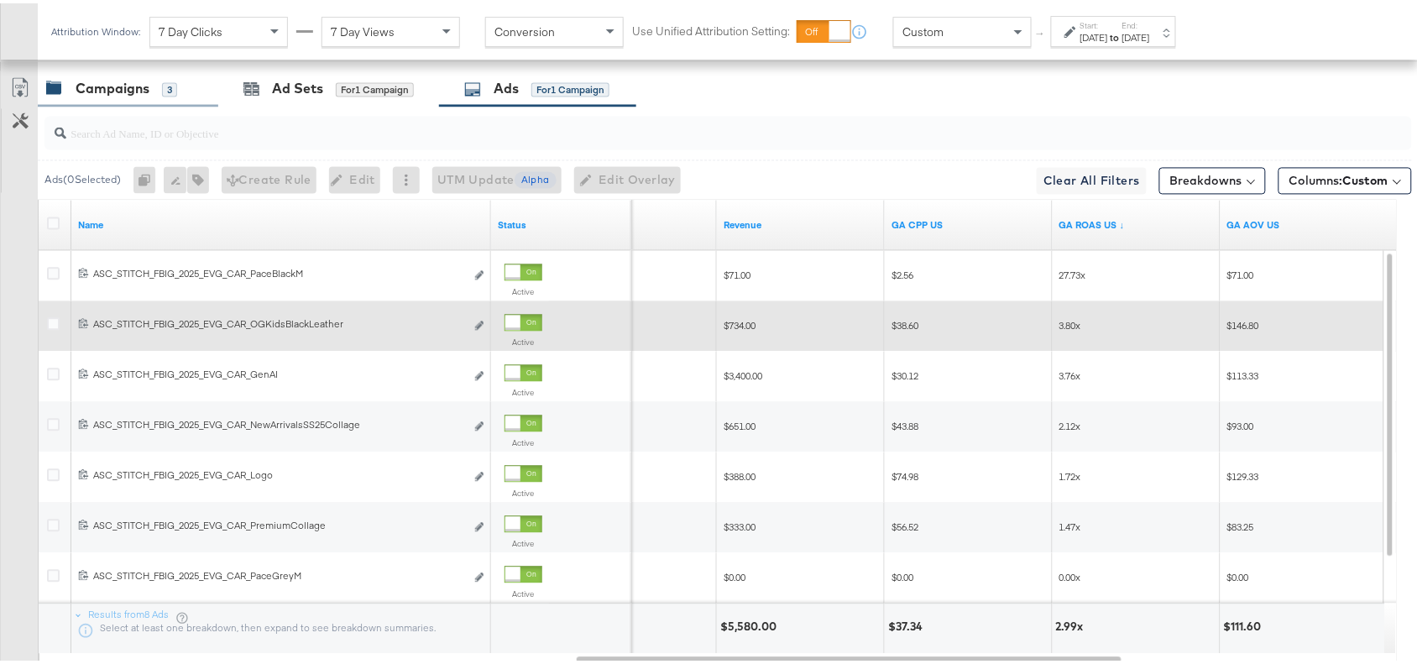
click at [133, 82] on div "Campaigns" at bounding box center [113, 85] width 74 height 19
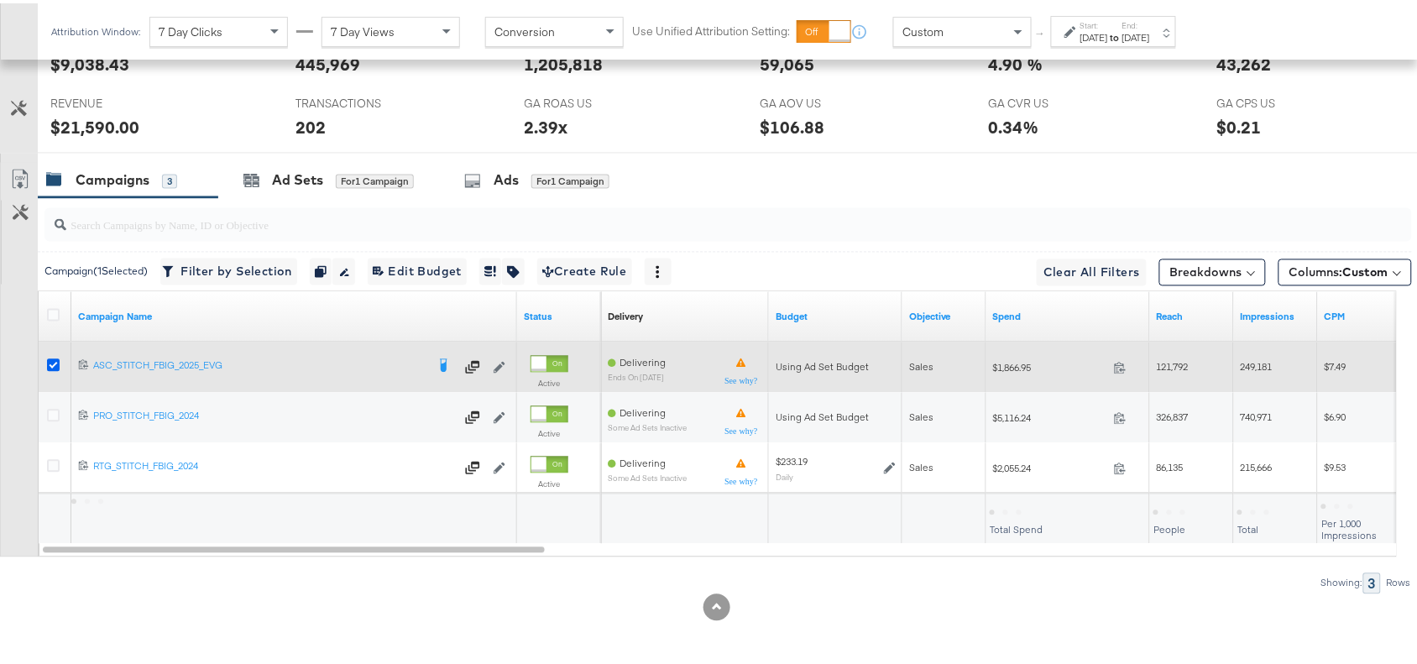
click at [56, 359] on icon at bounding box center [53, 362] width 13 height 13
click at [0, 0] on input "checkbox" at bounding box center [0, 0] width 0 height 0
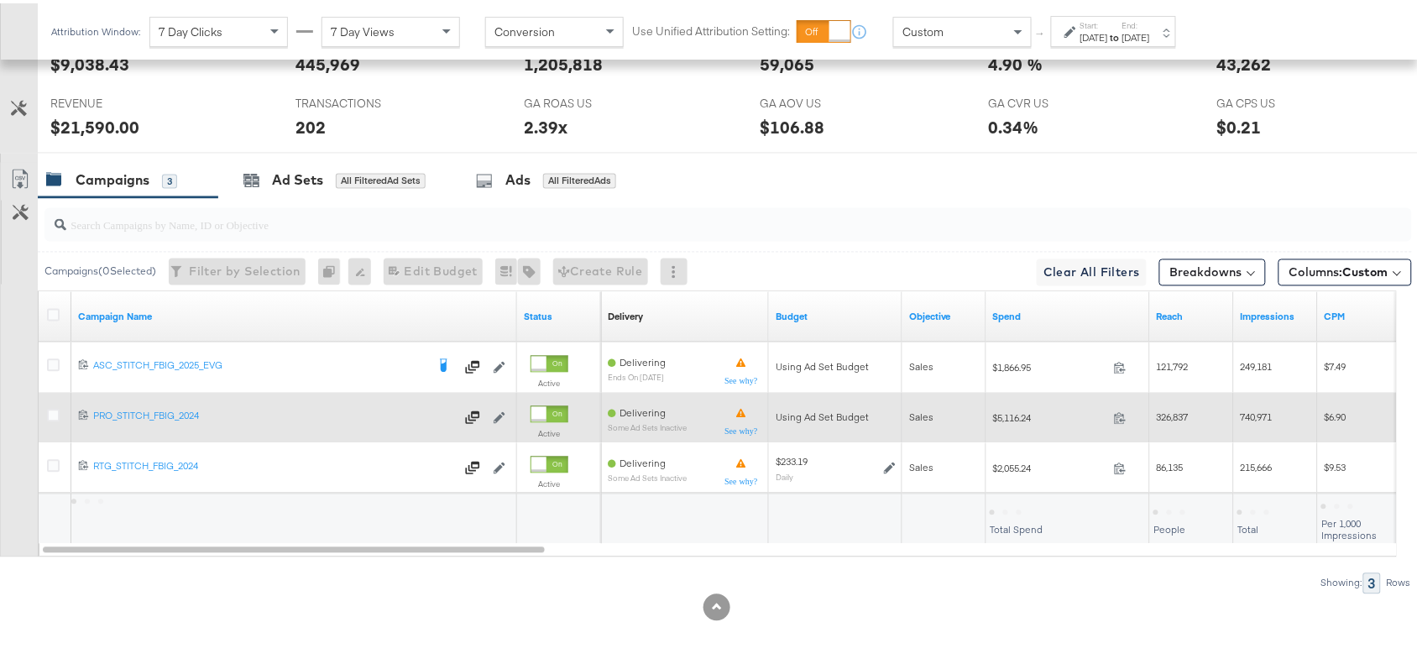
click at [53, 405] on div at bounding box center [55, 415] width 31 height 30
click at [53, 416] on icon at bounding box center [53, 412] width 13 height 13
click at [0, 0] on input "checkbox" at bounding box center [0, 0] width 0 height 0
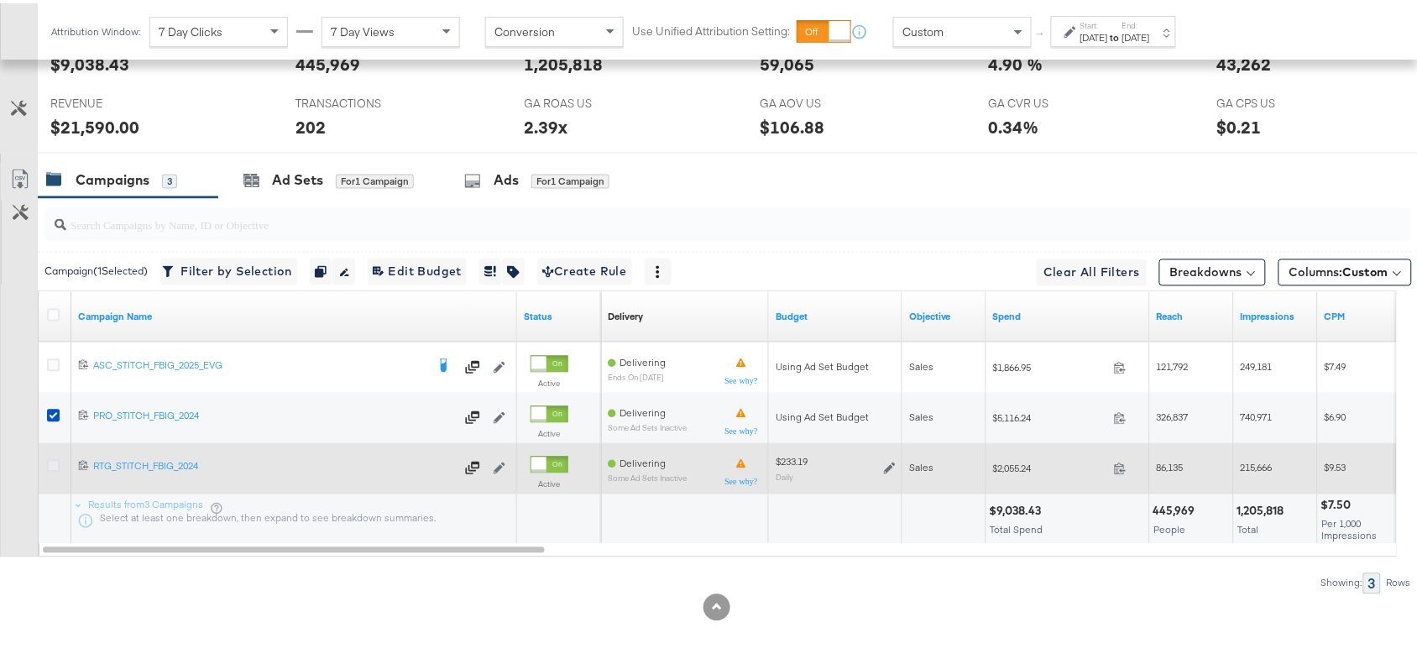
click at [51, 458] on icon at bounding box center [53, 463] width 13 height 13
click at [0, 0] on input "checkbox" at bounding box center [0, 0] width 0 height 0
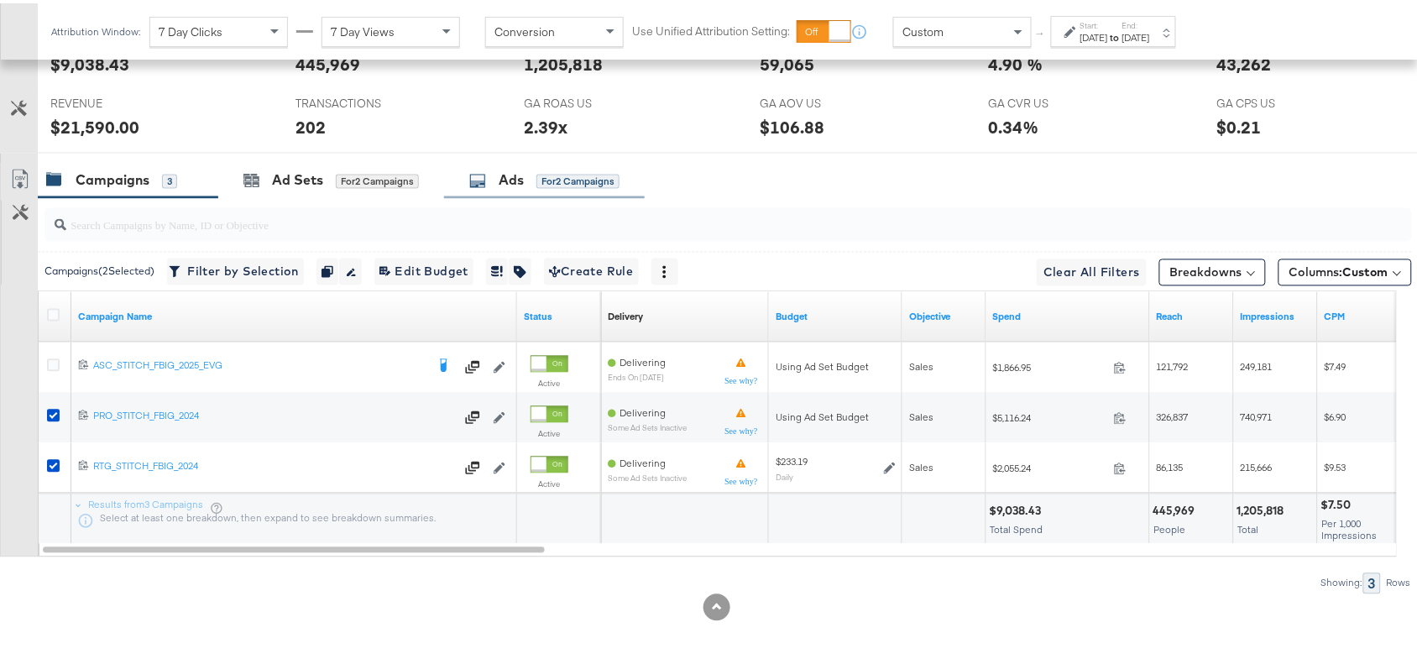
click at [486, 176] on icon at bounding box center [477, 178] width 17 height 17
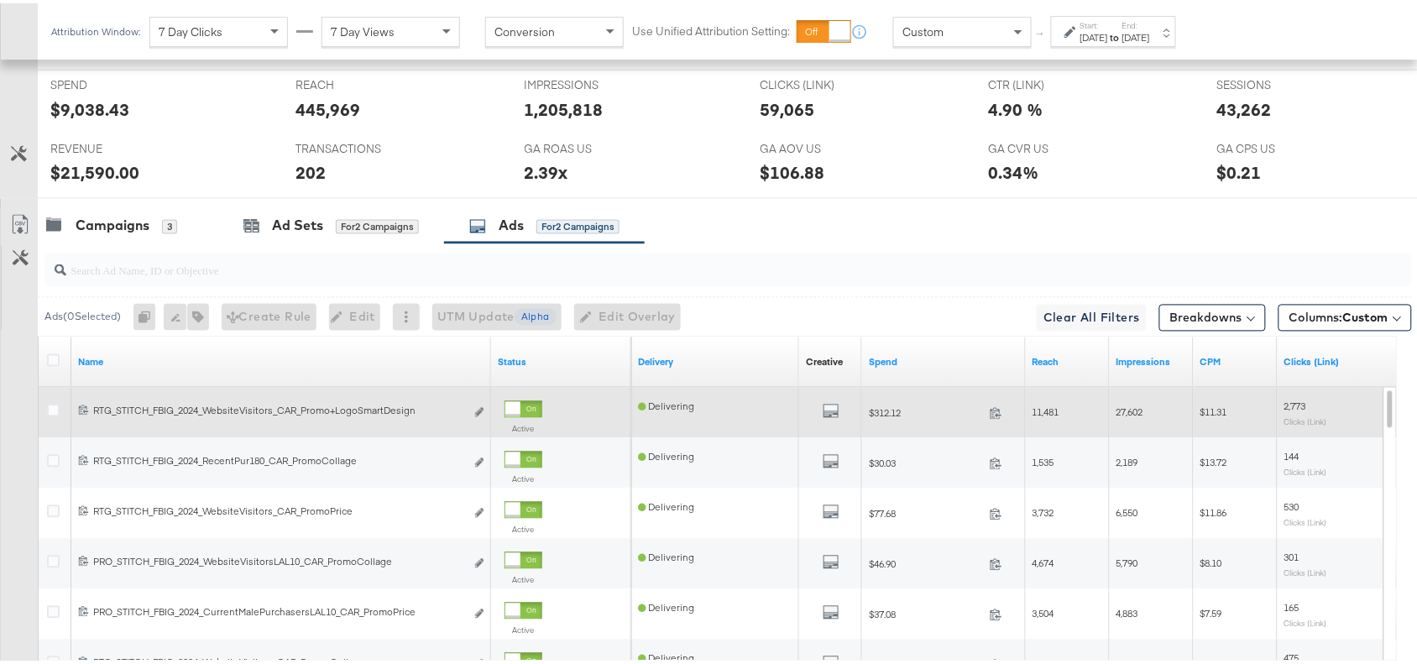
scroll to position [926, 0]
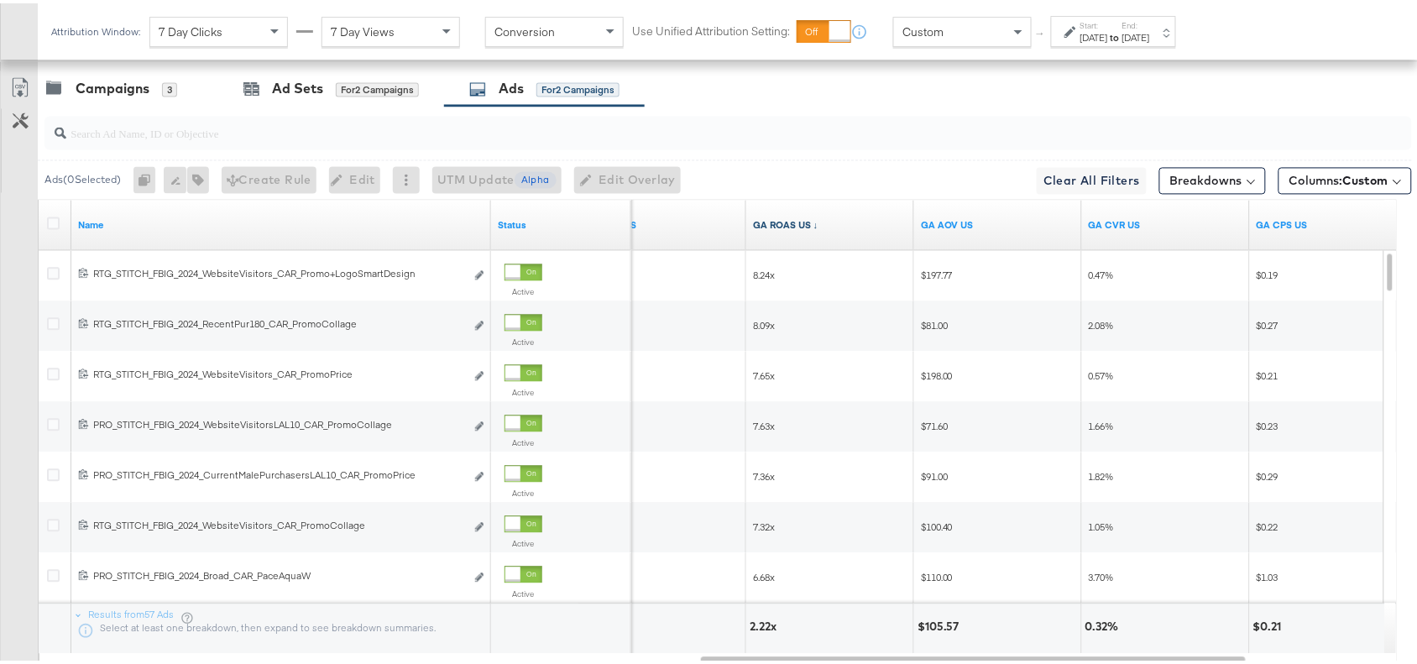
click at [813, 228] on link "GA ROAS US ↓" at bounding box center [830, 222] width 154 height 13
click at [813, 228] on link "GA ROAS US ↑" at bounding box center [830, 222] width 154 height 13
click at [19, 102] on link "Export as CSV" at bounding box center [20, 87] width 38 height 38
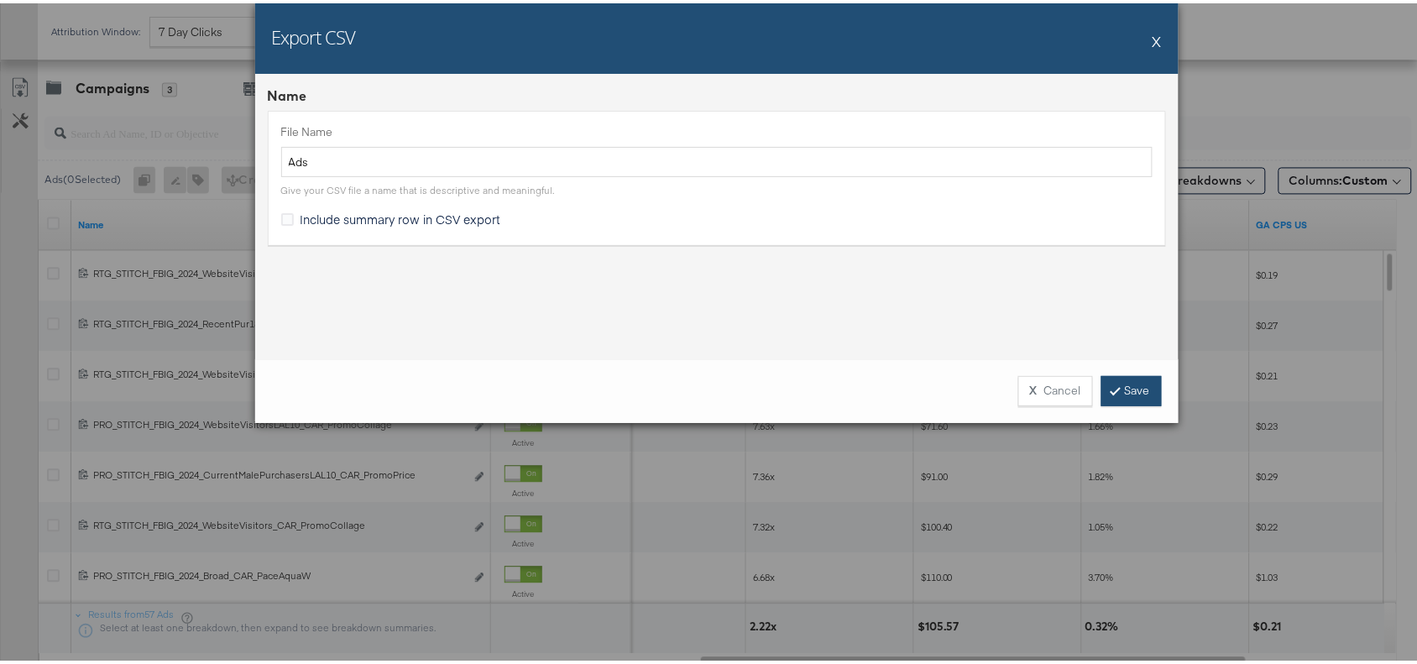
click at [1118, 386] on link "Save" at bounding box center [1132, 388] width 60 height 30
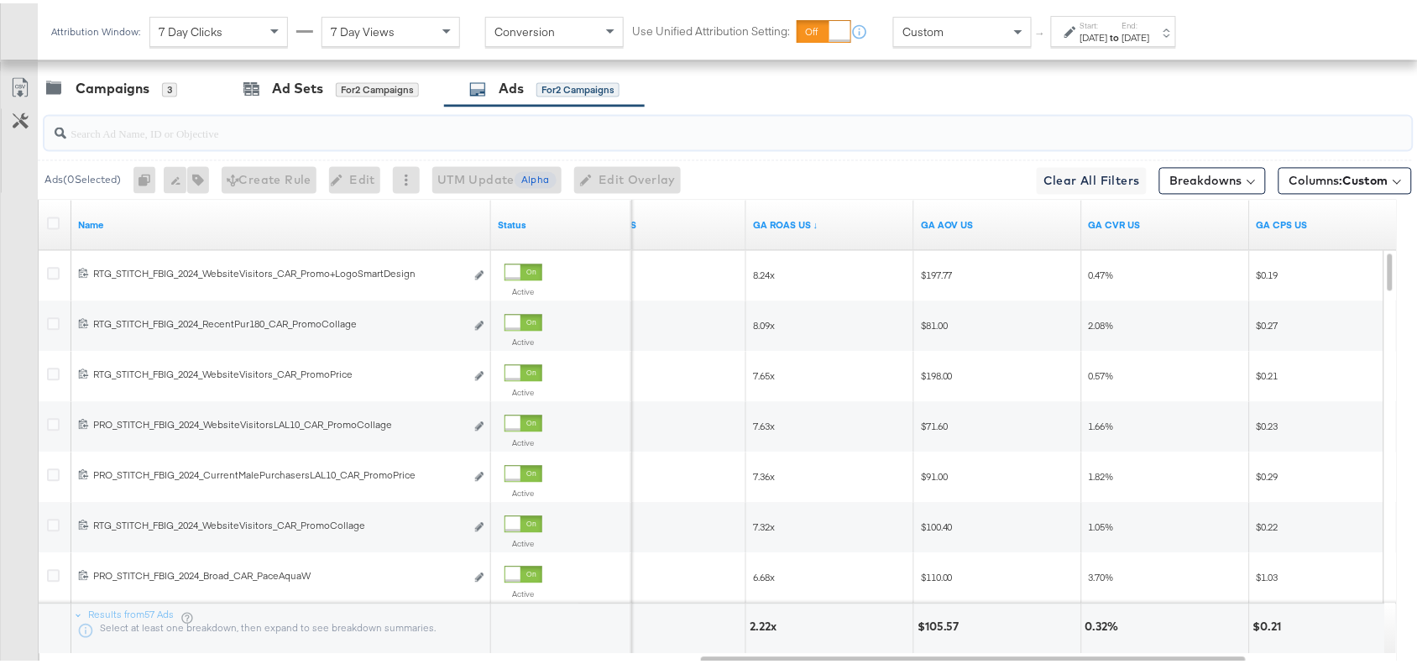
click at [175, 128] on input "search" at bounding box center [677, 123] width 1222 height 33
click at [126, 96] on div "Campaigns" at bounding box center [113, 85] width 74 height 19
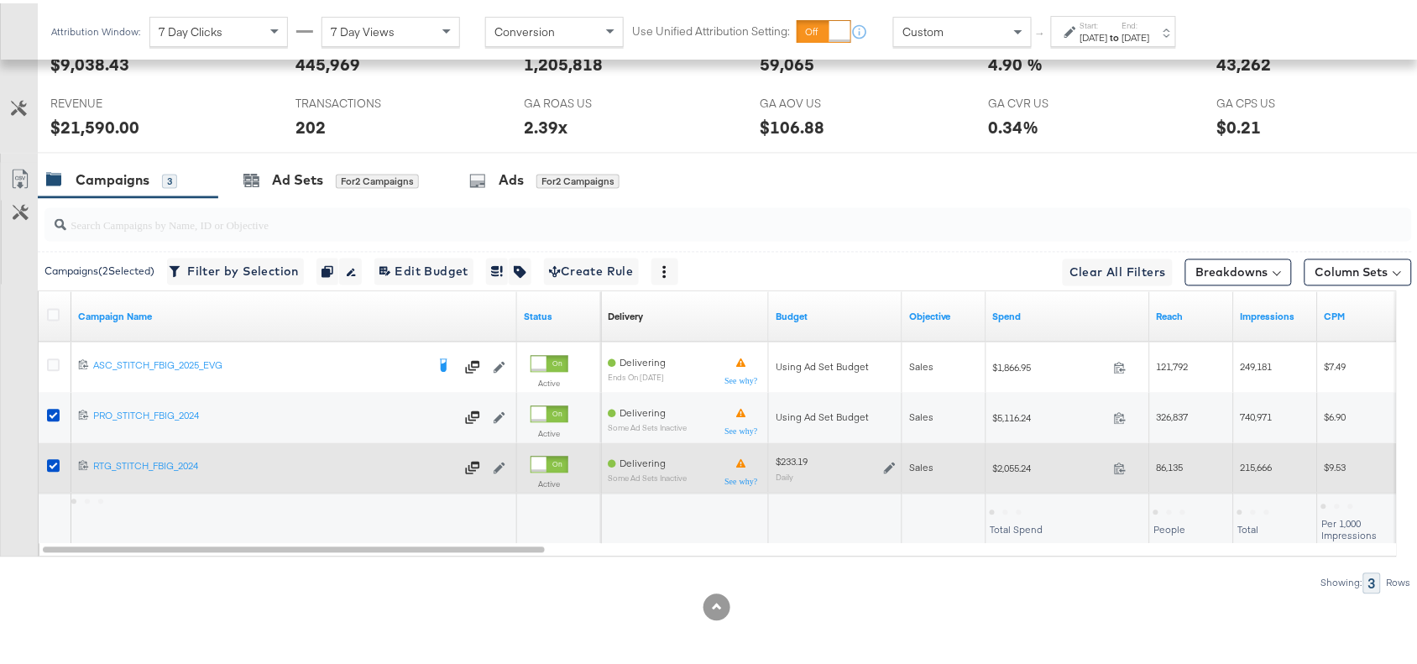
scroll to position [840, 0]
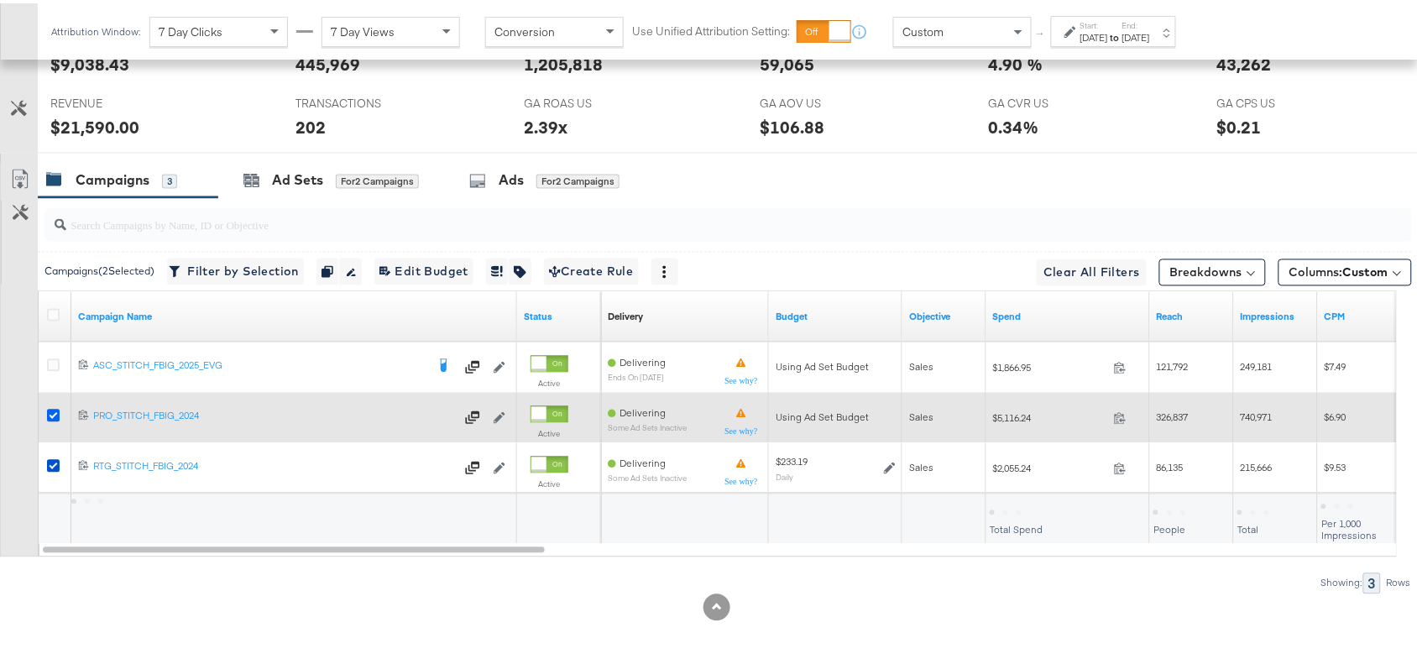
click at [53, 414] on icon at bounding box center [53, 412] width 13 height 13
click at [0, 0] on input "checkbox" at bounding box center [0, 0] width 0 height 0
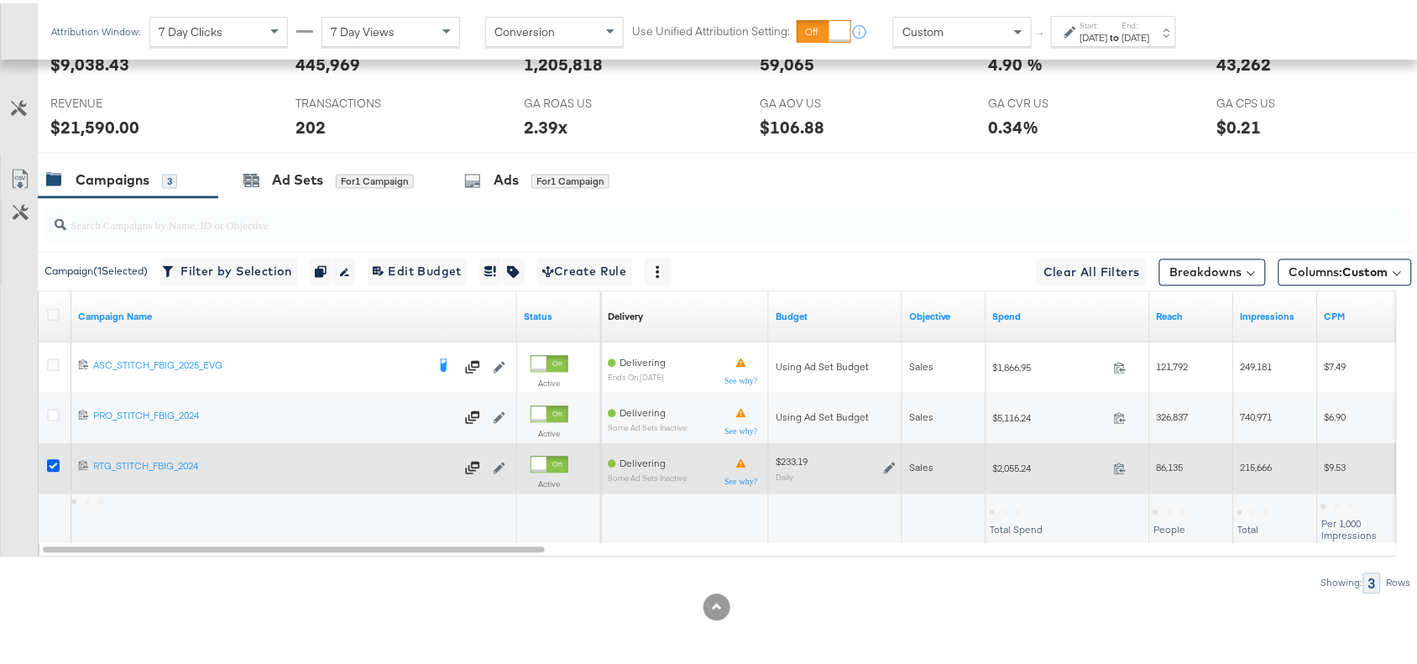
click at [47, 463] on icon at bounding box center [53, 463] width 13 height 13
click at [0, 0] on input "checkbox" at bounding box center [0, 0] width 0 height 0
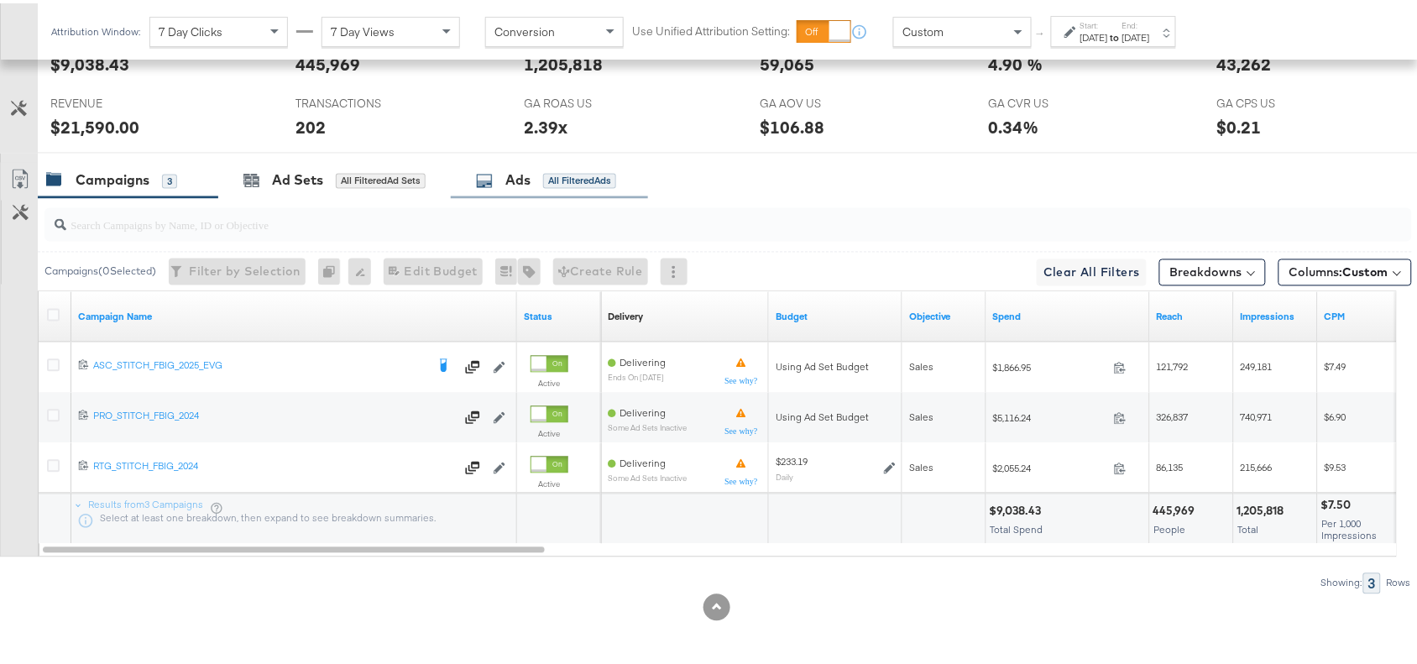
click at [516, 186] on div "Ads" at bounding box center [517, 177] width 25 height 19
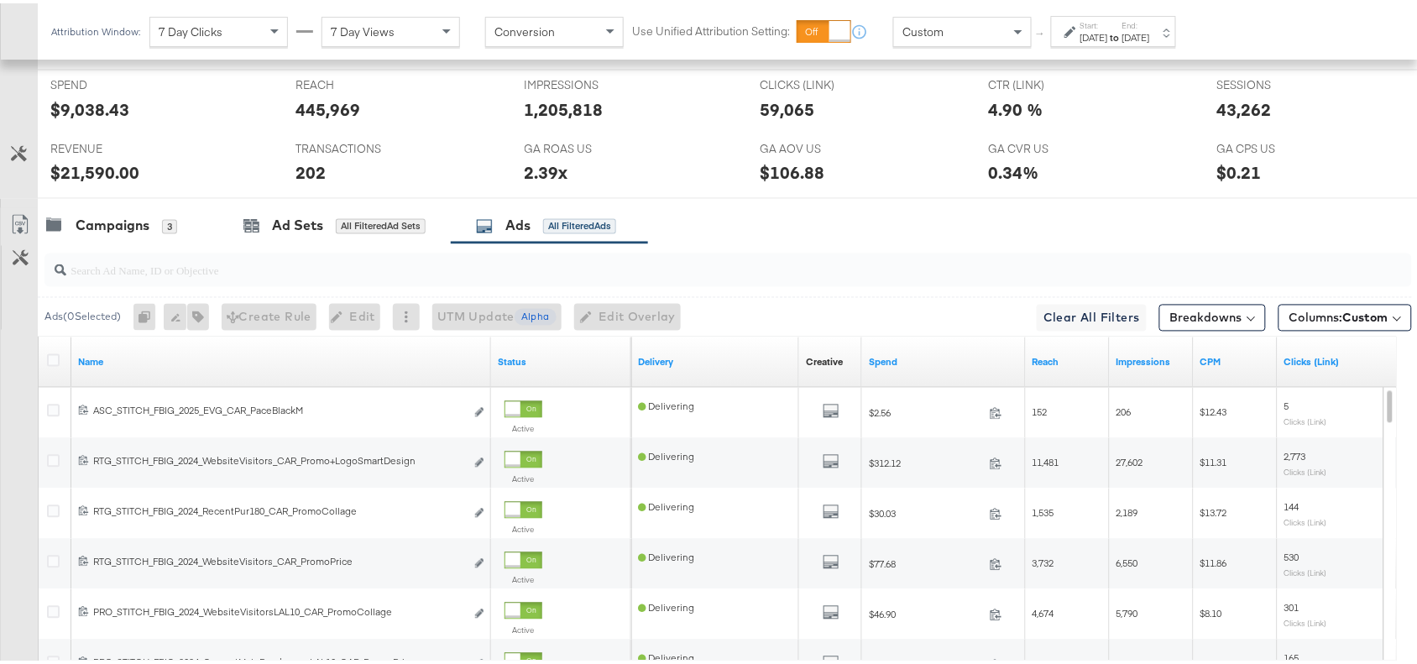
scroll to position [926, 0]
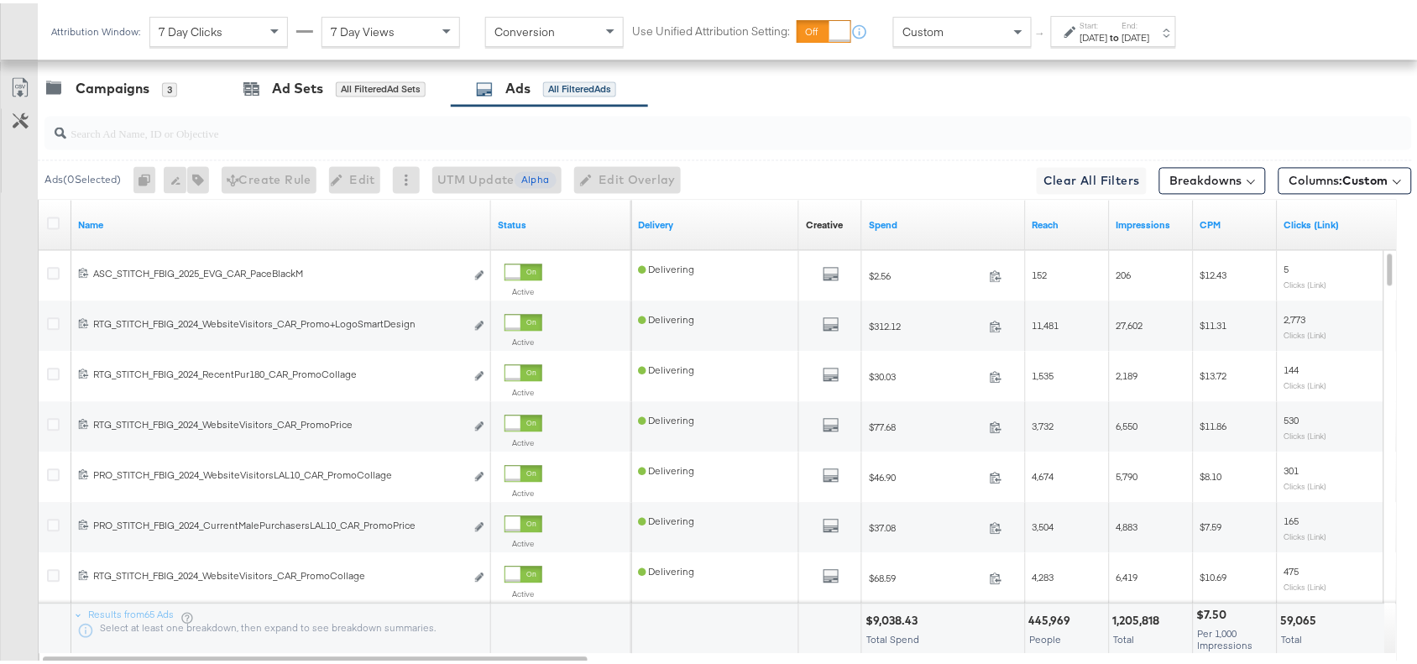
click at [169, 282] on link "ASC_STITCH_FBIG_2025_EVG_CAR_PaceBlackM ASC_STITCH_FBIG_2025_EVG_CAR_PaceBlackM" at bounding box center [279, 273] width 372 height 18
click at [144, 137] on input "search" at bounding box center [677, 123] width 1222 height 33
paste input "promo+logo"
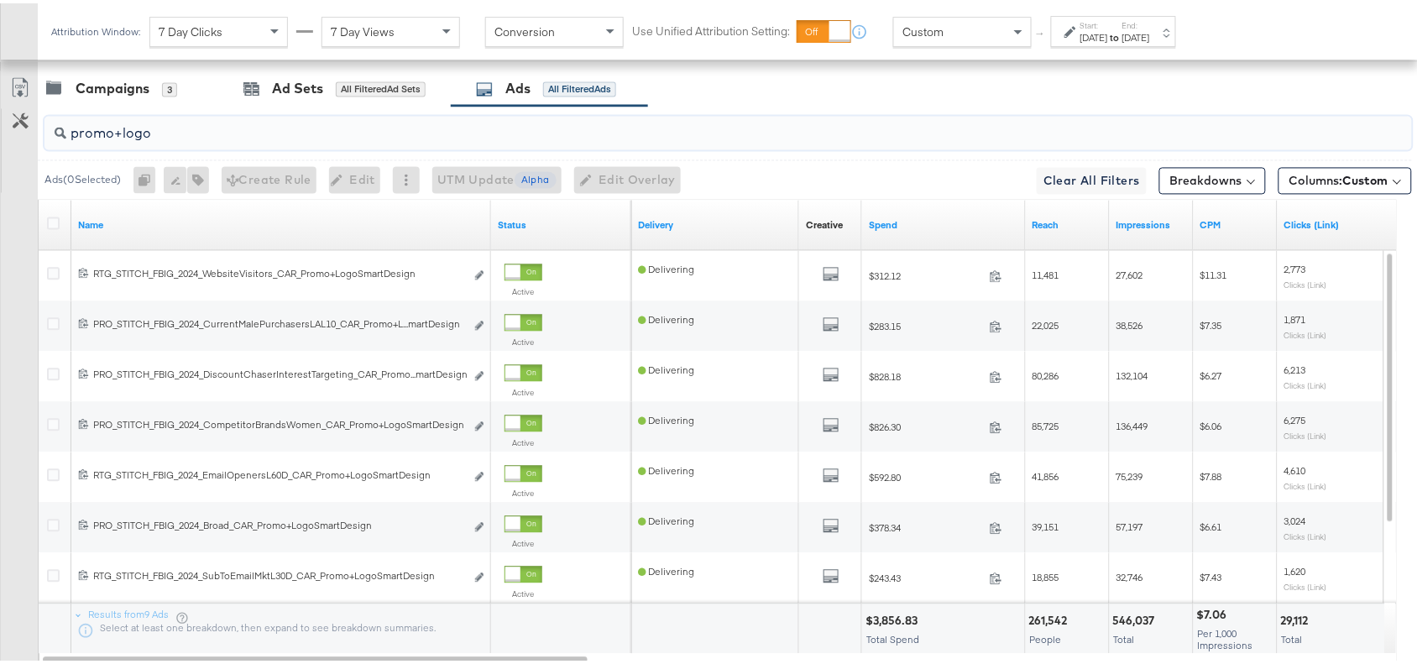
click at [472, 140] on input "promo+logo" at bounding box center [677, 123] width 1222 height 33
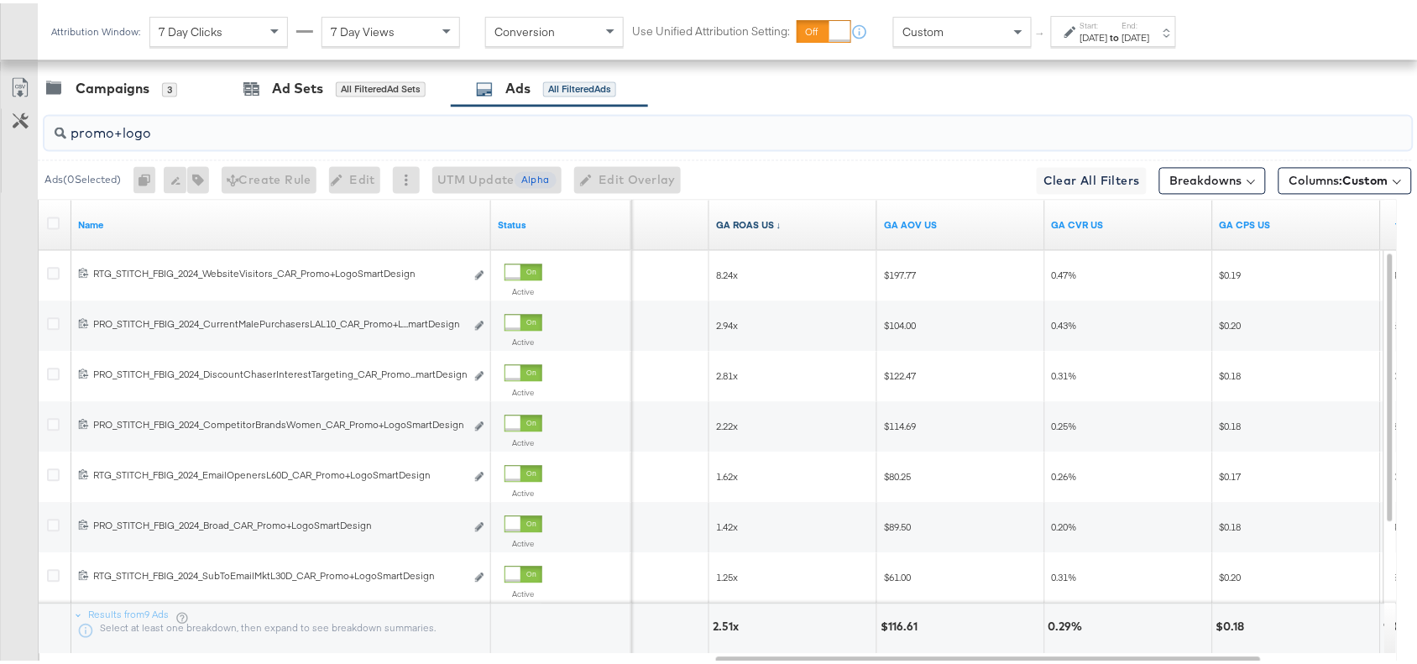
type input "promo+logo"
click at [779, 224] on link "GA ROAS US ↓" at bounding box center [793, 222] width 154 height 13
click at [779, 224] on link "GA ROAS US ↑" at bounding box center [793, 222] width 154 height 13
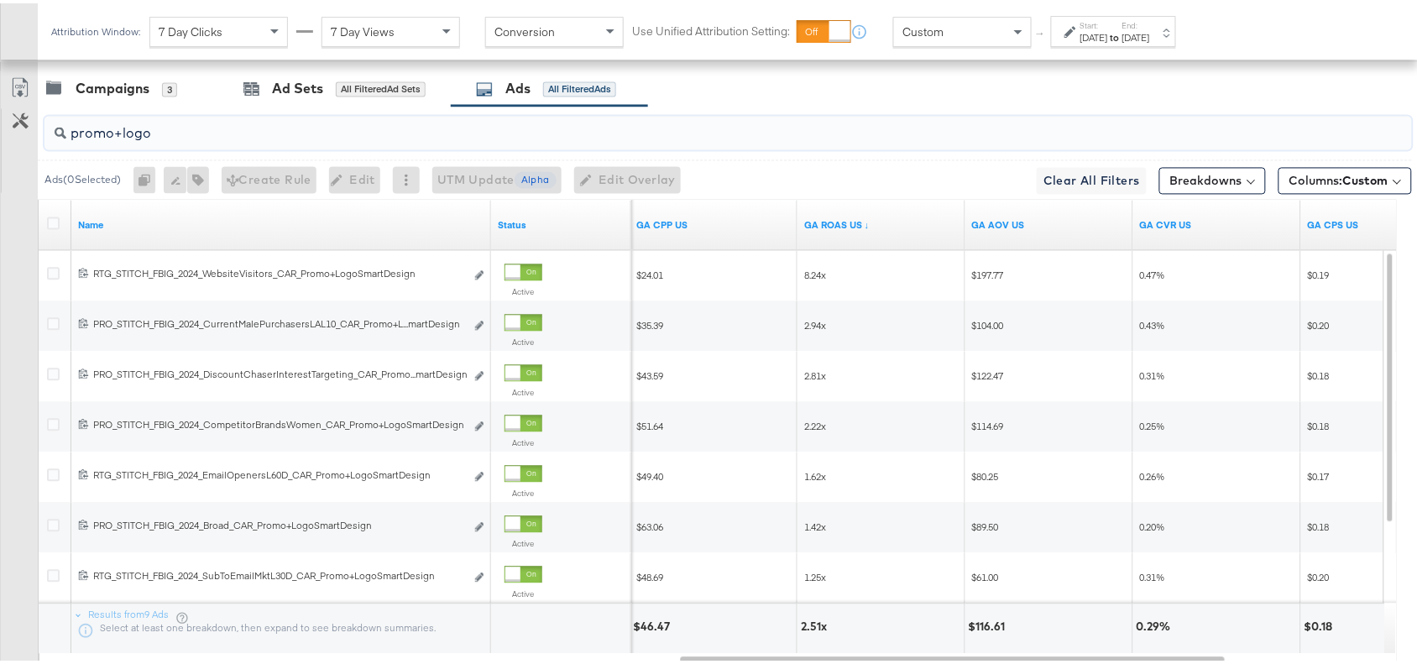
click at [160, 124] on input "promo+logo" at bounding box center [677, 123] width 1222 height 33
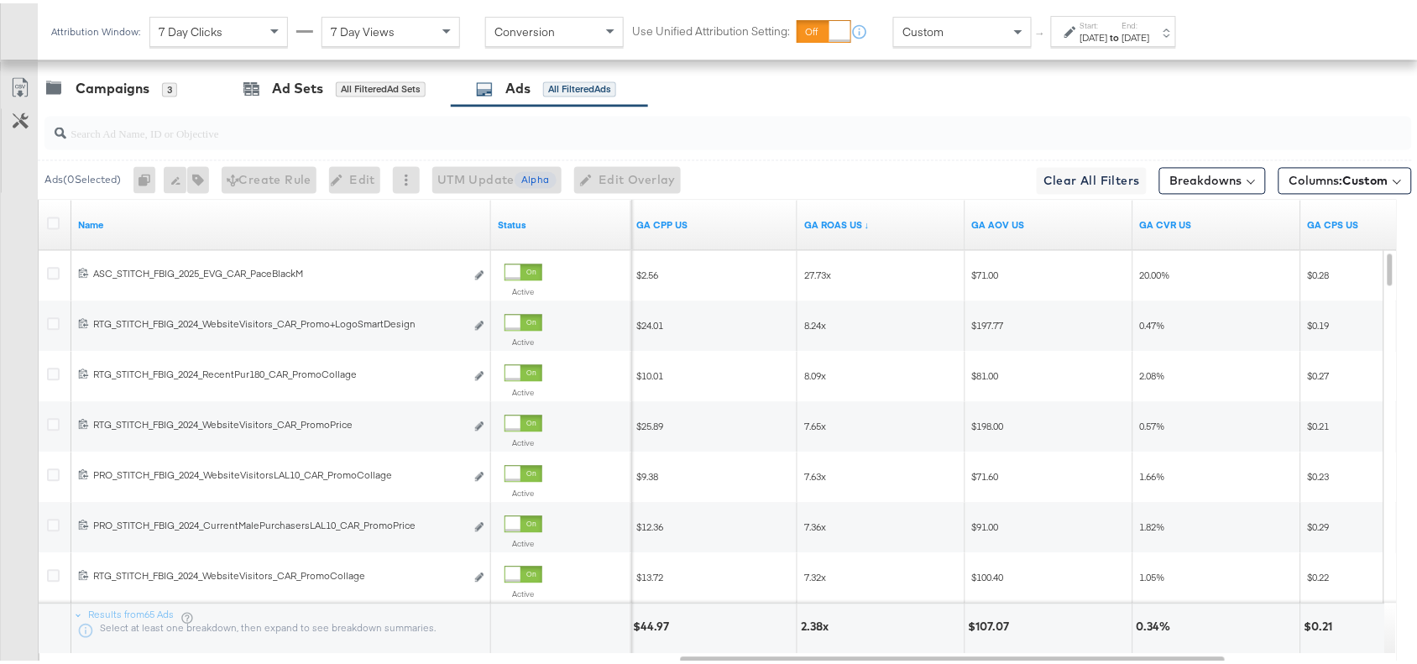
click at [106, 144] on div at bounding box center [729, 130] width 1368 height 34
paste input "promocollage"
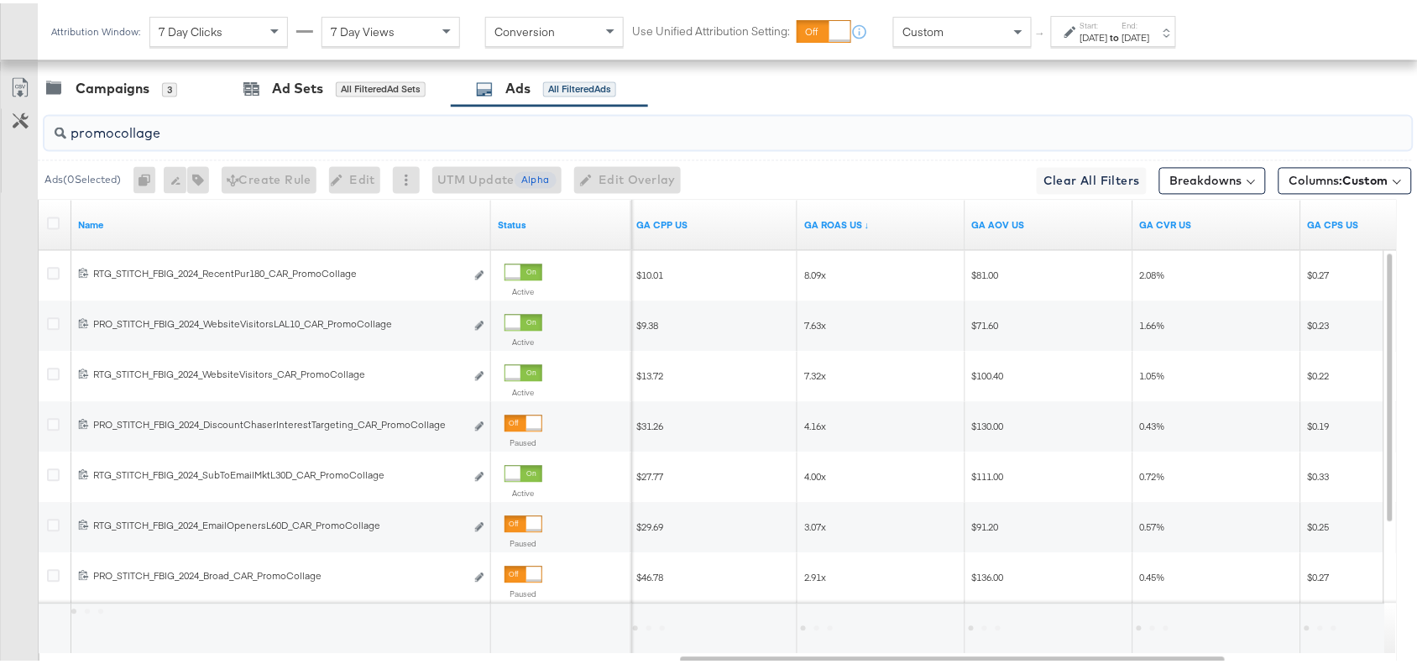
type input "promocollage"
click at [814, 97] on div "Campaigns 3 Ad Sets All Filtered Ad Sets Ads All Filtered Ads" at bounding box center [735, 86] width 1395 height 36
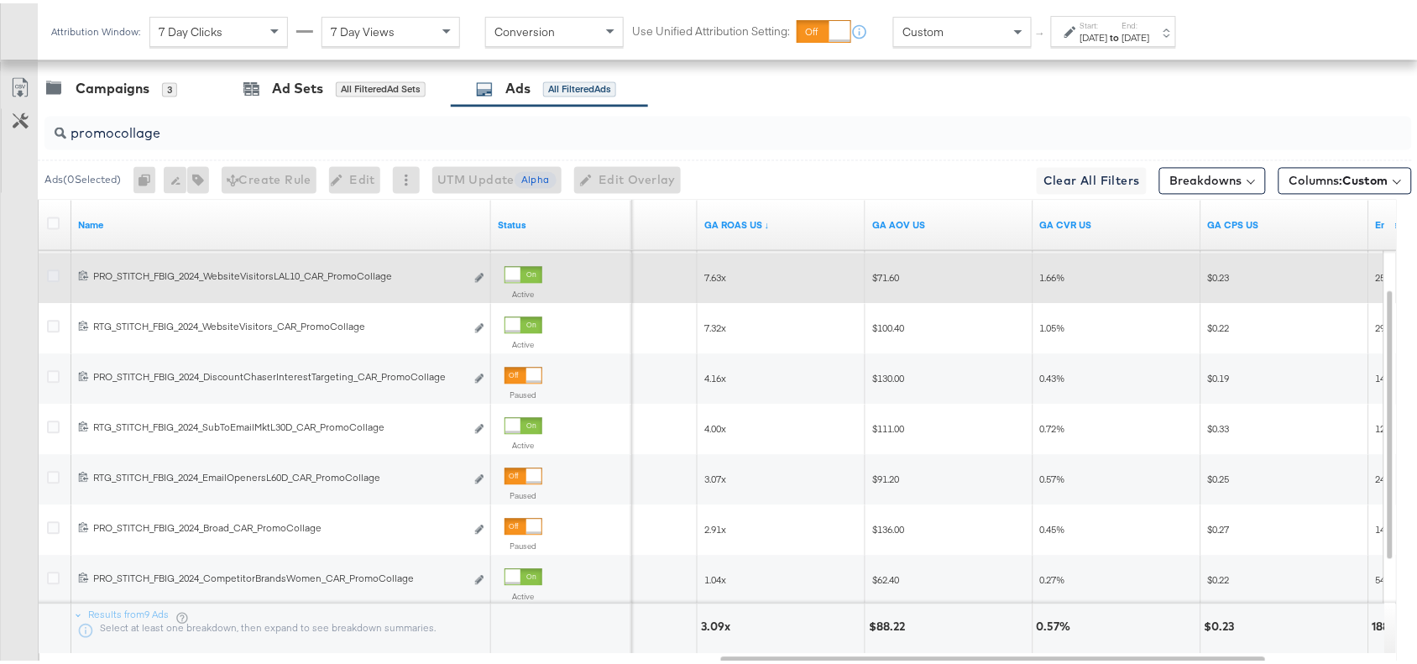
click at [53, 280] on icon at bounding box center [53, 273] width 13 height 13
click at [0, 0] on input "checkbox" at bounding box center [0, 0] width 0 height 0
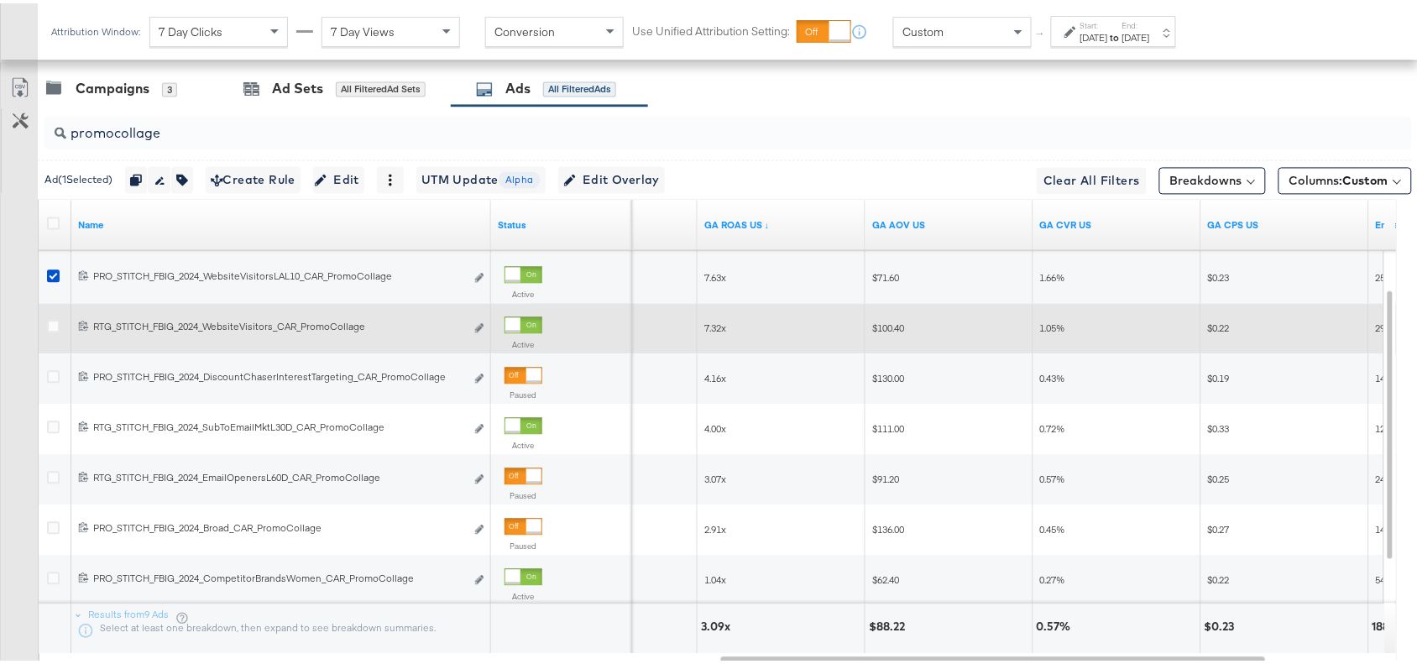
click at [47, 323] on label at bounding box center [53, 323] width 13 height 13
click at [0, 0] on input "checkbox" at bounding box center [0, 0] width 0 height 0
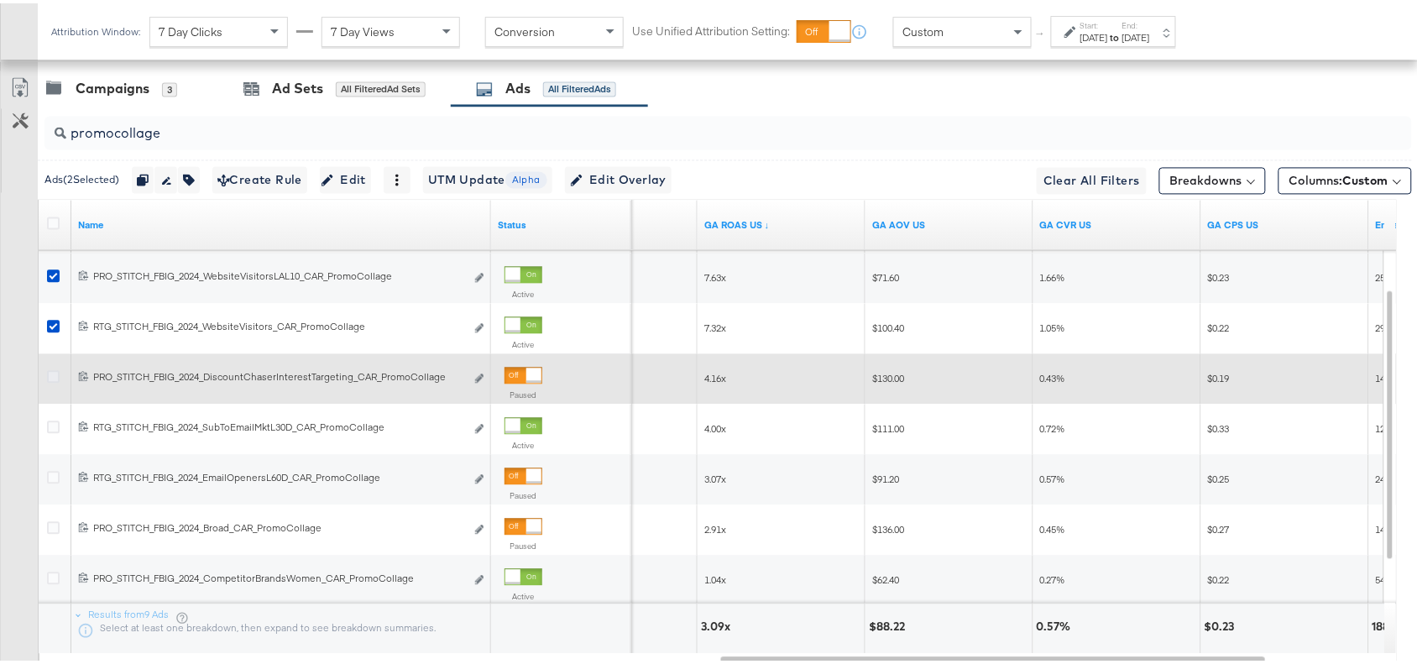
click at [50, 380] on icon at bounding box center [53, 374] width 13 height 13
click at [0, 0] on input "checkbox" at bounding box center [0, 0] width 0 height 0
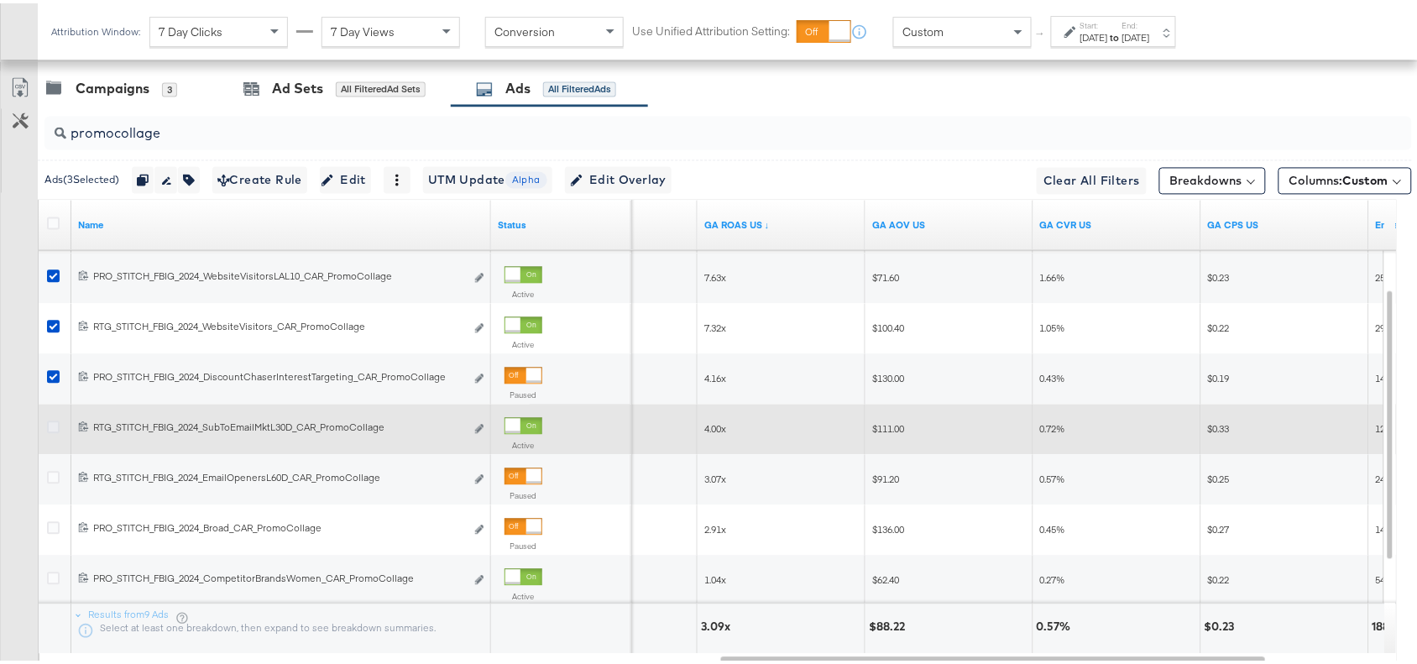
click at [50, 422] on icon at bounding box center [53, 424] width 13 height 13
click at [0, 0] on input "checkbox" at bounding box center [0, 0] width 0 height 0
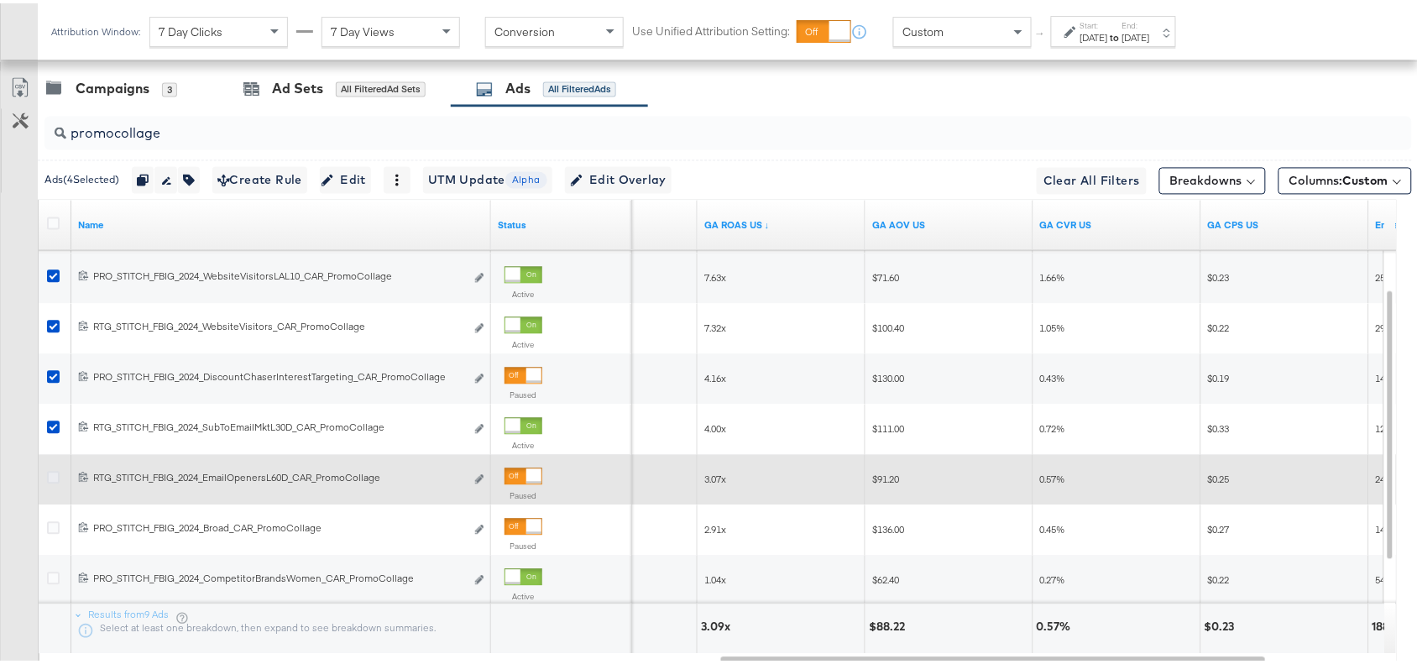
click at [50, 474] on icon at bounding box center [53, 475] width 13 height 13
click at [0, 0] on input "checkbox" at bounding box center [0, 0] width 0 height 0
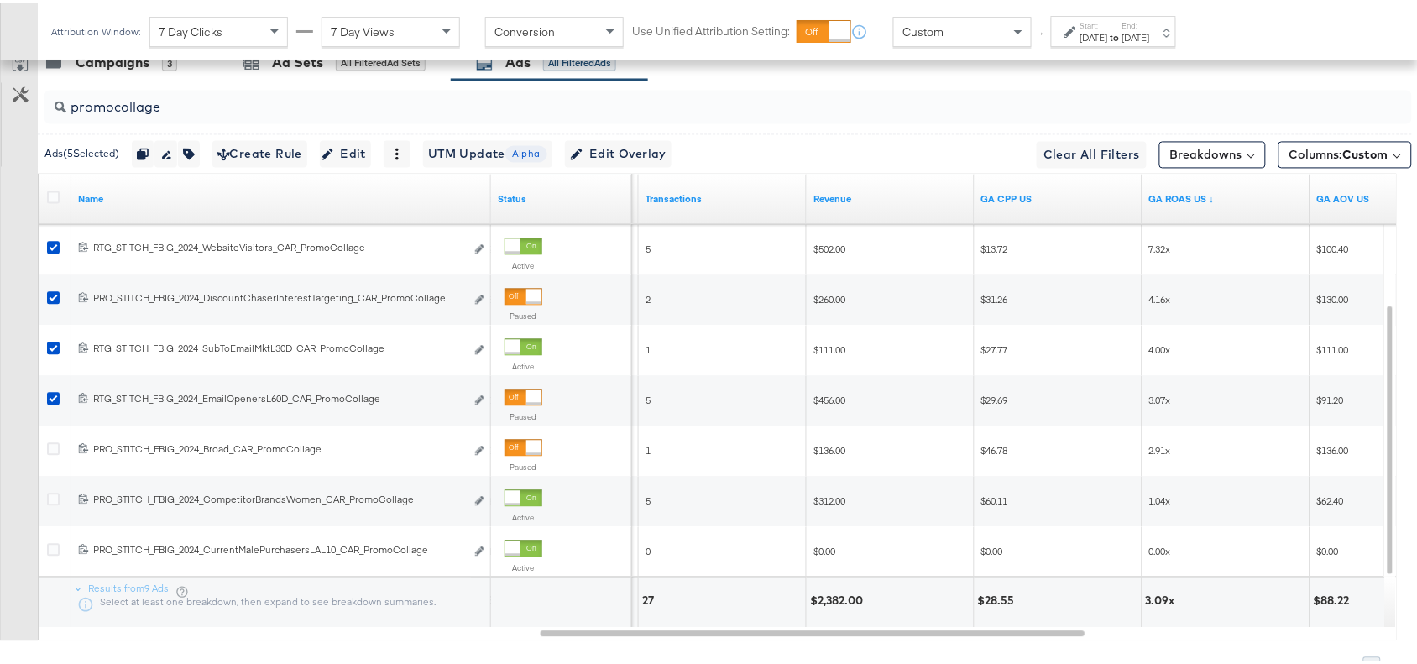
scroll to position [951, 0]
click at [172, 112] on input "promocollage" at bounding box center [677, 98] width 1222 height 33
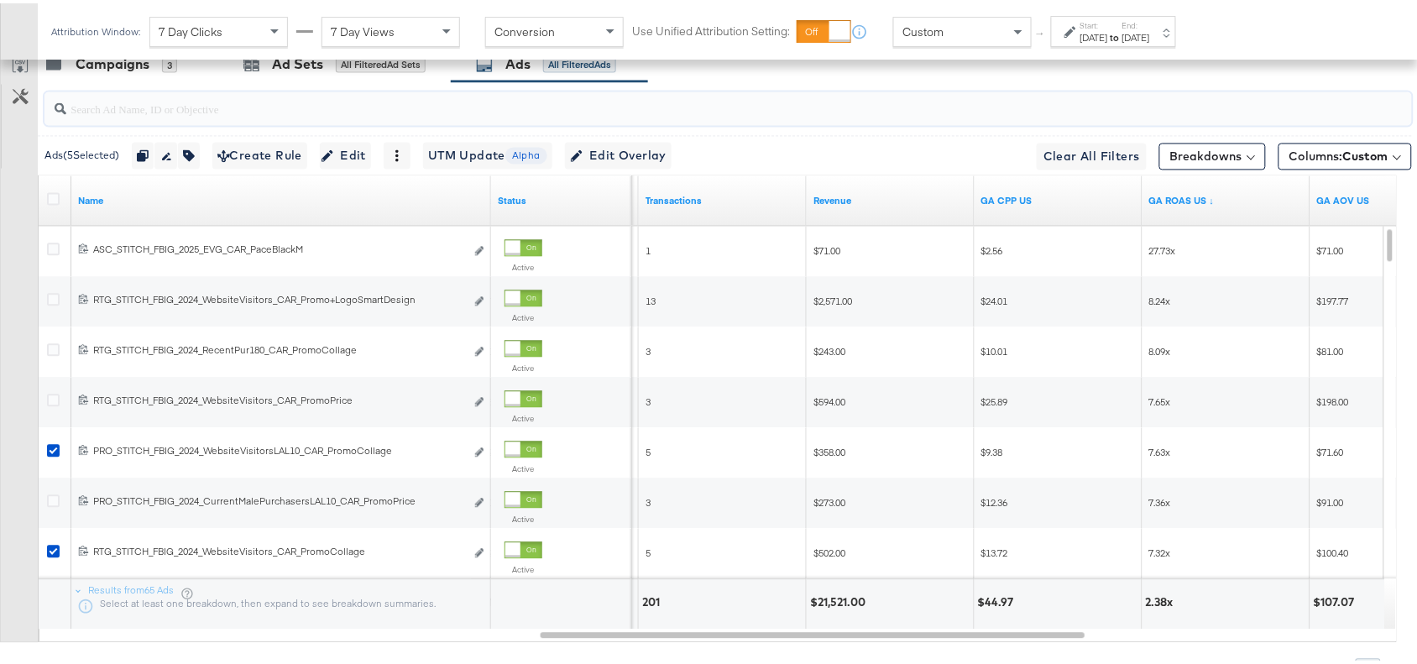
click at [106, 107] on input "search" at bounding box center [677, 98] width 1222 height 33
paste input "promomulti"
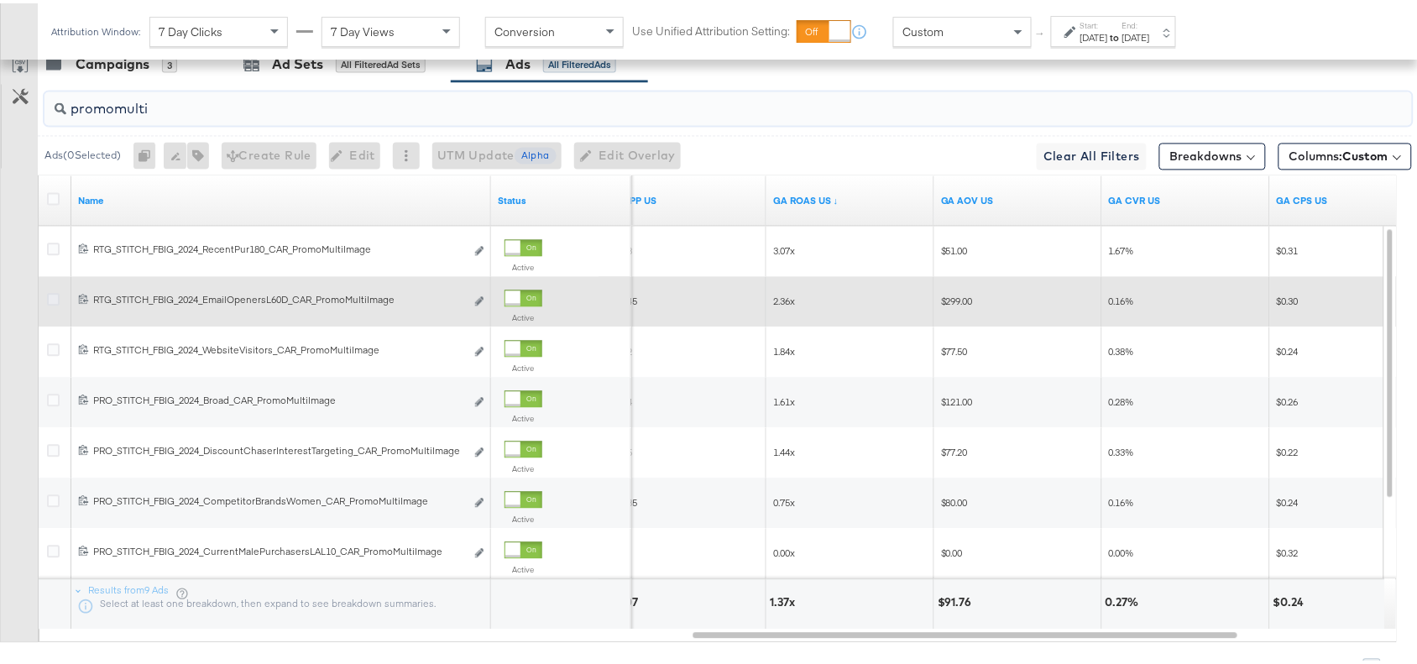
type input "promomulti"
click at [52, 302] on icon at bounding box center [53, 296] width 13 height 13
click at [0, 0] on input "checkbox" at bounding box center [0, 0] width 0 height 0
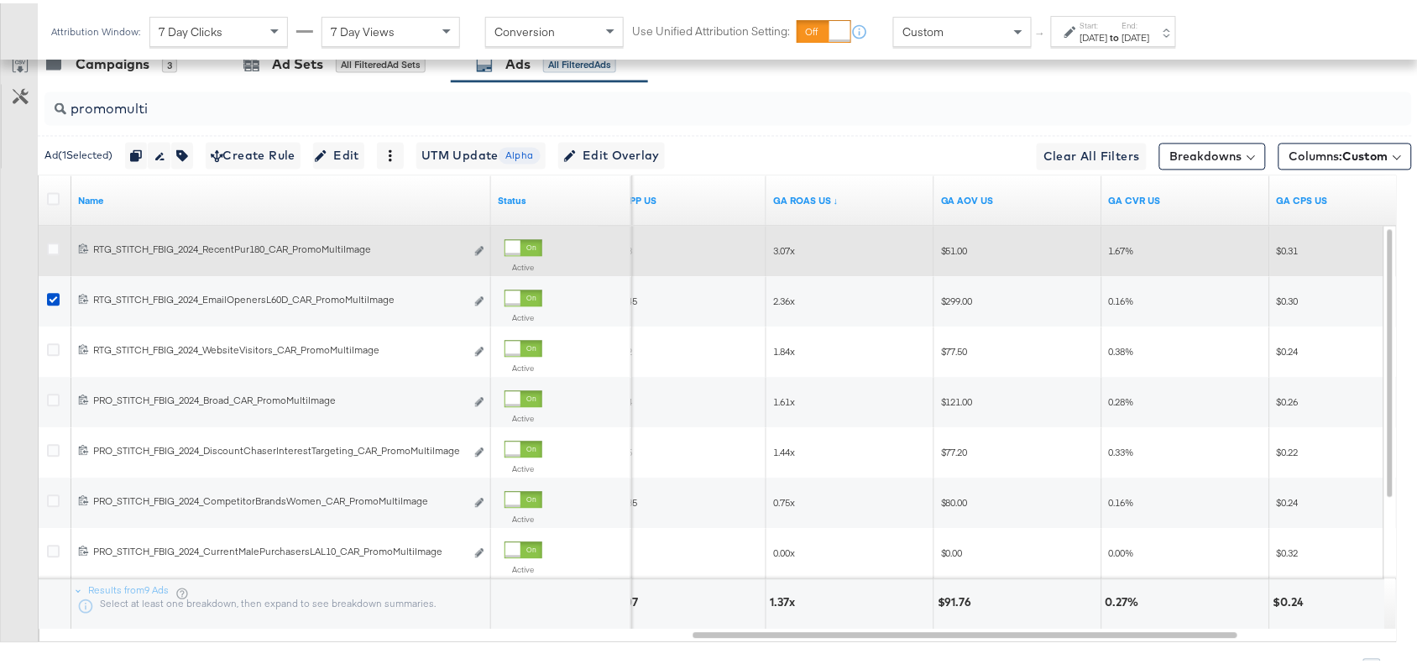
click at [53, 256] on div at bounding box center [56, 247] width 18 height 17
click at [53, 252] on icon at bounding box center [53, 245] width 13 height 13
click at [0, 0] on input "checkbox" at bounding box center [0, 0] width 0 height 0
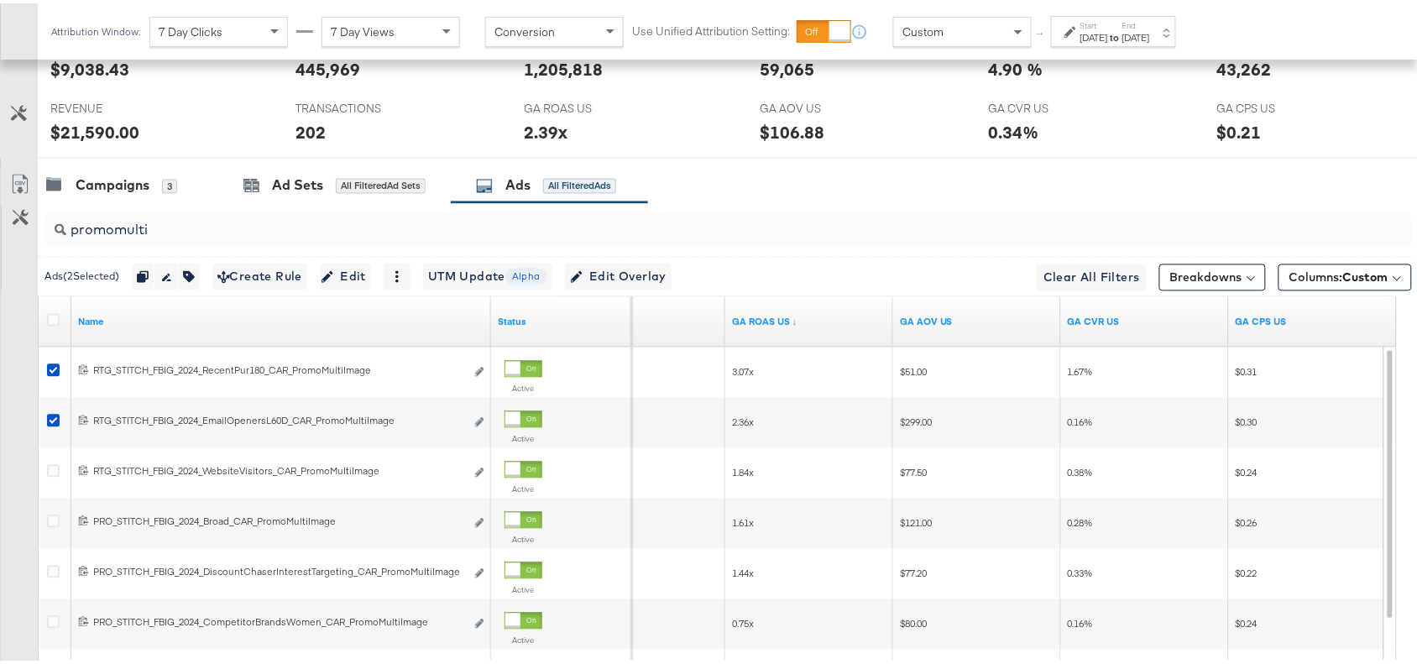
scroll to position [824, 0]
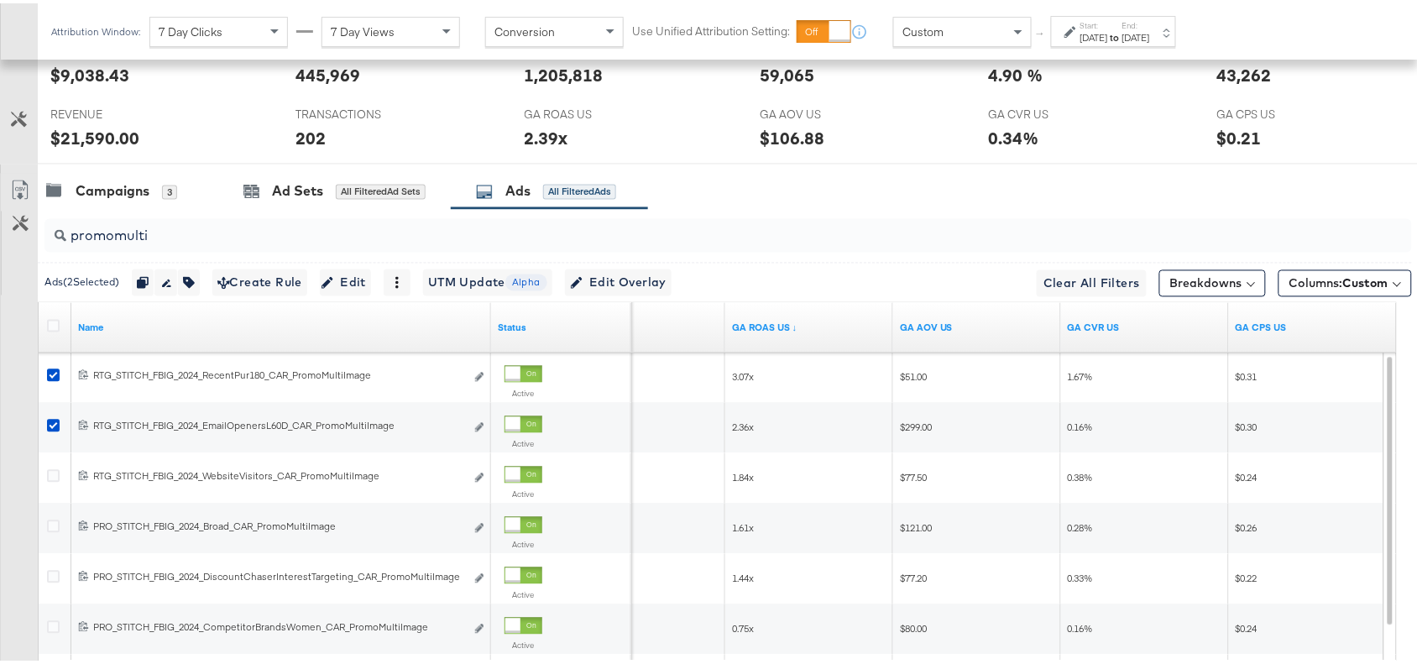
click at [161, 242] on input "promomulti" at bounding box center [677, 226] width 1222 height 33
paste input "promoprice"
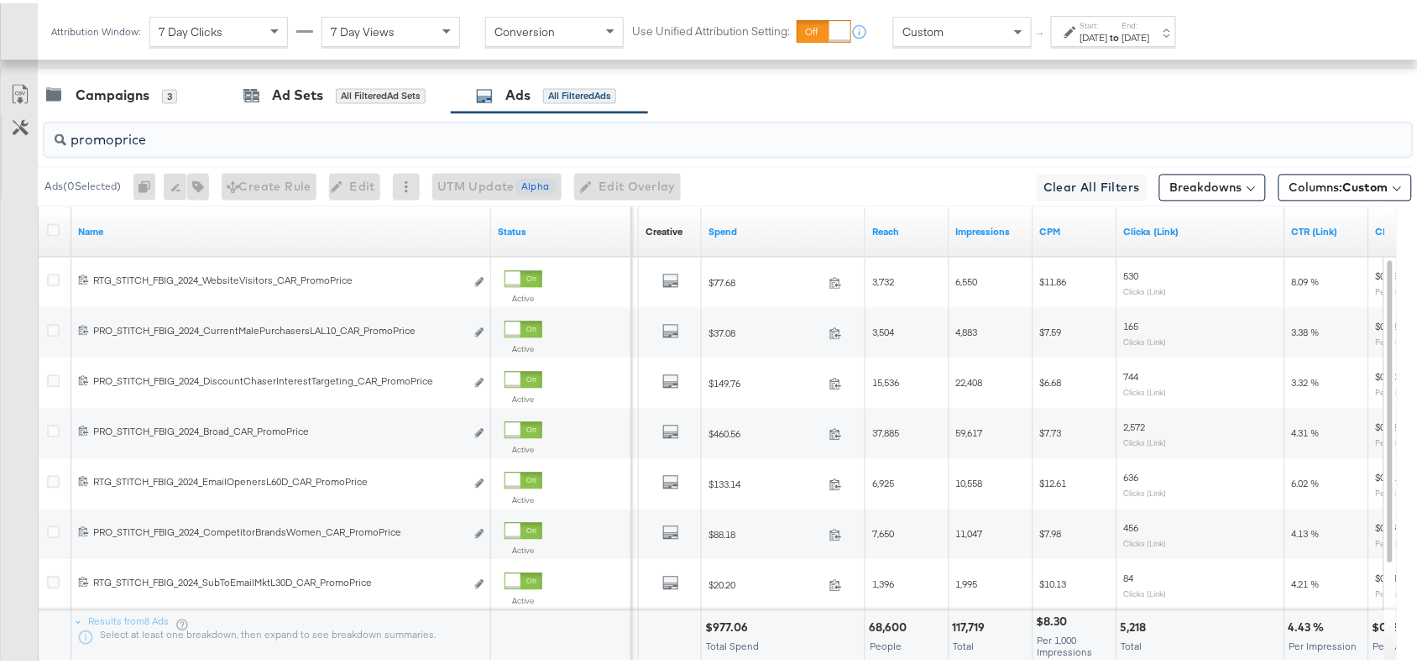
scroll to position [918, 0]
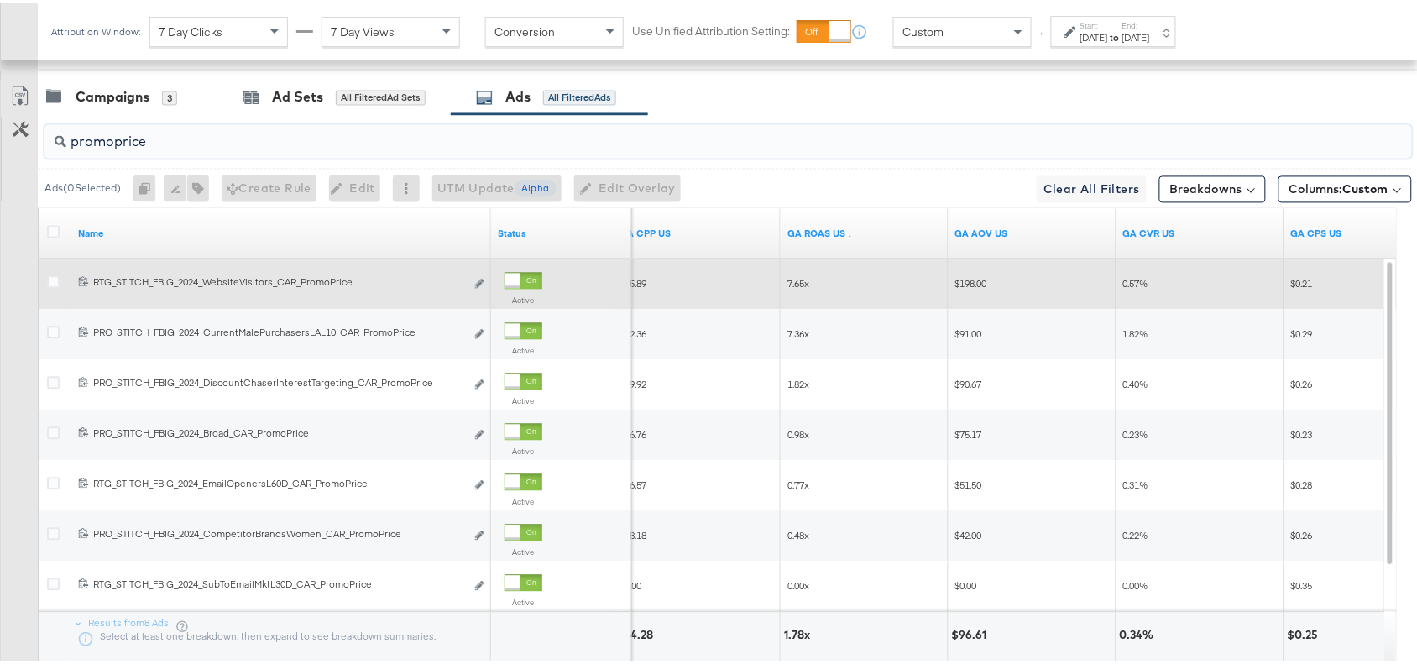
type input "promoprice"
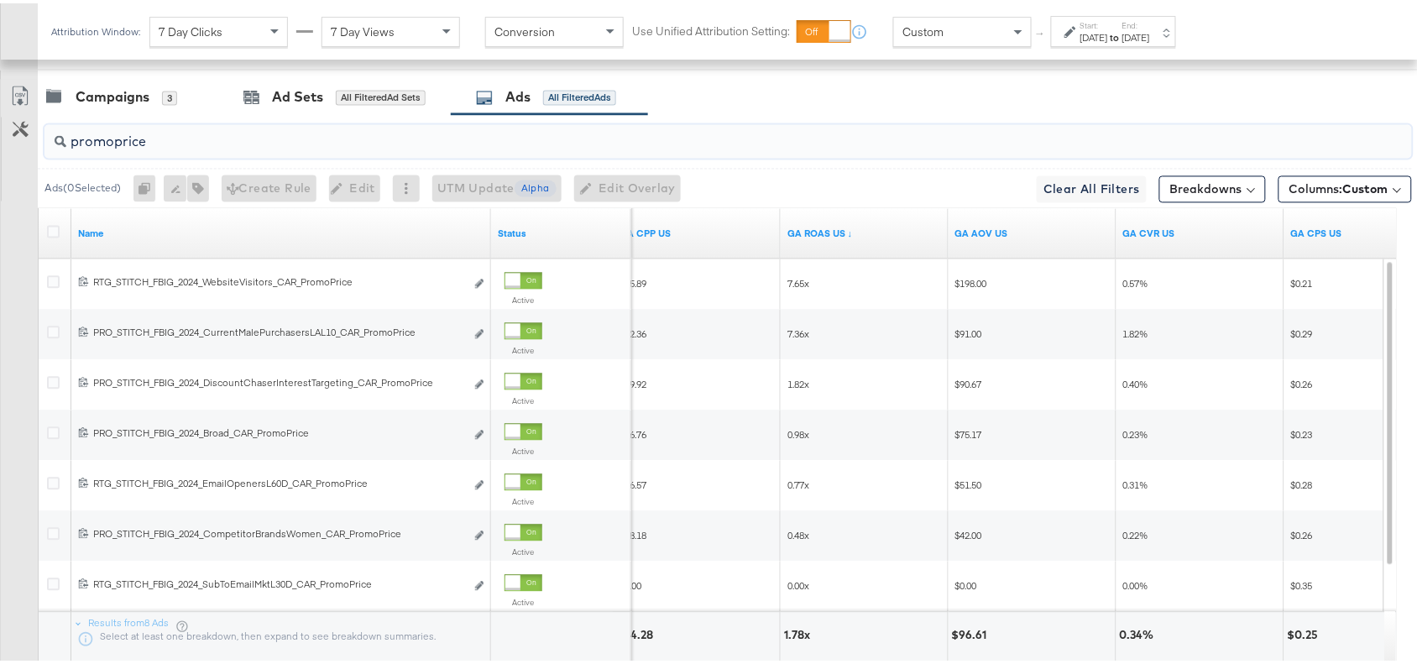
click at [182, 149] on input "promoprice" at bounding box center [677, 132] width 1222 height 33
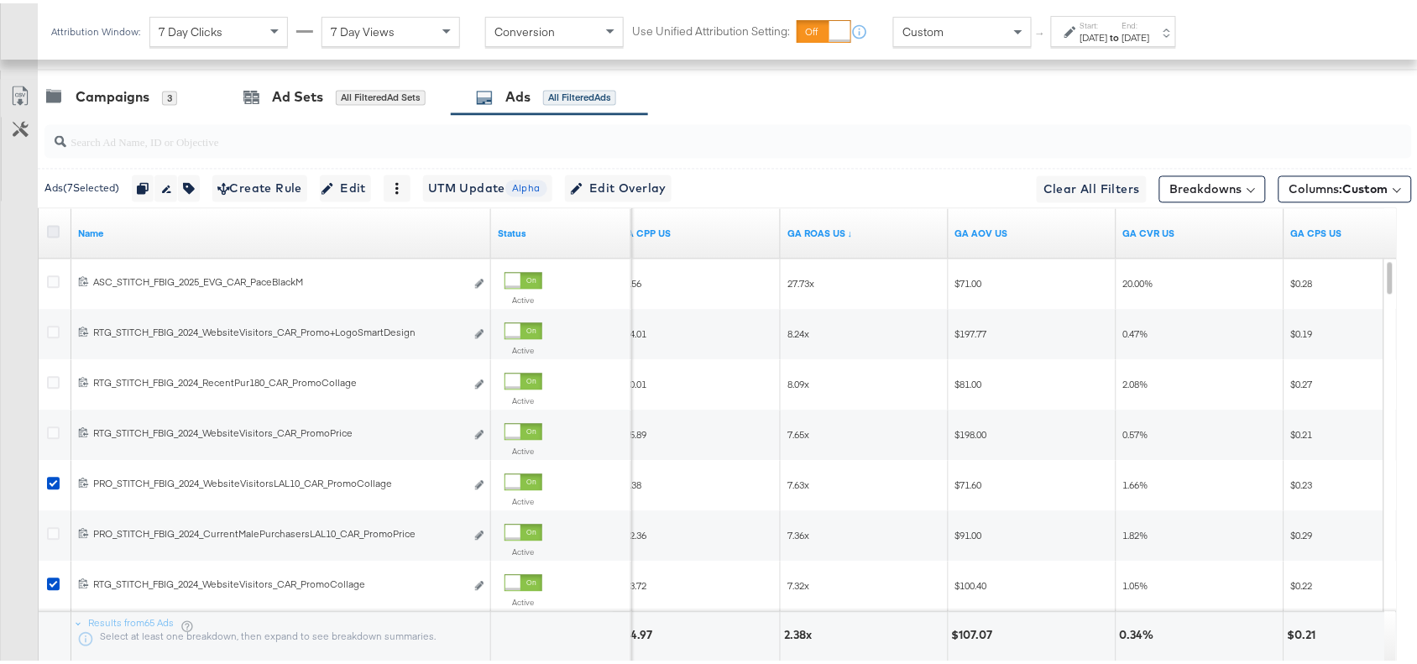
click at [52, 229] on icon at bounding box center [53, 229] width 13 height 13
click at [0, 0] on input "checkbox" at bounding box center [0, 0] width 0 height 0
click at [52, 229] on icon at bounding box center [53, 229] width 13 height 13
click at [0, 0] on input "checkbox" at bounding box center [0, 0] width 0 height 0
click at [118, 99] on div "Campaigns" at bounding box center [113, 94] width 74 height 19
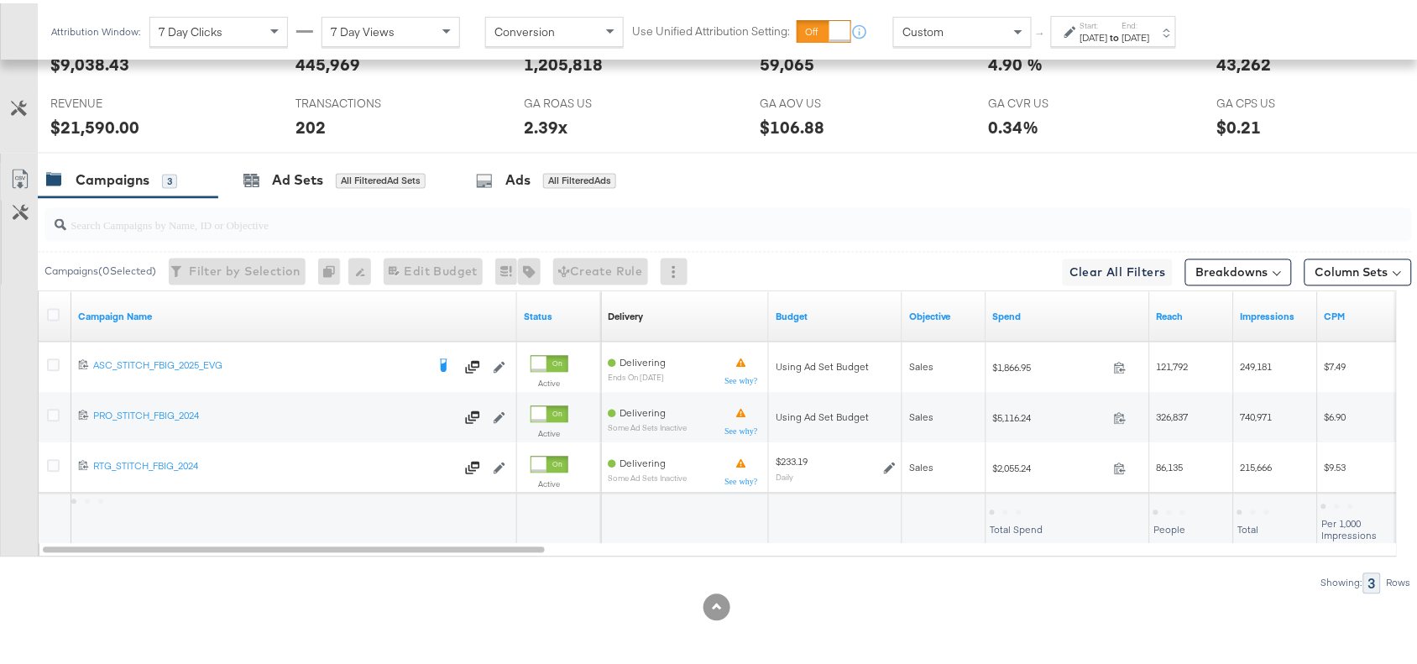
scroll to position [840, 0]
click at [505, 186] on div "Ads All Filtered Ads" at bounding box center [546, 177] width 140 height 19
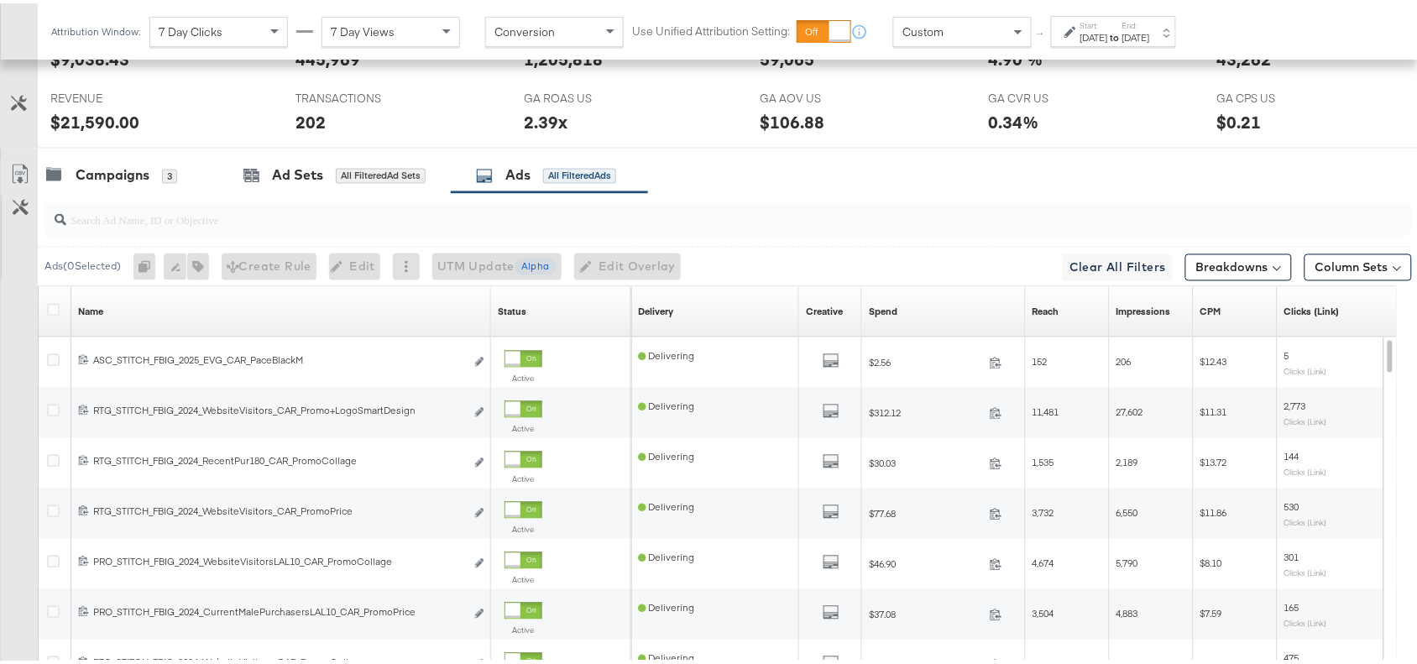
scroll to position [918, 0]
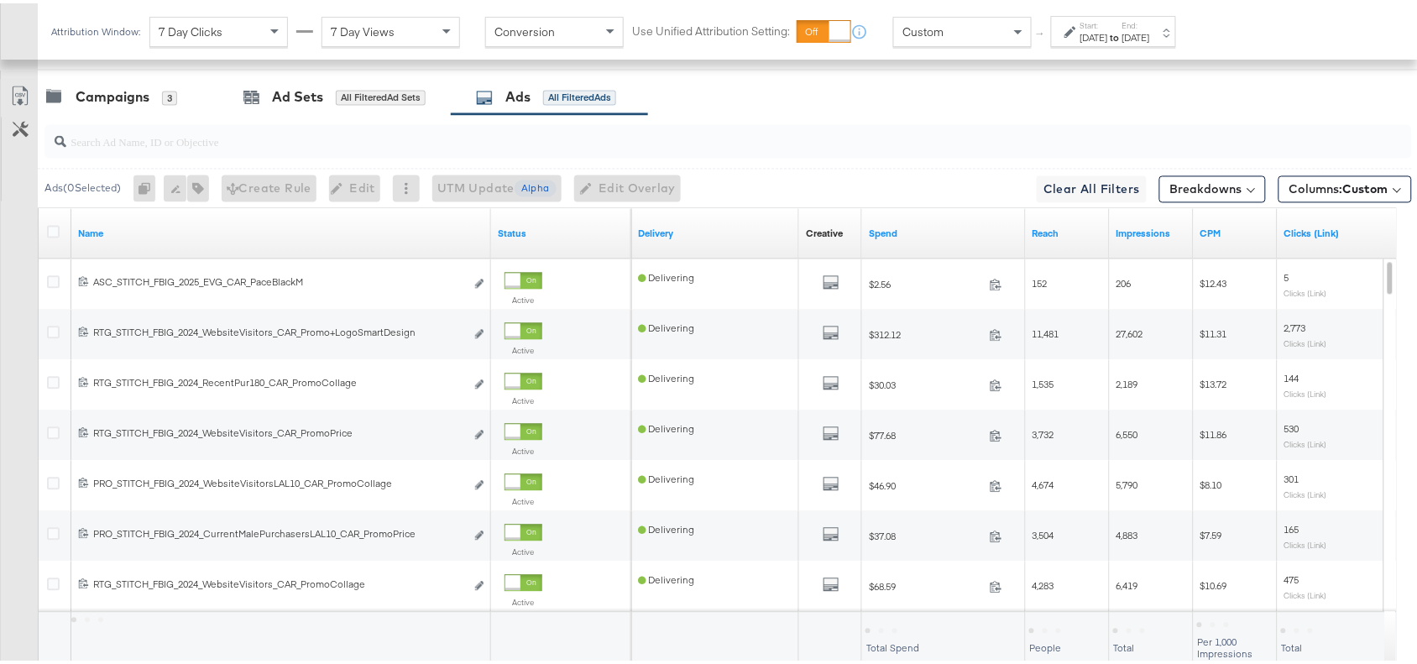
click at [905, 92] on div "Campaigns 3 Ad Sets All Filtered Ad Sets Ads All Filtered Ads" at bounding box center [735, 94] width 1395 height 36
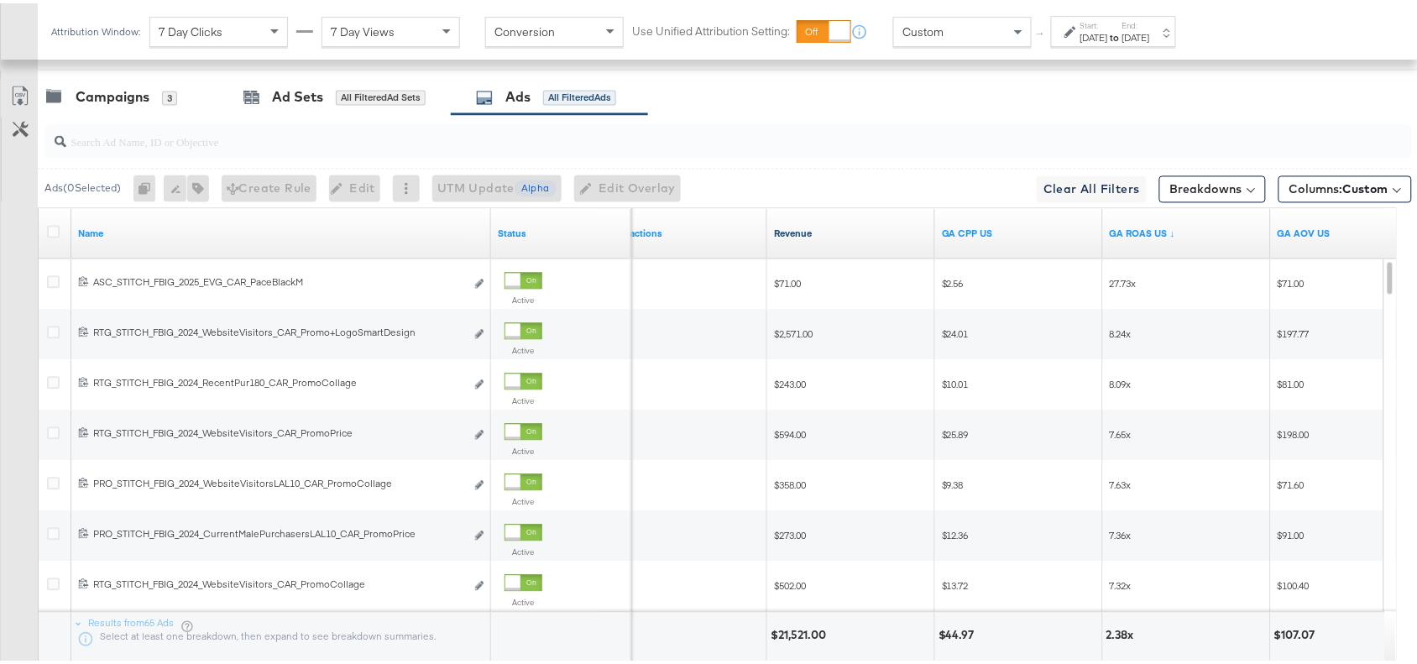
click at [820, 238] on link "Revenue" at bounding box center [851, 230] width 154 height 13
click at [123, 85] on div "Campaigns 3" at bounding box center [128, 94] width 181 height 36
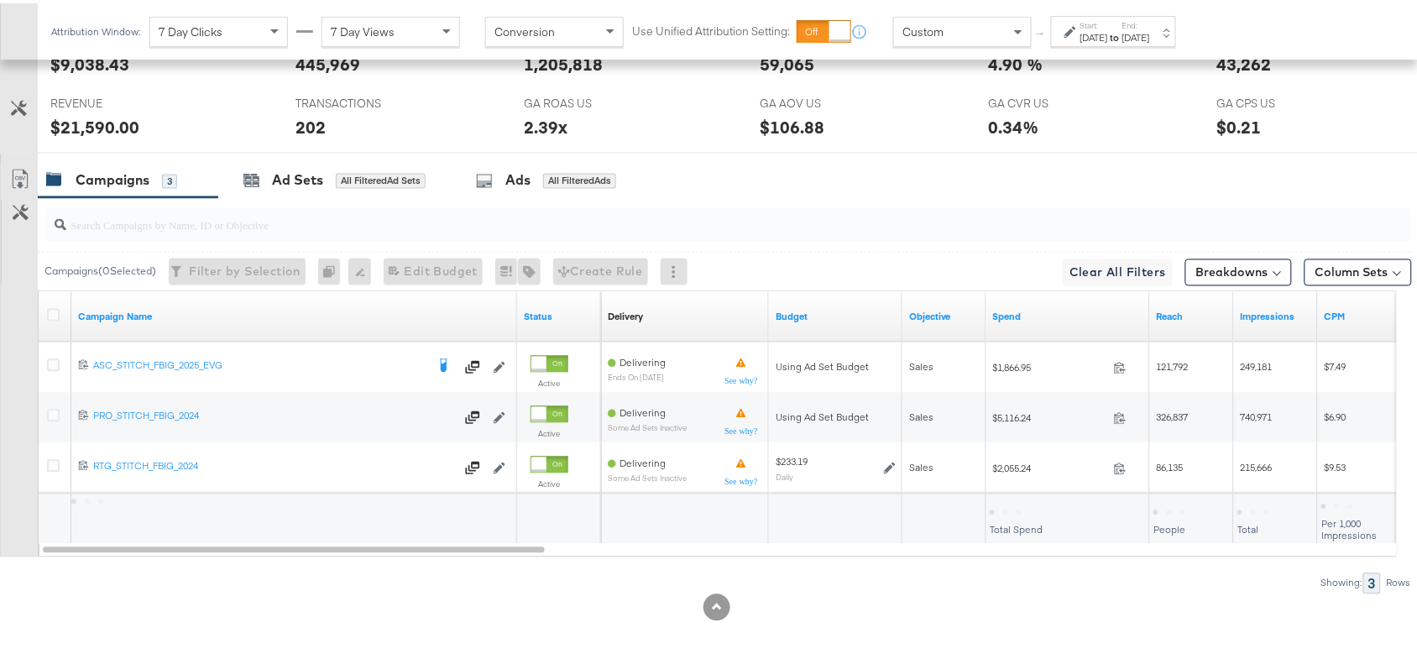
scroll to position [840, 0]
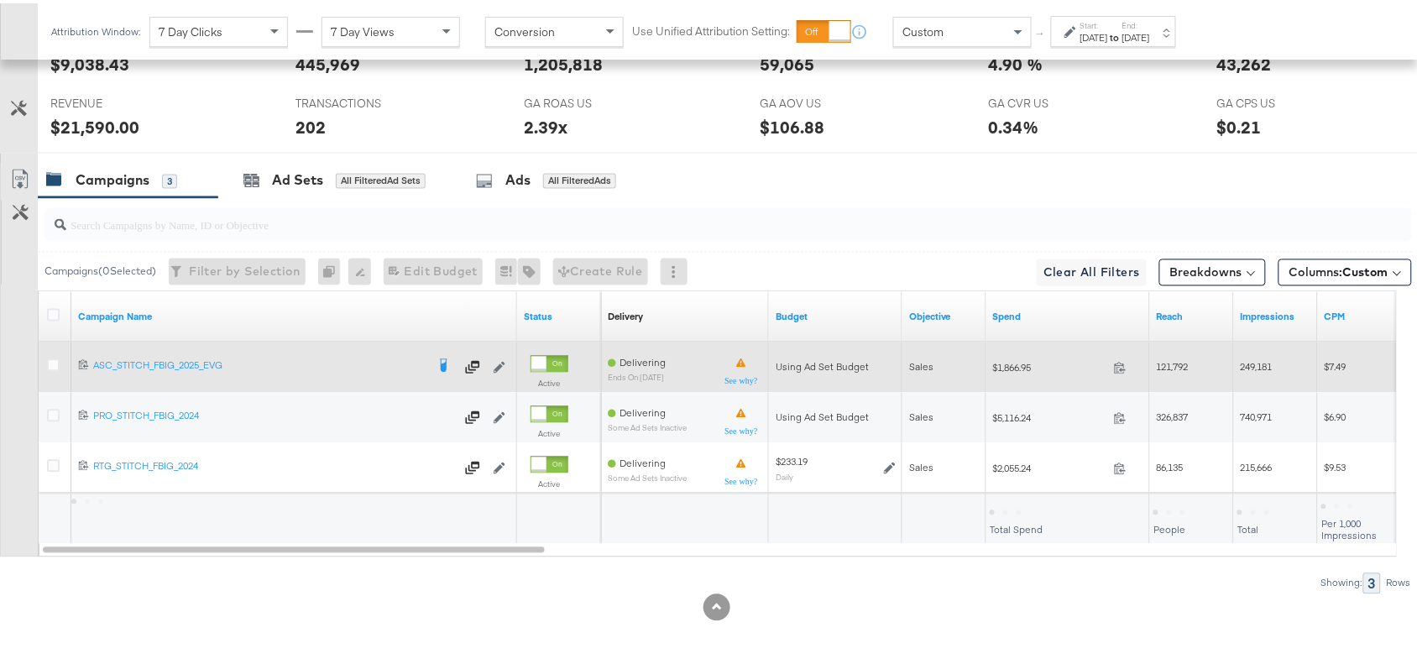
click at [48, 354] on div at bounding box center [55, 364] width 31 height 30
click at [50, 365] on icon at bounding box center [53, 362] width 13 height 13
click at [0, 0] on input "checkbox" at bounding box center [0, 0] width 0 height 0
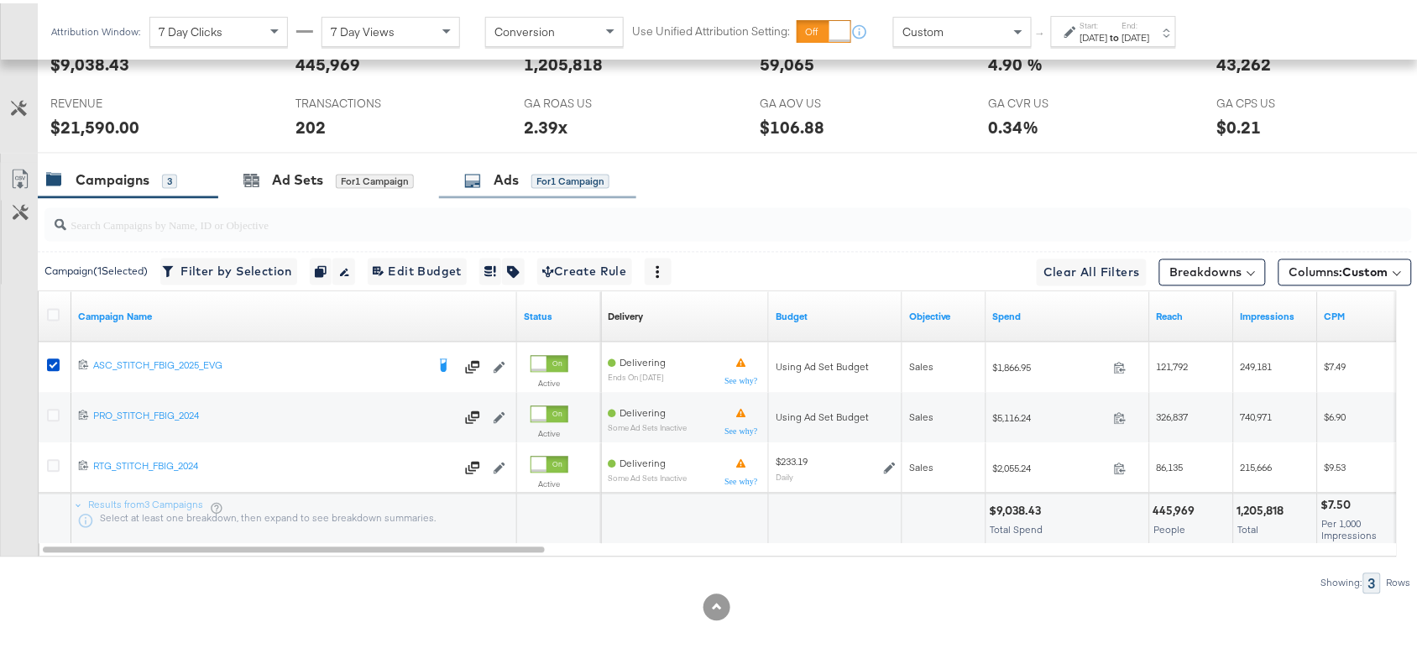
click at [490, 181] on div "Ads for 1 Campaign" at bounding box center [536, 177] width 145 height 19
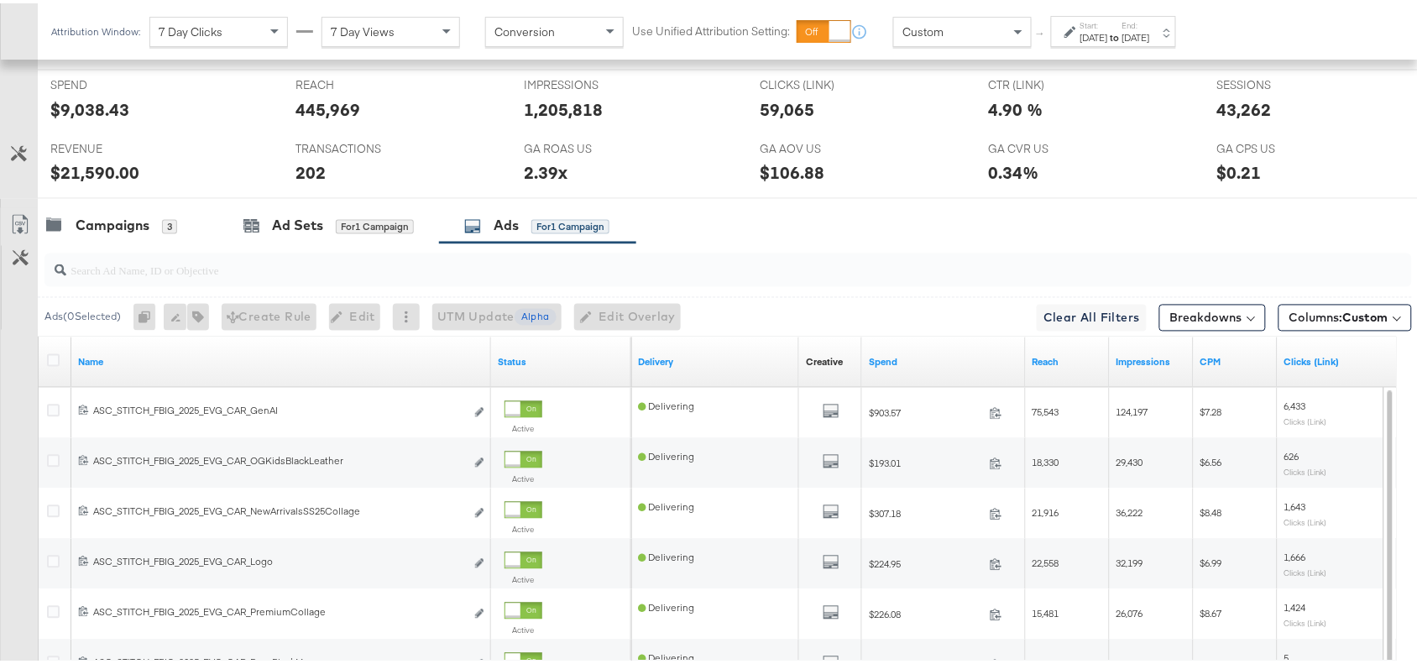
scroll to position [918, 0]
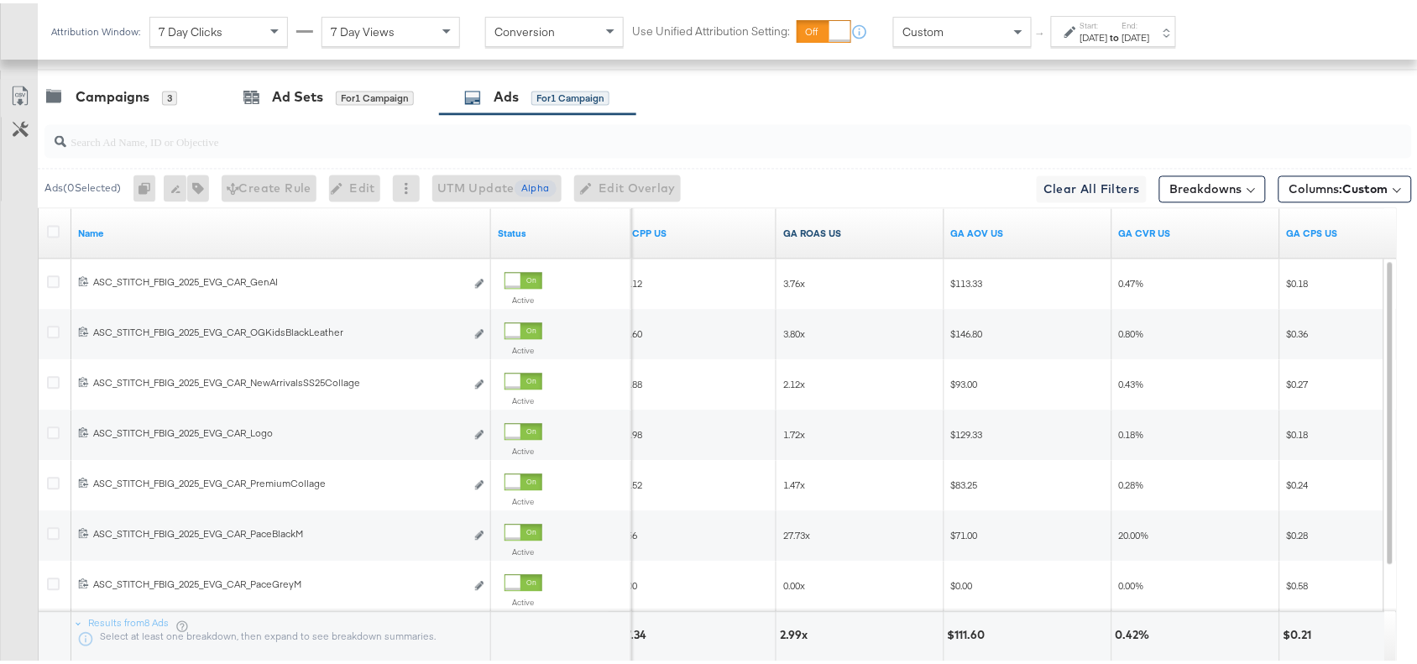
click at [841, 236] on link "GA ROAS US" at bounding box center [860, 230] width 154 height 13
click at [114, 92] on div "Campaigns" at bounding box center [113, 94] width 74 height 19
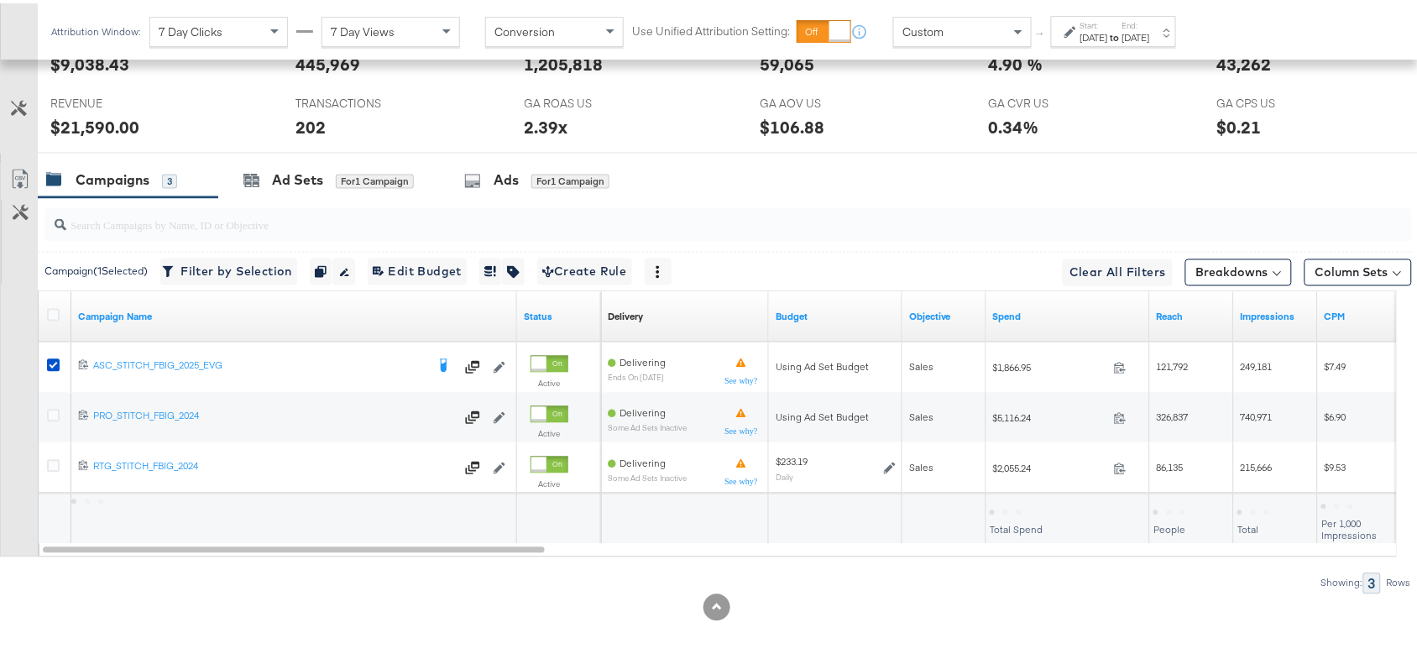
scroll to position [840, 0]
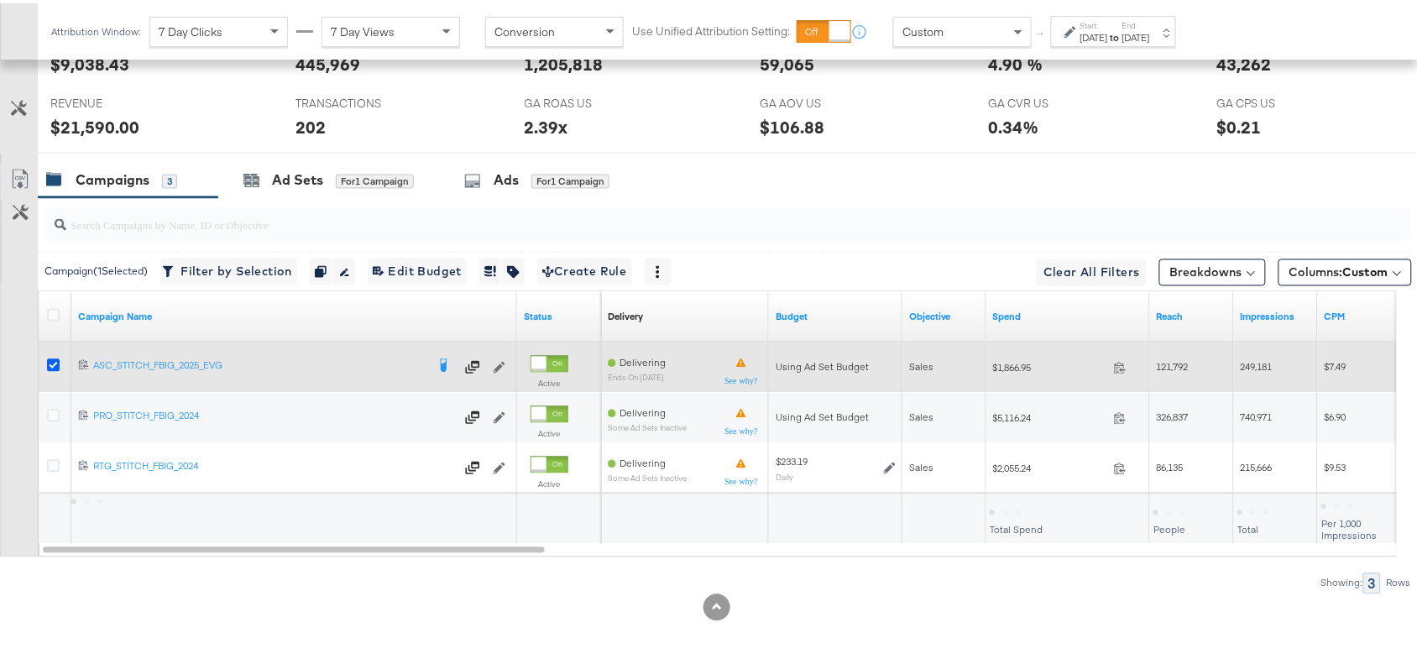
click at [55, 363] on icon at bounding box center [53, 362] width 13 height 13
click at [0, 0] on input "checkbox" at bounding box center [0, 0] width 0 height 0
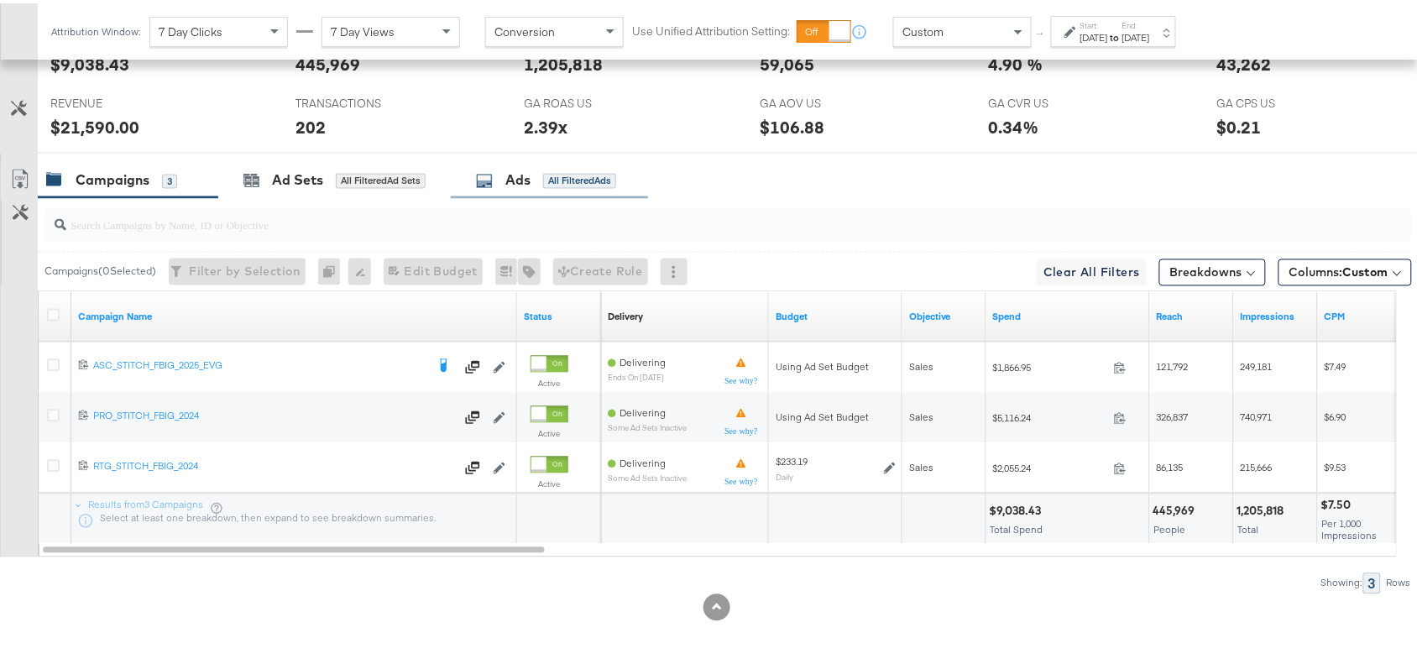
click at [497, 185] on div "Ads All Filtered Ads" at bounding box center [546, 177] width 140 height 19
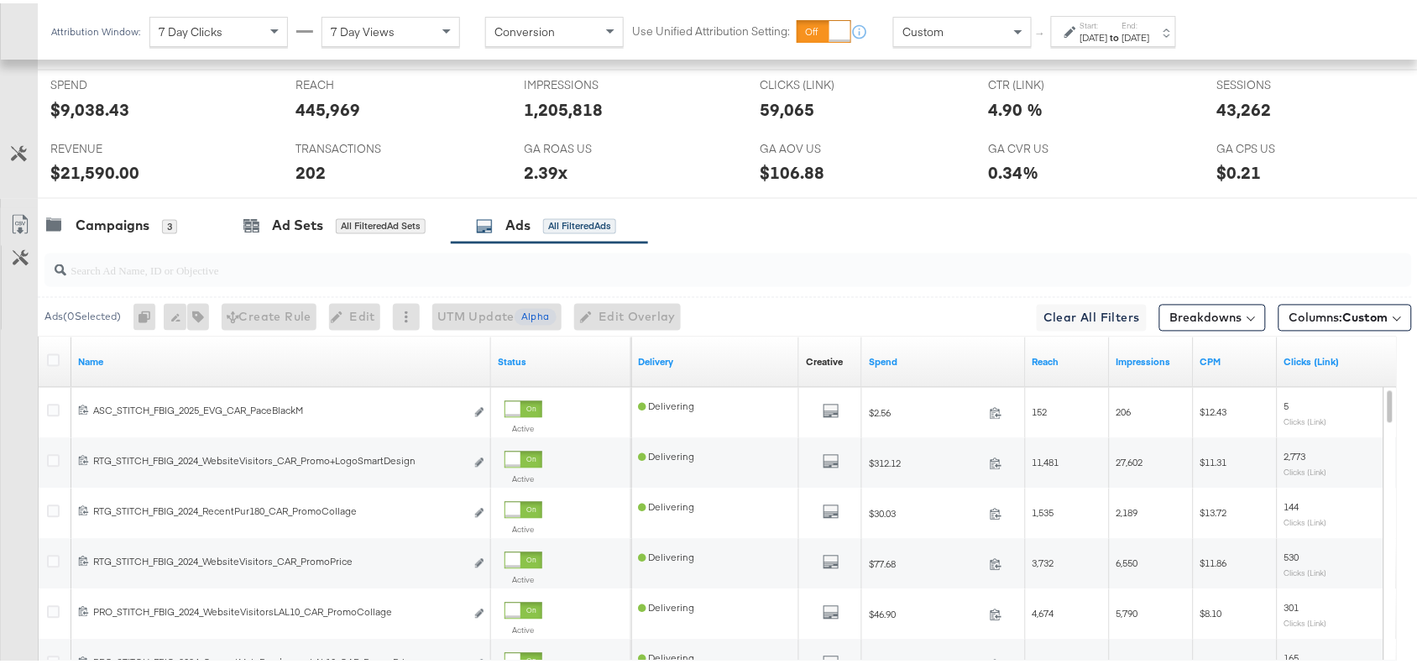
scroll to position [918, 0]
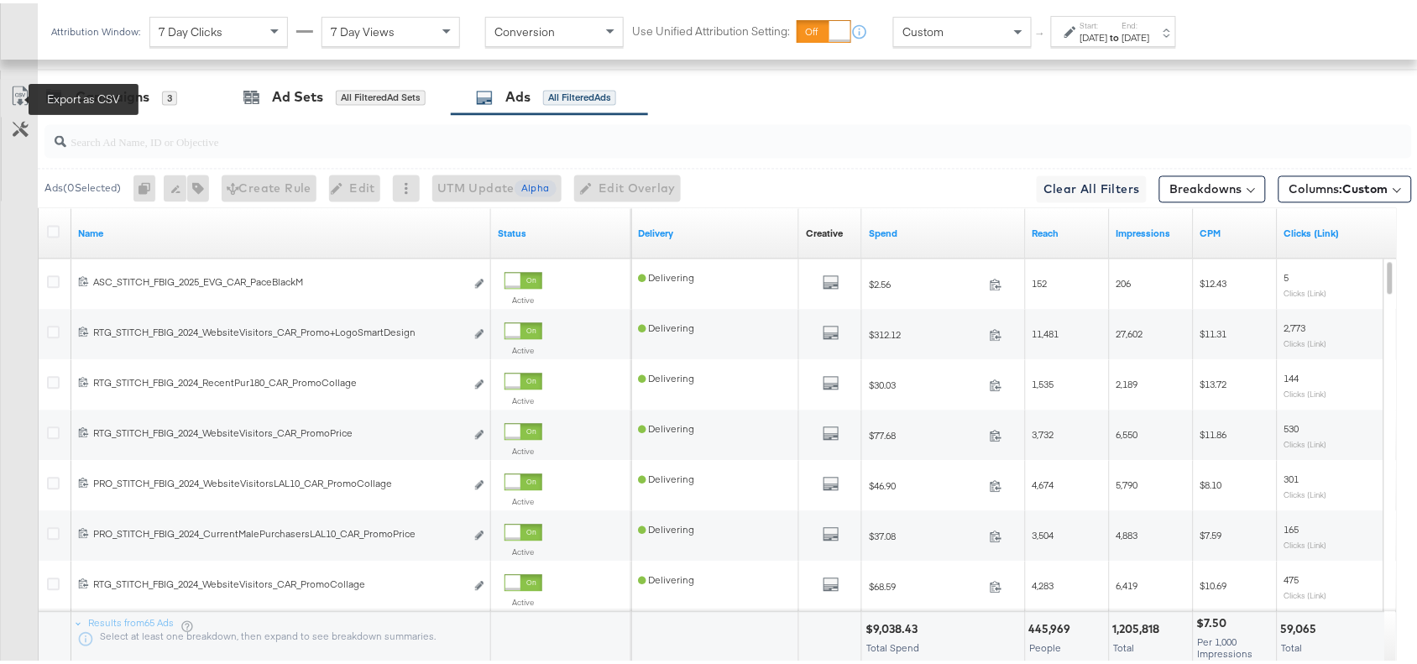
click at [27, 97] on icon at bounding box center [20, 93] width 20 height 20
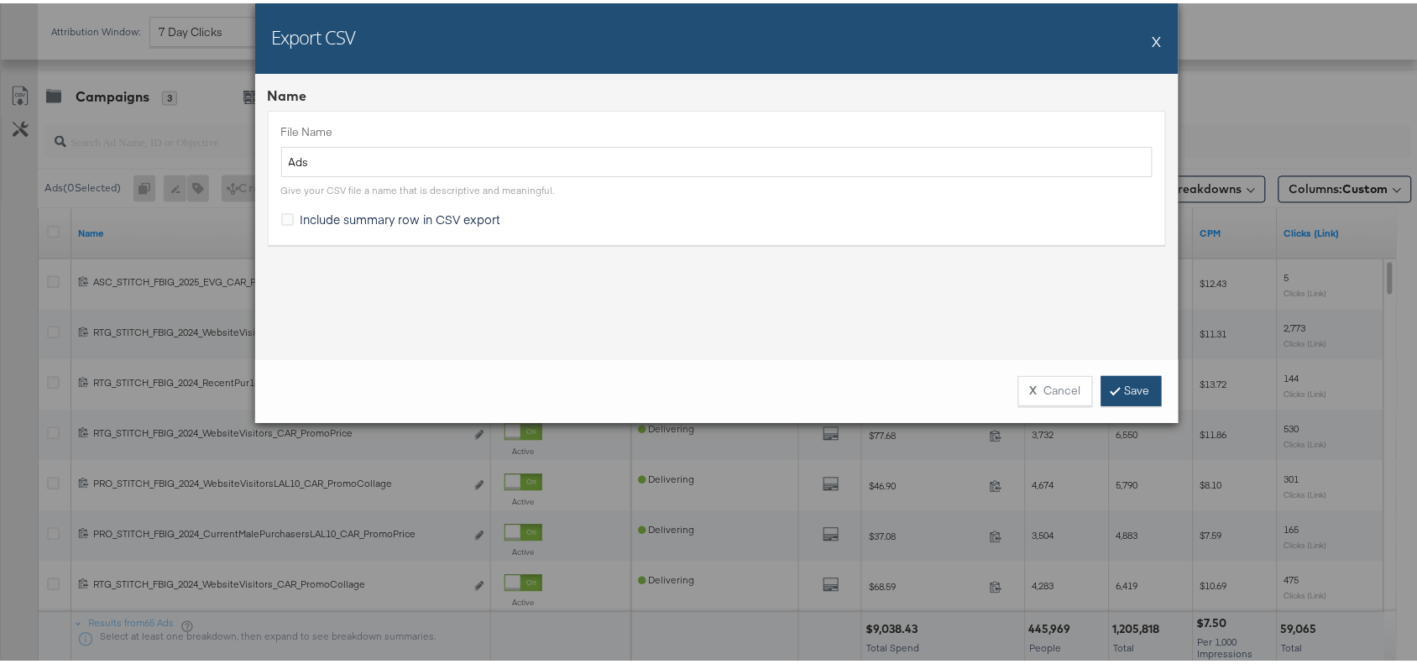
click at [1134, 399] on link "Save" at bounding box center [1132, 388] width 60 height 30
